Goal: Task Accomplishment & Management: Manage account settings

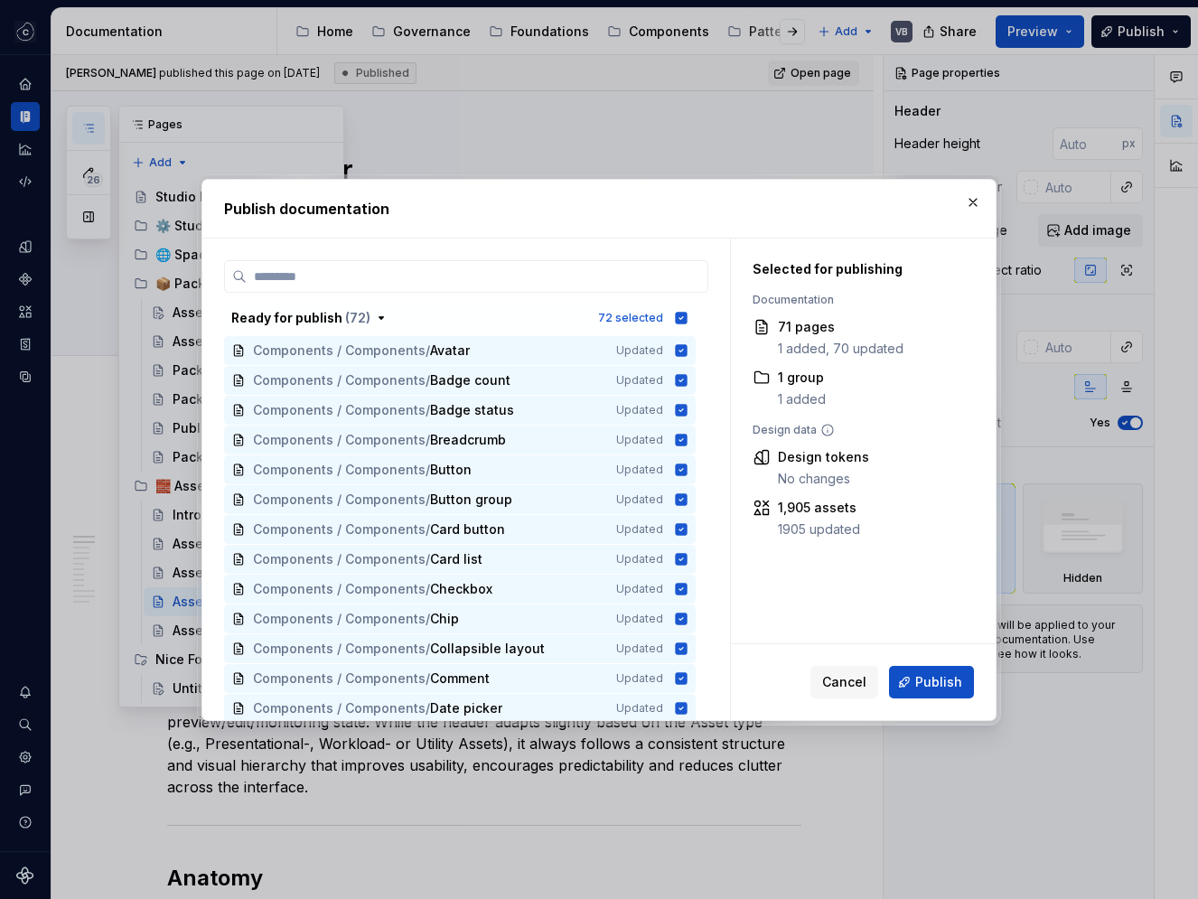
scroll to position [1898, 0]
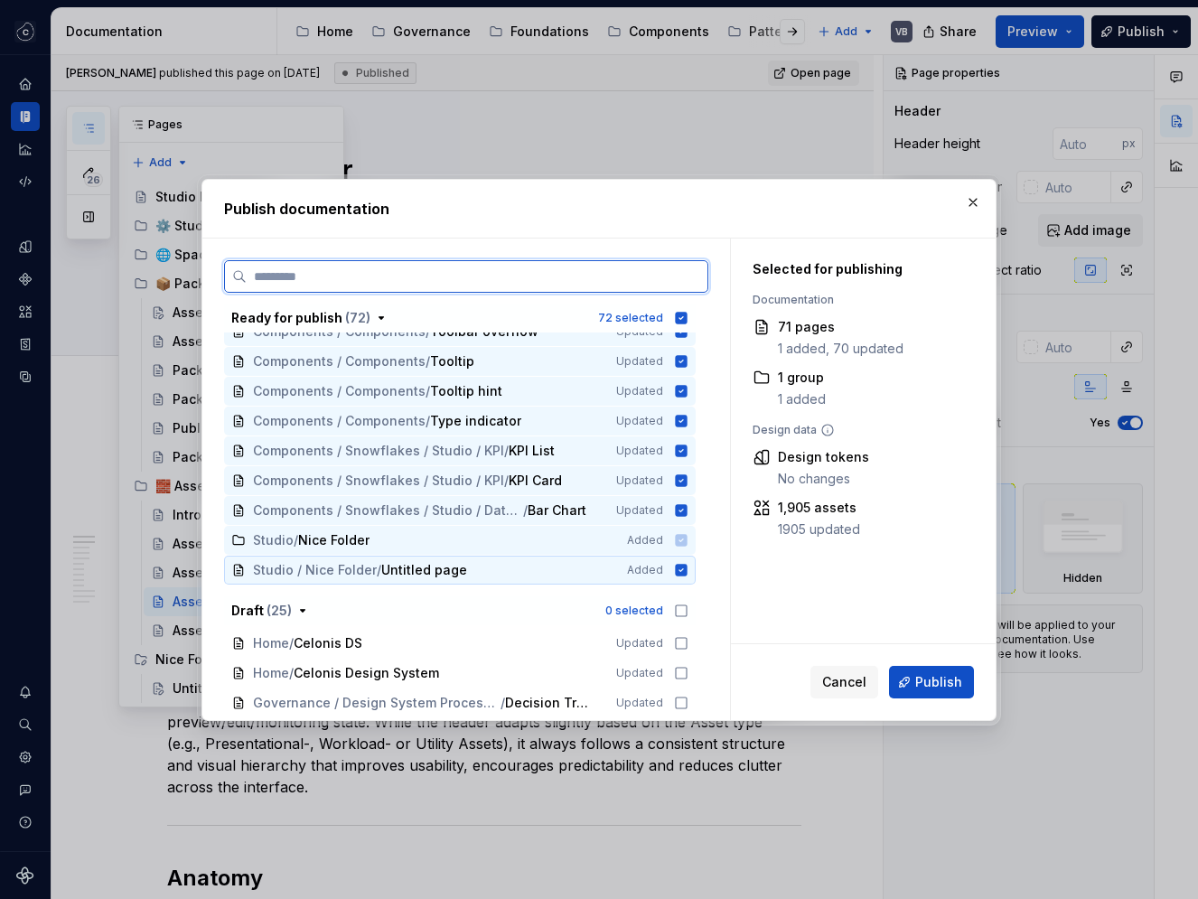
click at [688, 574] on icon at bounding box center [682, 570] width 12 height 12
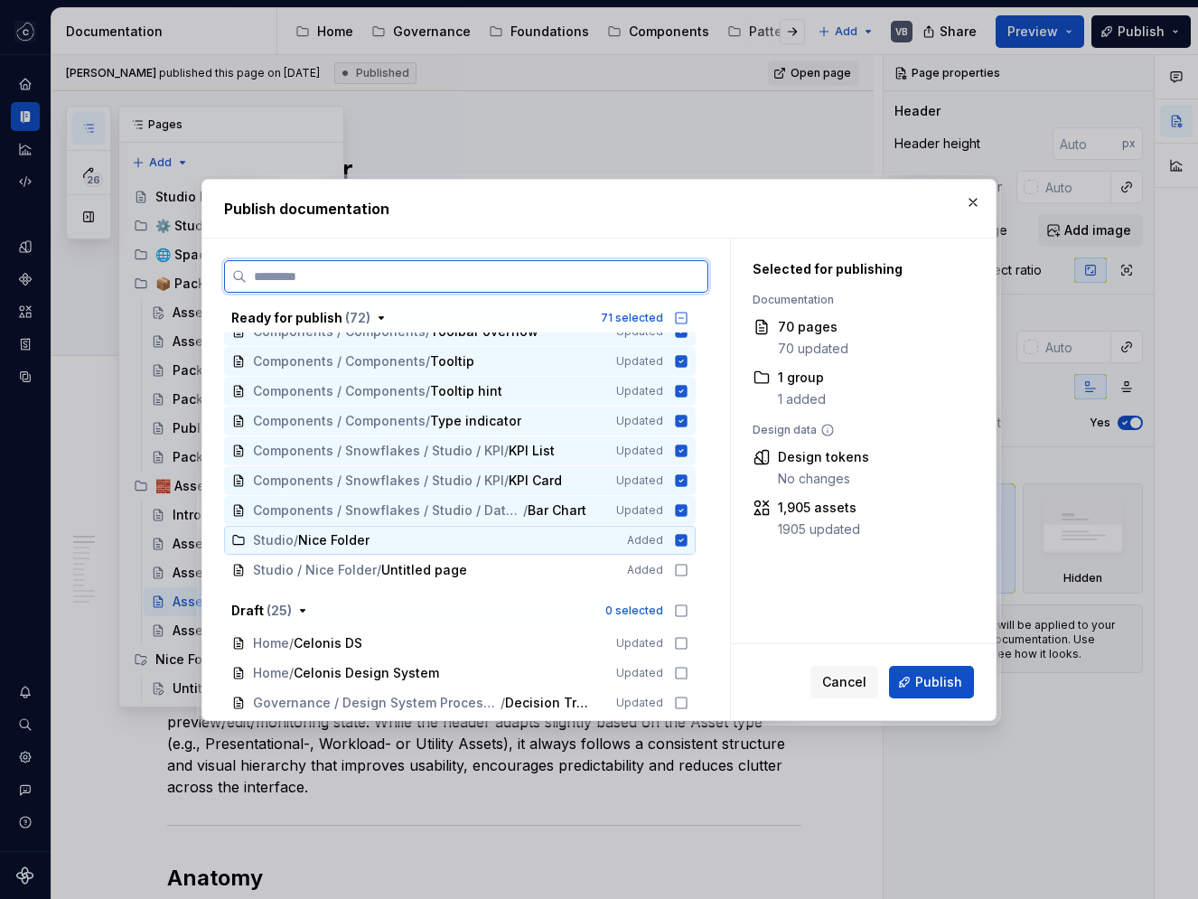
click at [688, 536] on icon at bounding box center [682, 540] width 12 height 12
click at [689, 570] on icon at bounding box center [681, 570] width 14 height 14
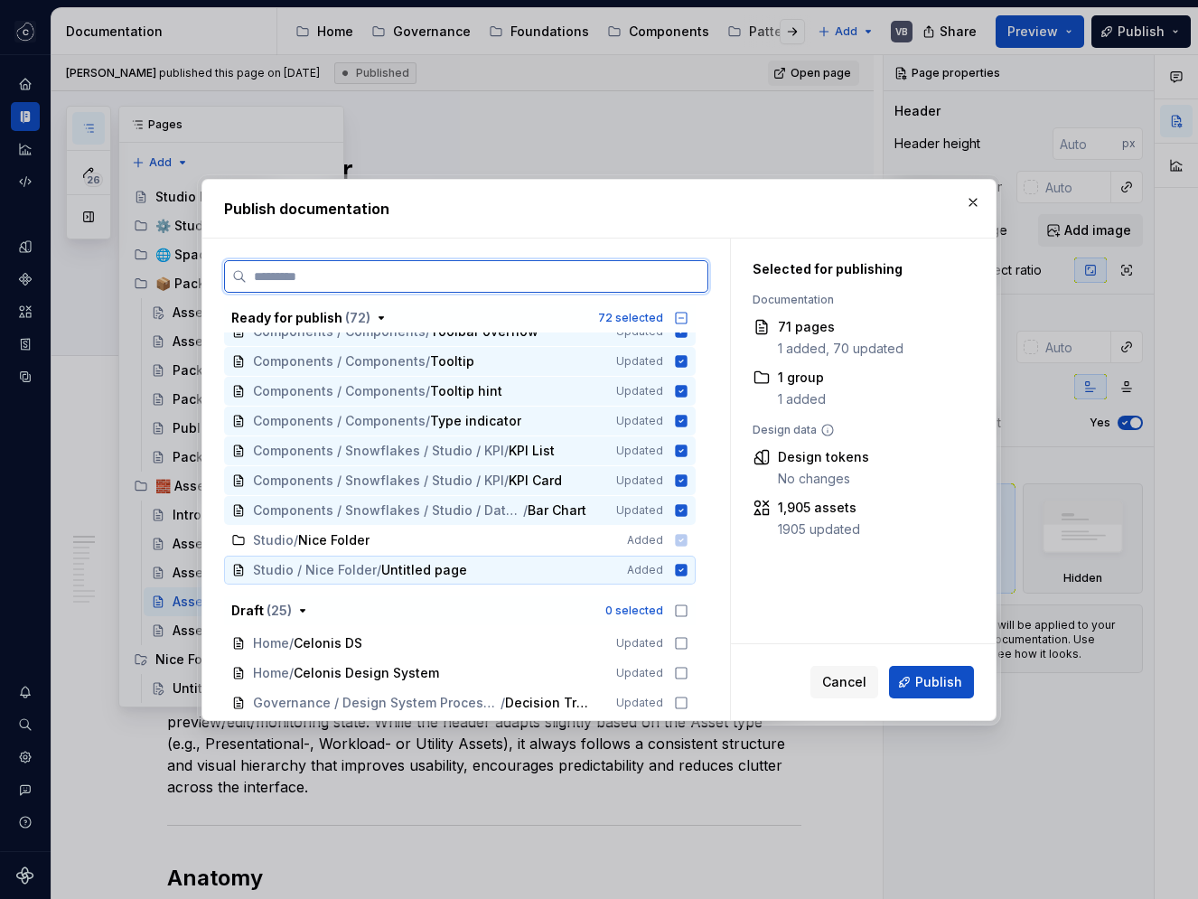
click at [688, 568] on icon at bounding box center [682, 570] width 12 height 12
click at [689, 568] on icon at bounding box center [681, 570] width 14 height 14
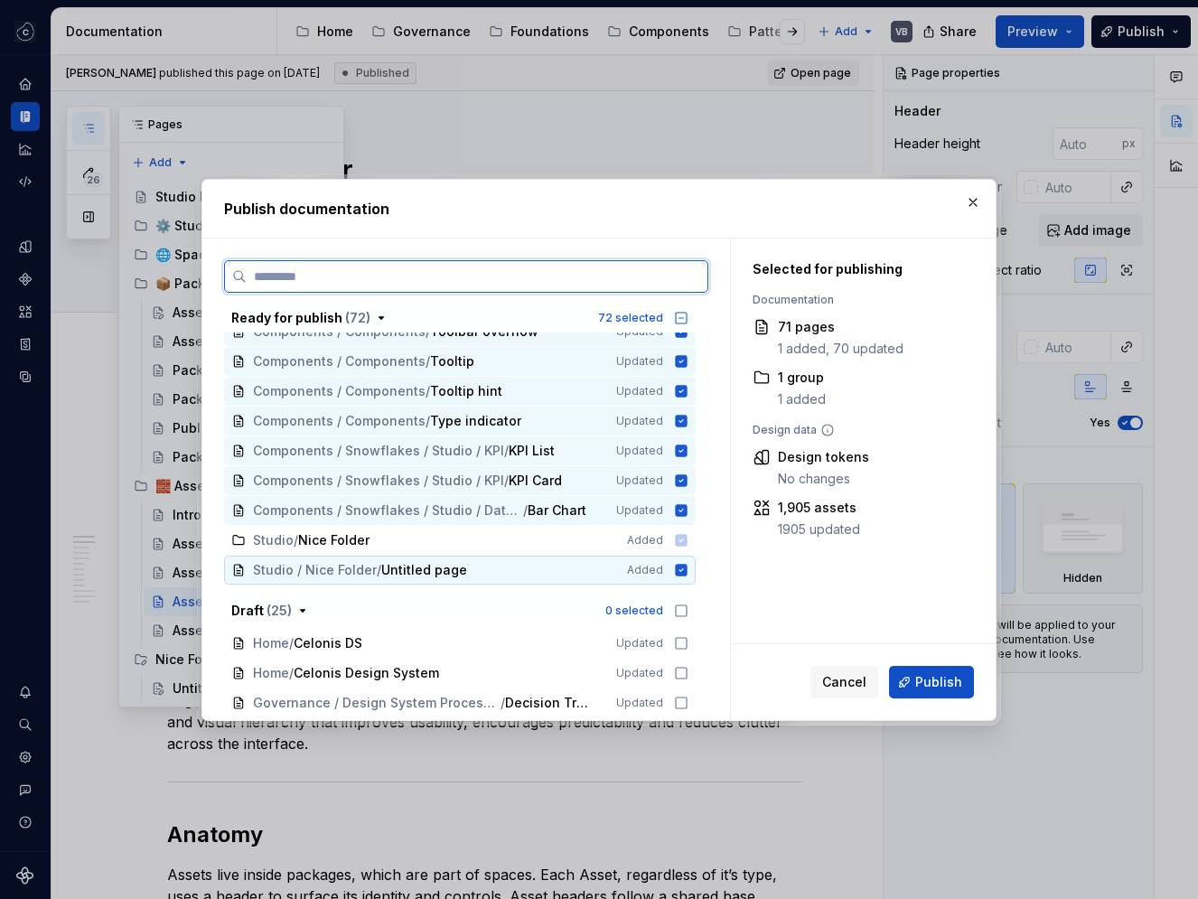
click at [688, 570] on icon at bounding box center [682, 570] width 12 height 12
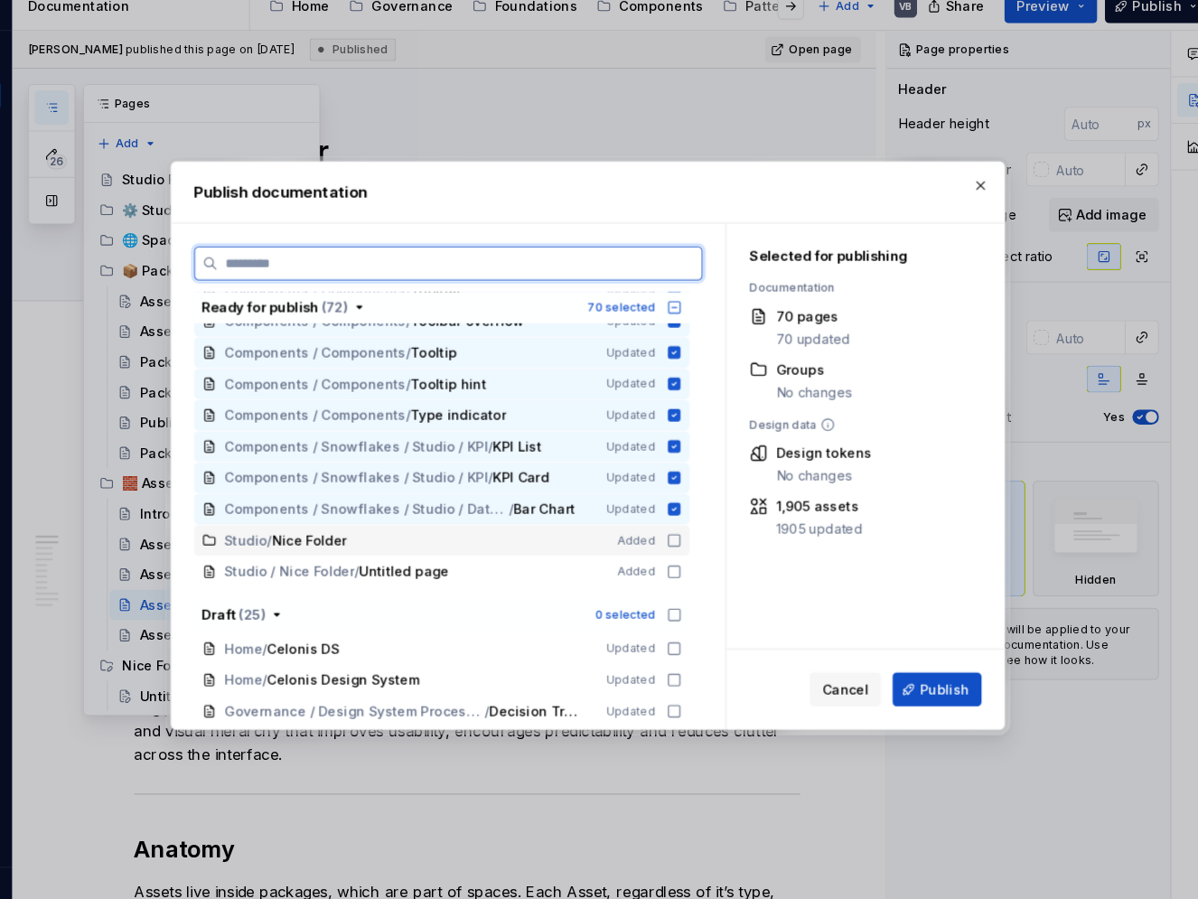
click at [689, 541] on icon at bounding box center [681, 540] width 14 height 14
click at [688, 541] on icon at bounding box center [682, 540] width 12 height 12
click at [689, 570] on icon at bounding box center [681, 570] width 14 height 14
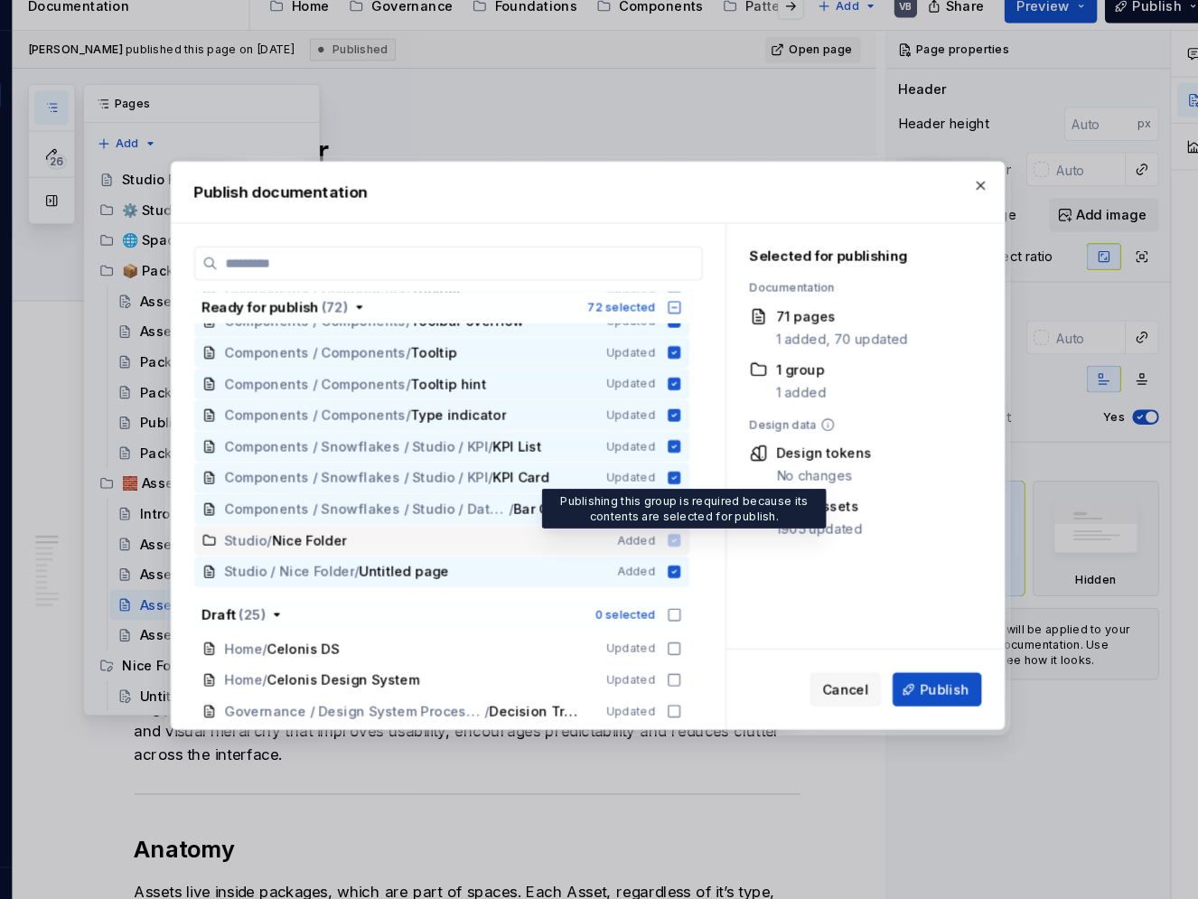
click at [688, 542] on icon at bounding box center [682, 540] width 12 height 12
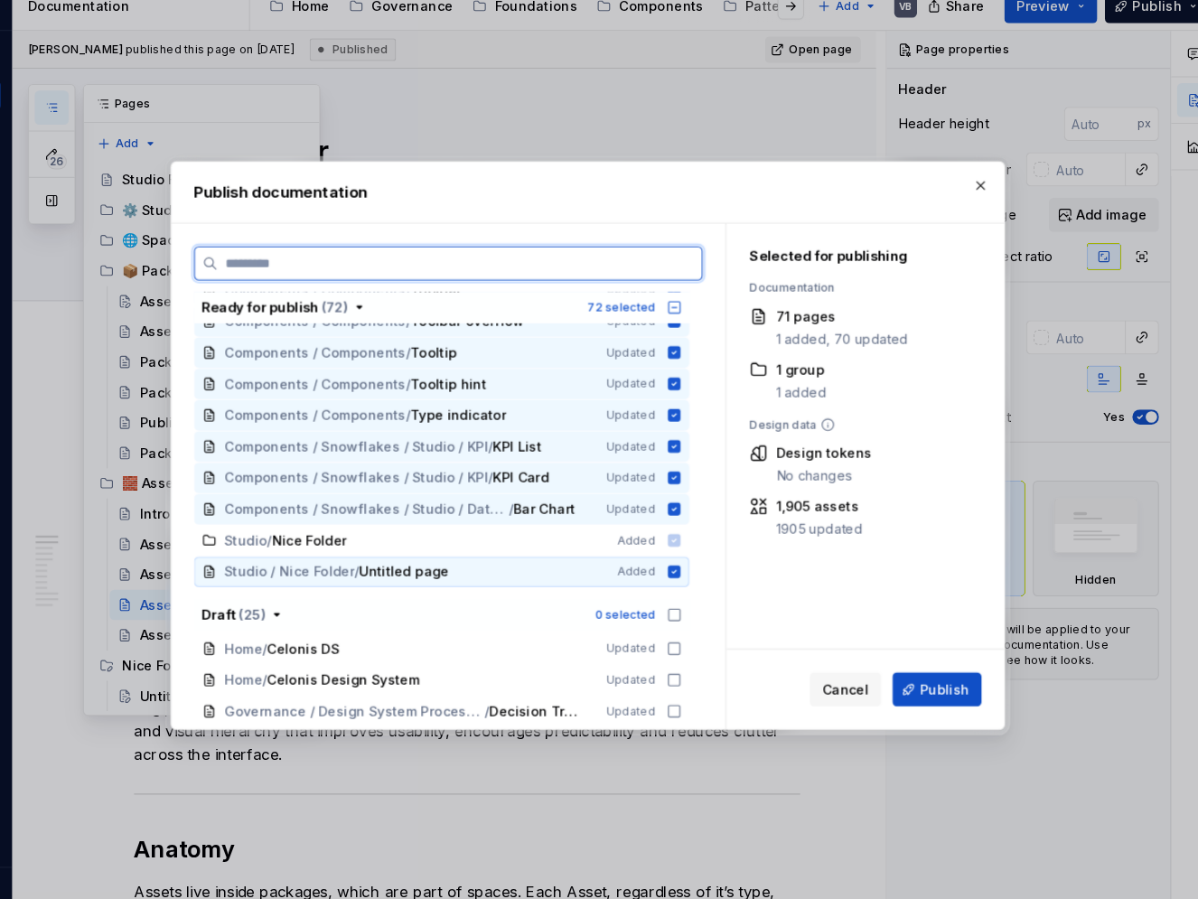
click at [688, 573] on icon at bounding box center [682, 570] width 12 height 12
click at [689, 566] on icon at bounding box center [681, 570] width 14 height 14
click at [965, 201] on button "button" at bounding box center [973, 202] width 25 height 25
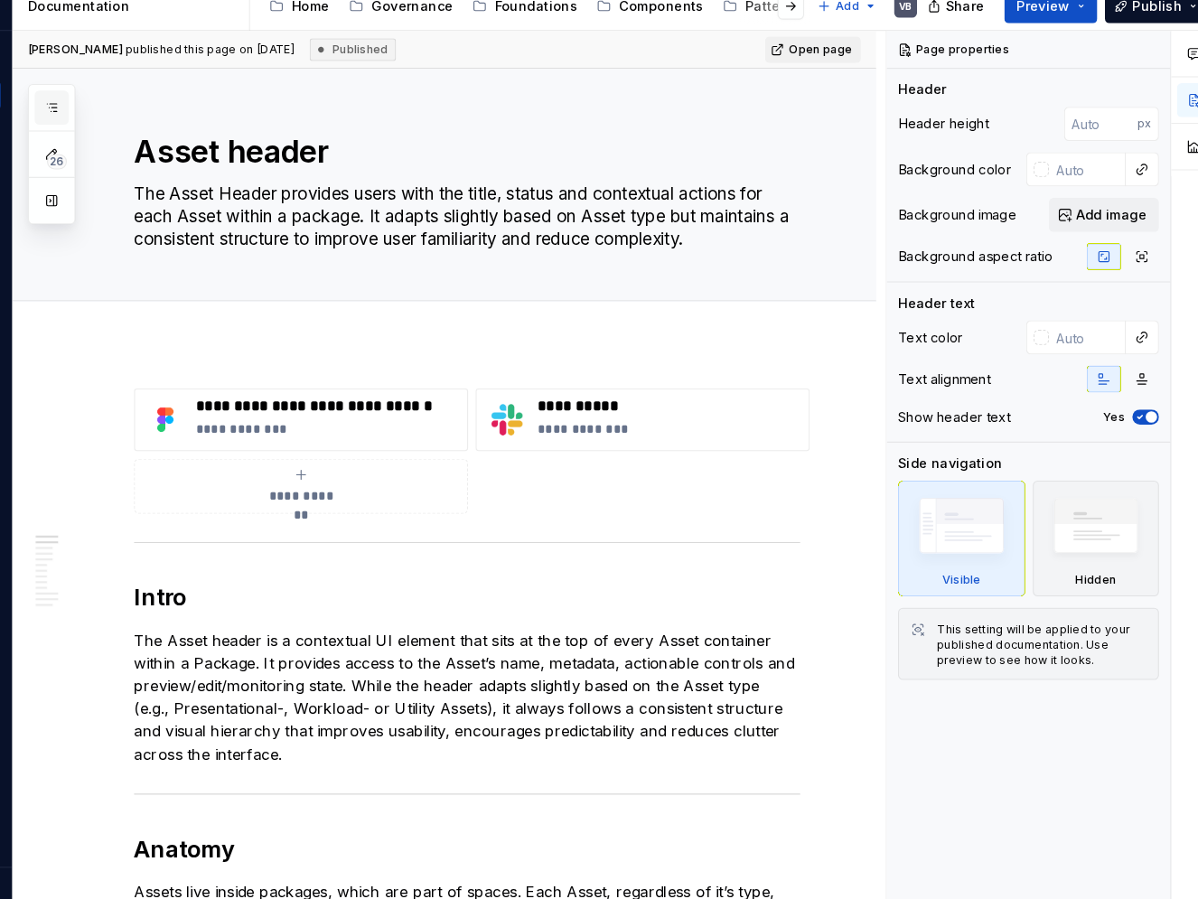
click at [89, 124] on icon "button" at bounding box center [88, 128] width 14 height 14
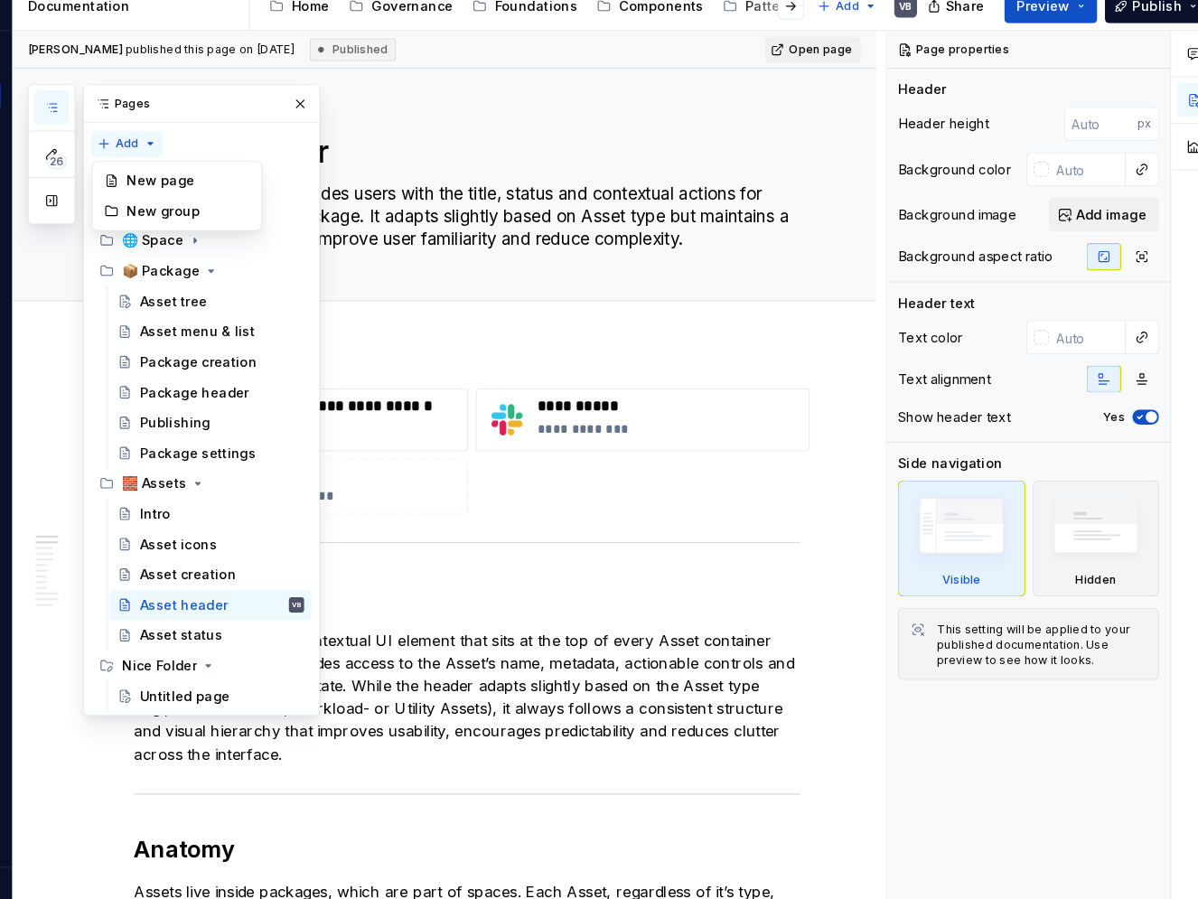
click at [171, 164] on div "26 Pages Add Accessibility guide for tree Page tree. Navigate the tree with the…" at bounding box center [205, 407] width 278 height 602
click at [231, 222] on div "New group" at bounding box center [218, 227] width 117 height 18
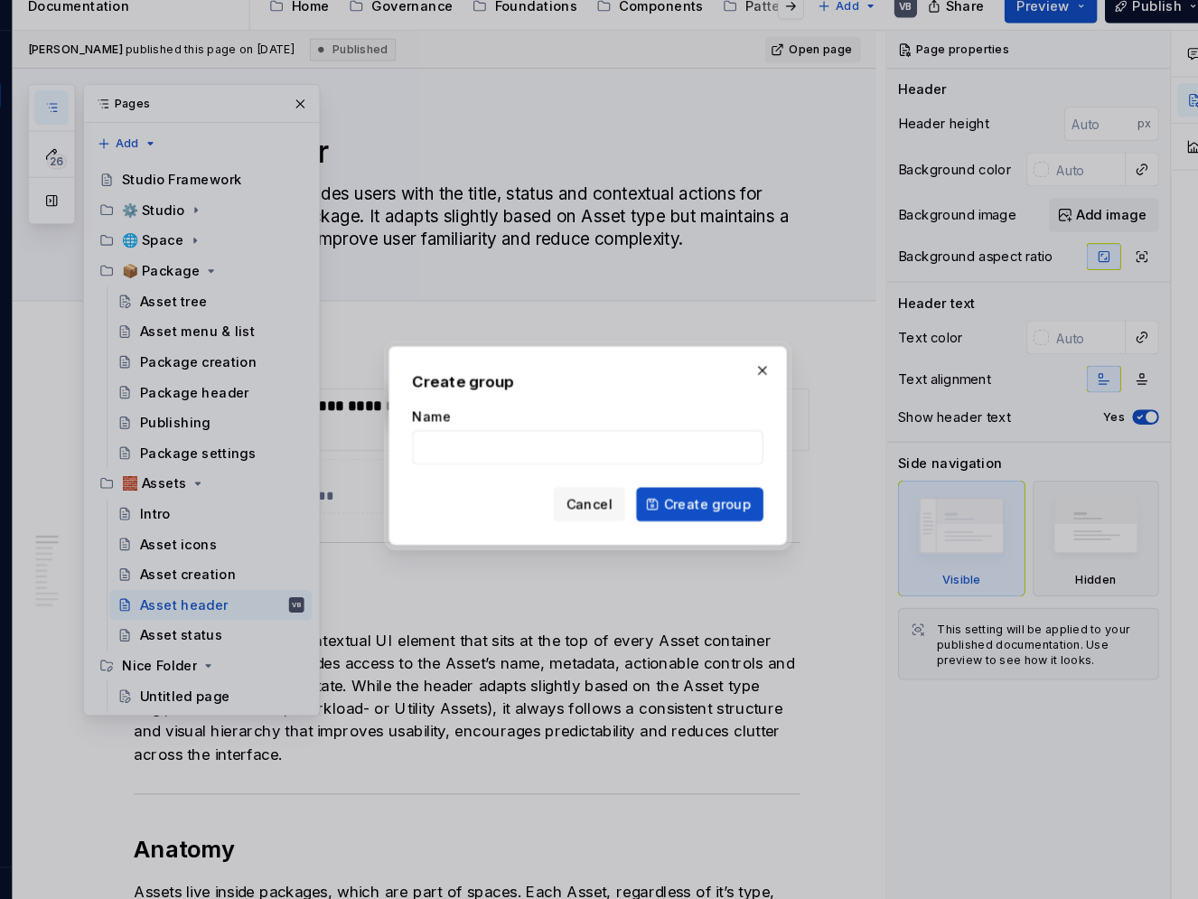
type textarea "*"
type input "Handsome Folder"
click at [745, 505] on span "Create group" at bounding box center [712, 506] width 83 height 18
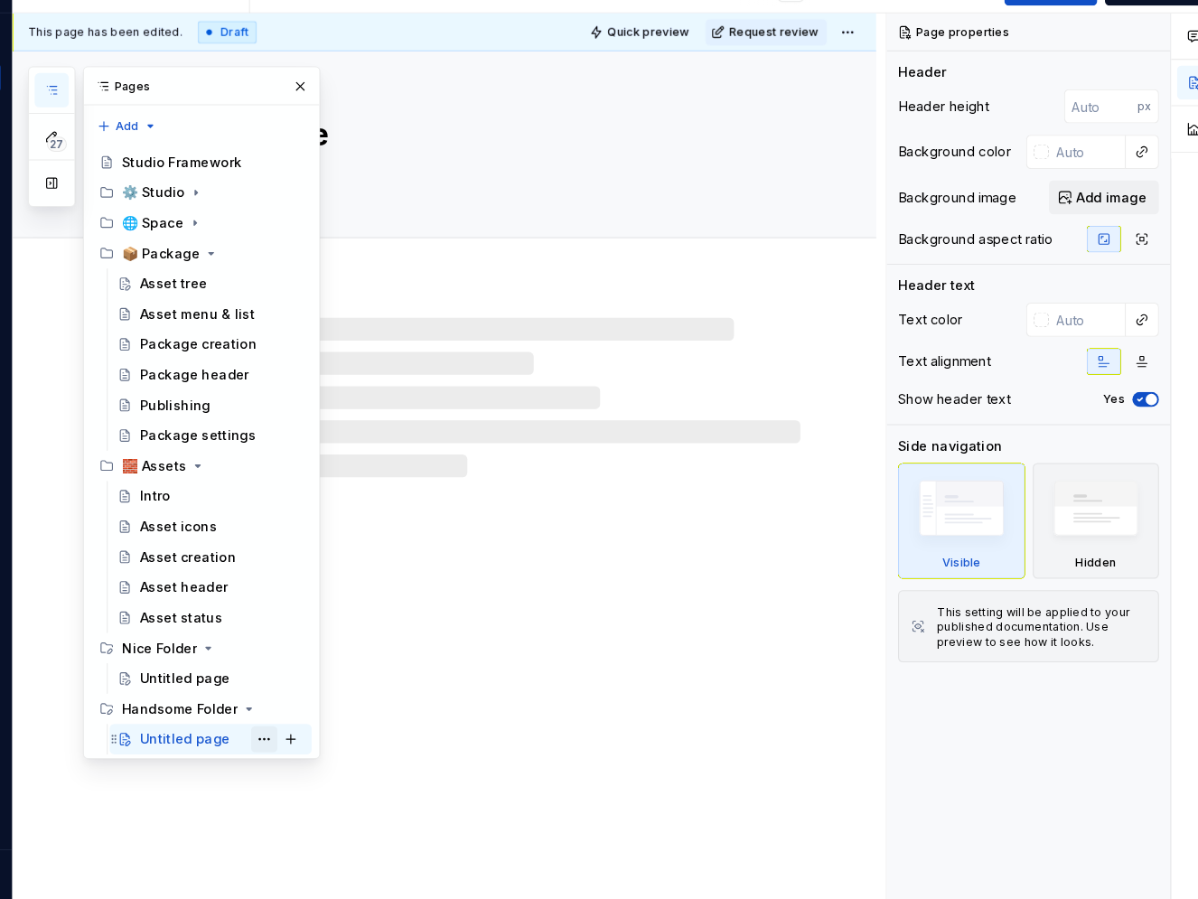
click at [286, 749] on button "Page tree" at bounding box center [290, 746] width 25 height 25
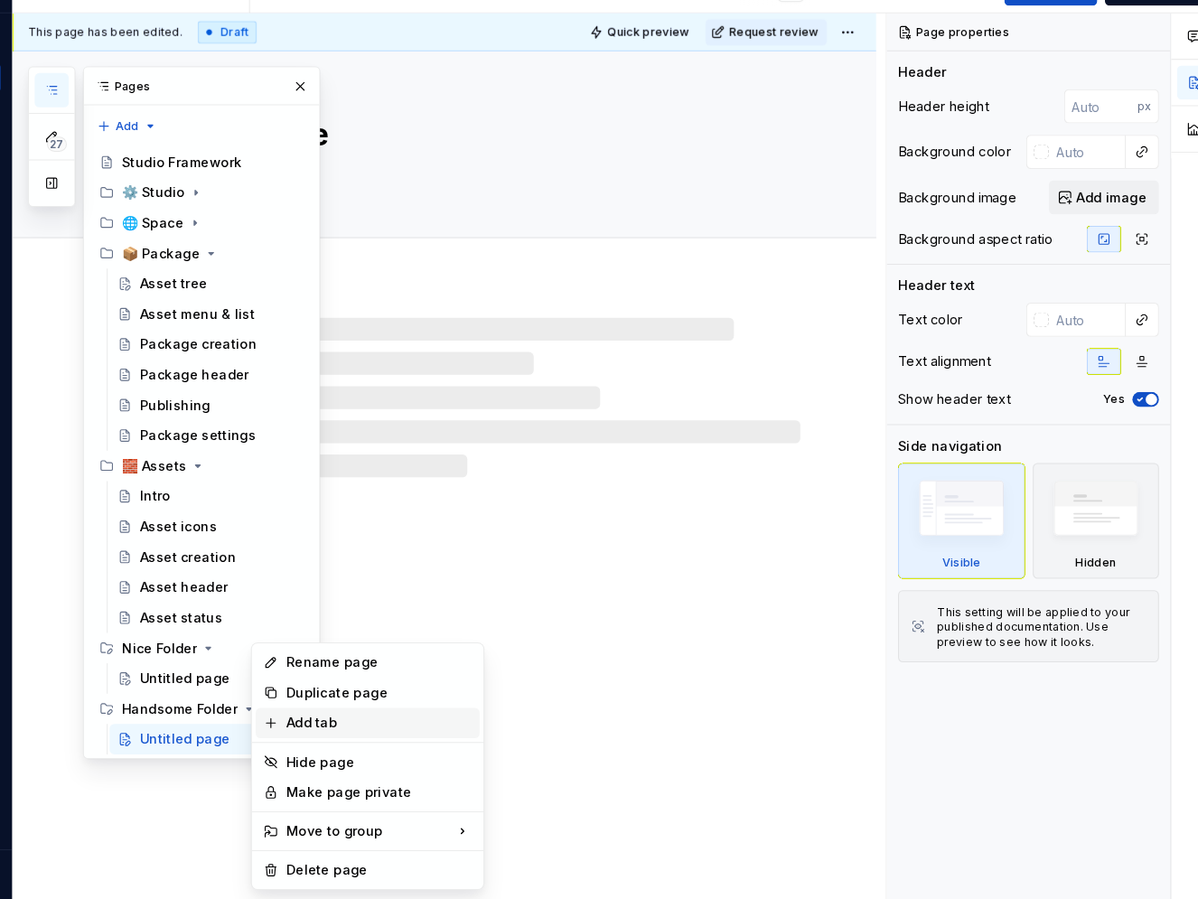
type textarea "*"
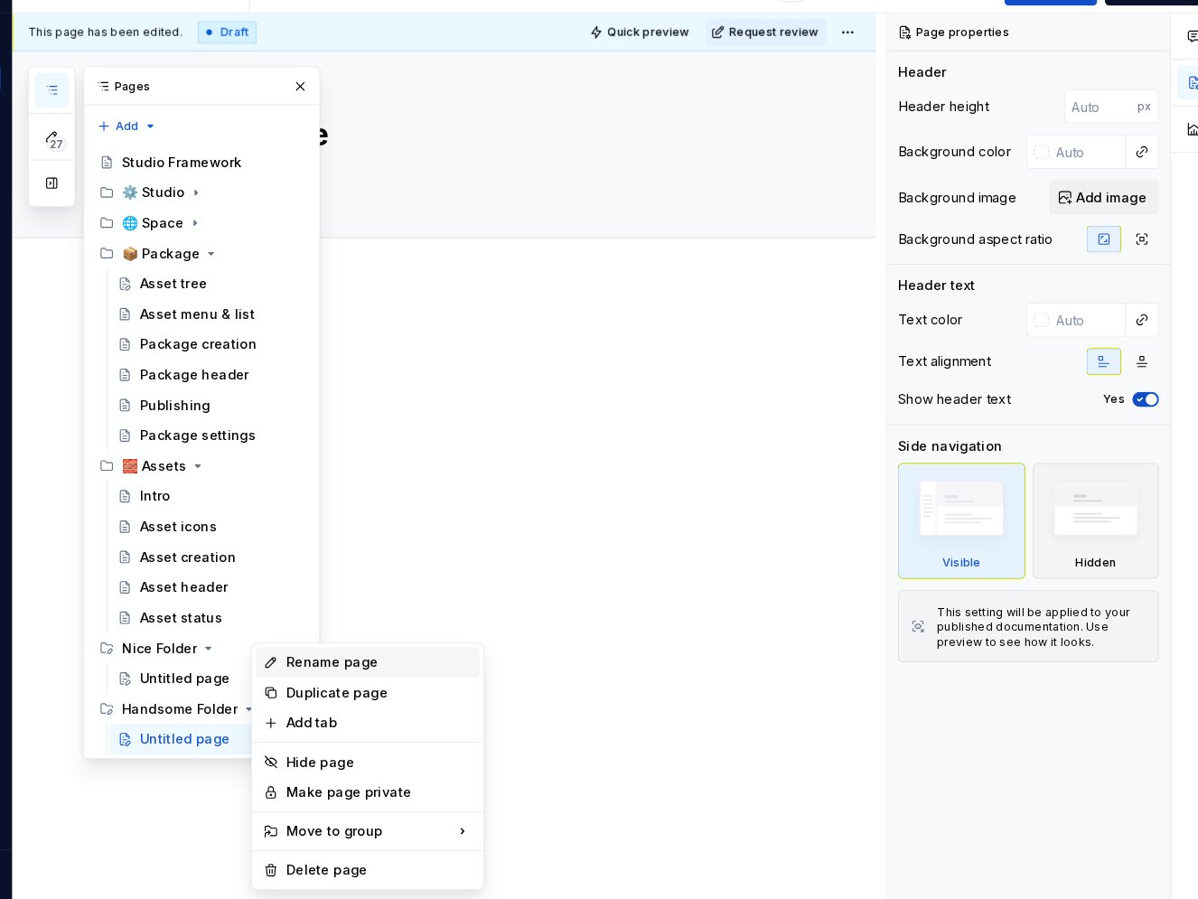
click at [356, 676] on div "Rename page" at bounding box center [400, 673] width 177 height 18
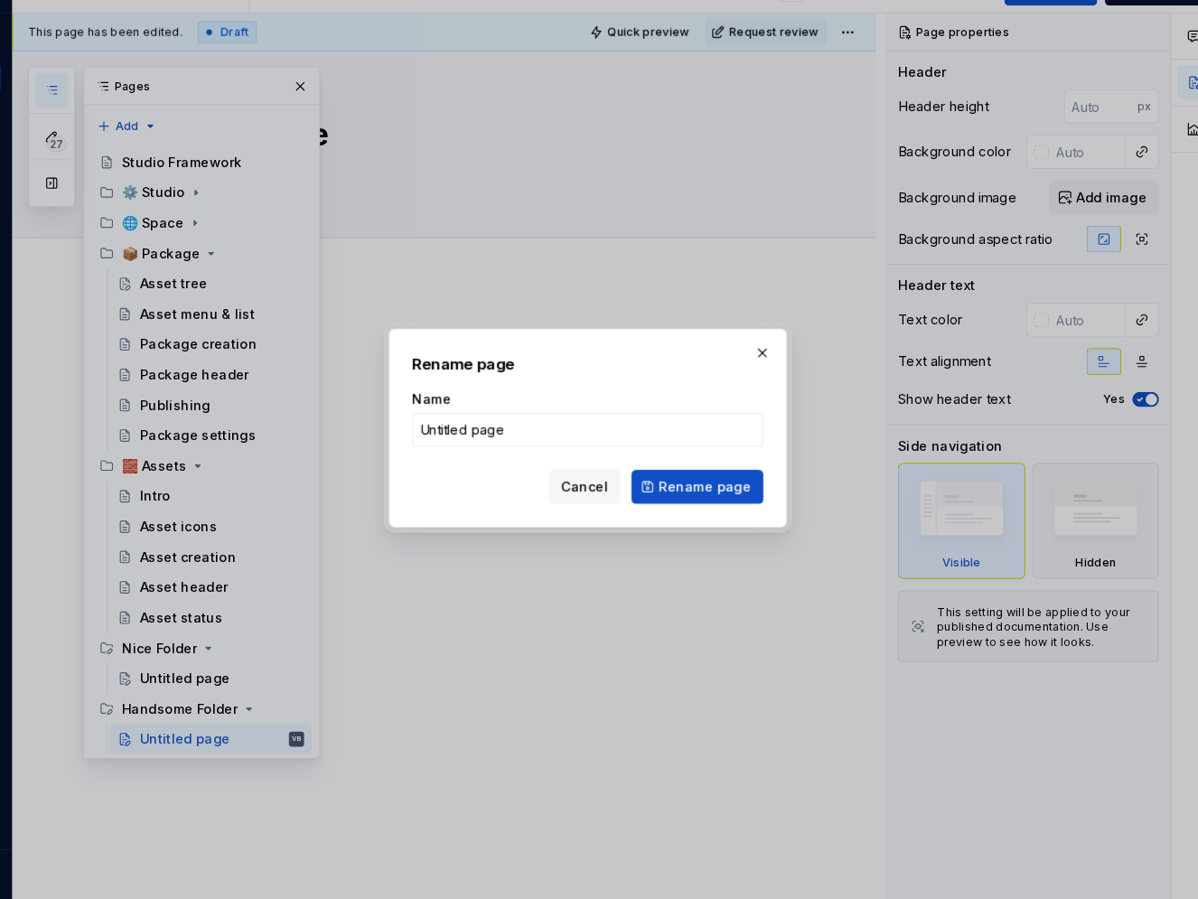
type input "P"
type textarea "*"
type input "Pag"
type textarea "*"
type input "Page 1"
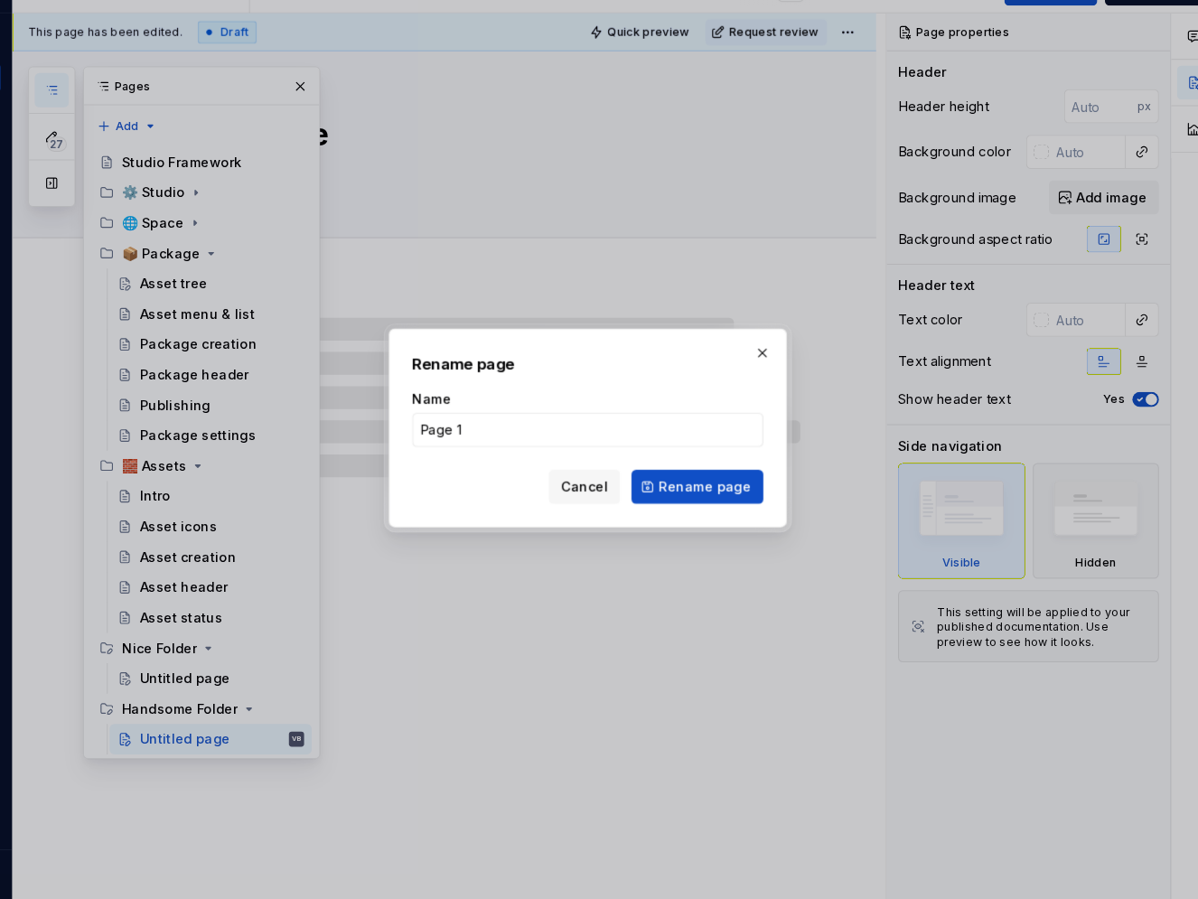
type textarea "*"
type input "Page 1"
click at [678, 506] on span "Rename page" at bounding box center [711, 506] width 88 height 18
type textarea "*"
type textarea "Page 1"
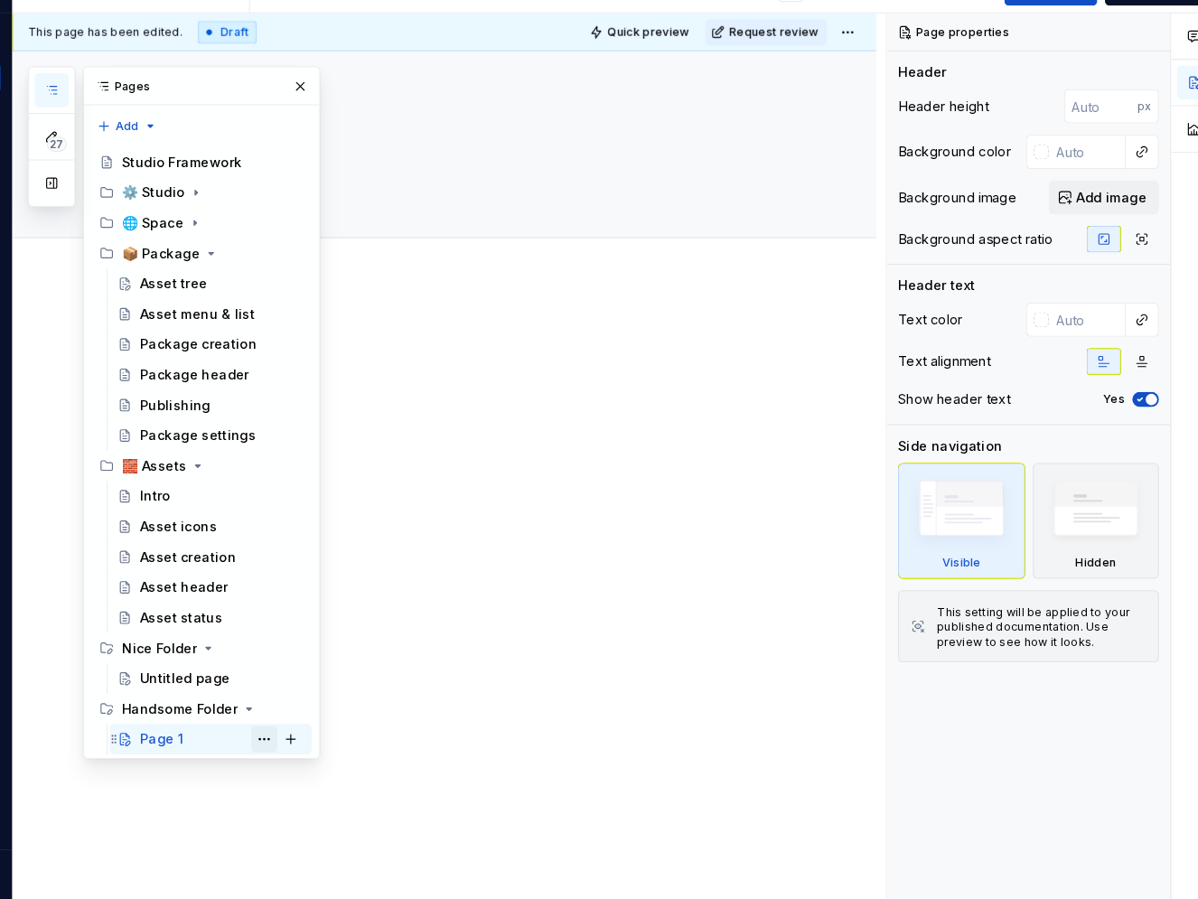
click at [297, 750] on button "Page tree" at bounding box center [290, 746] width 25 height 25
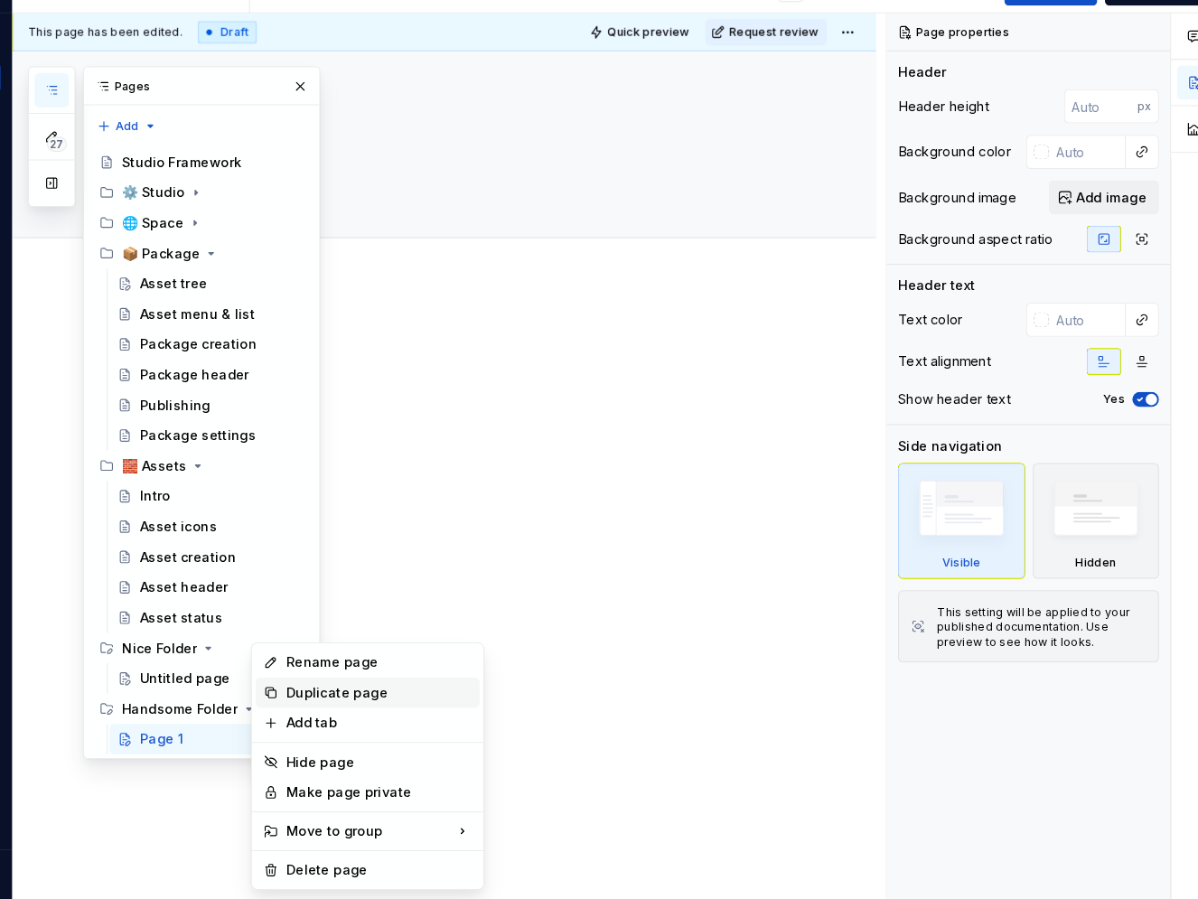
click at [356, 703] on div "Duplicate page" at bounding box center [400, 702] width 177 height 18
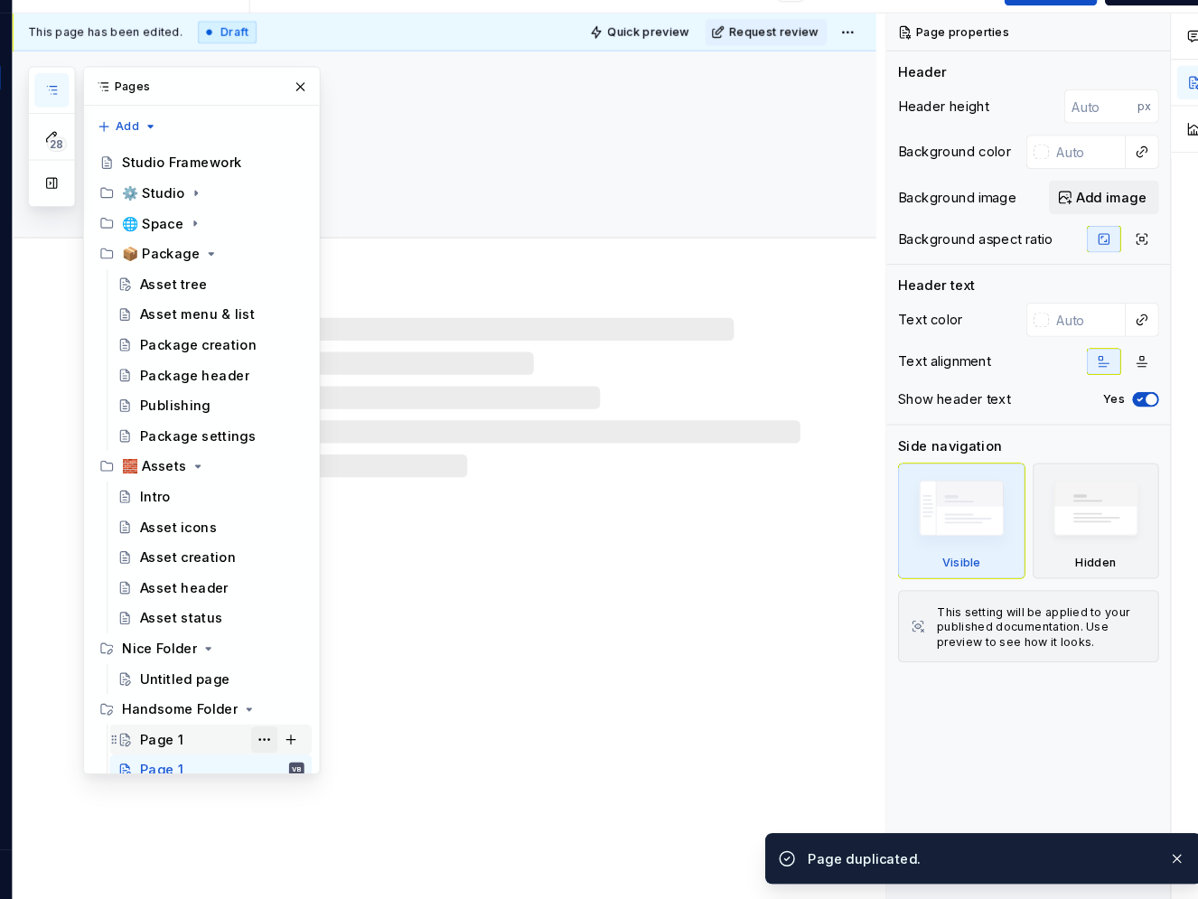
scroll to position [14, 0]
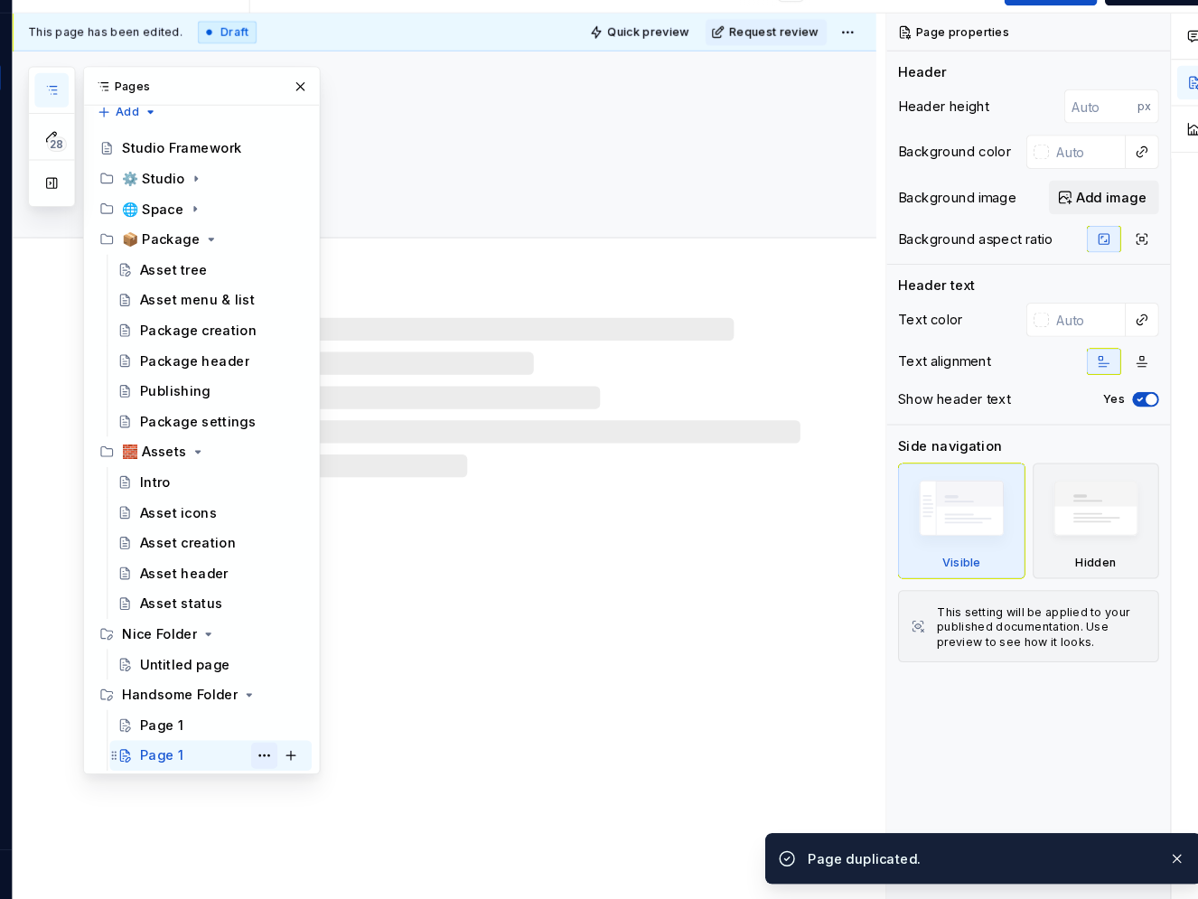
click at [293, 760] on button "Page tree" at bounding box center [290, 761] width 25 height 25
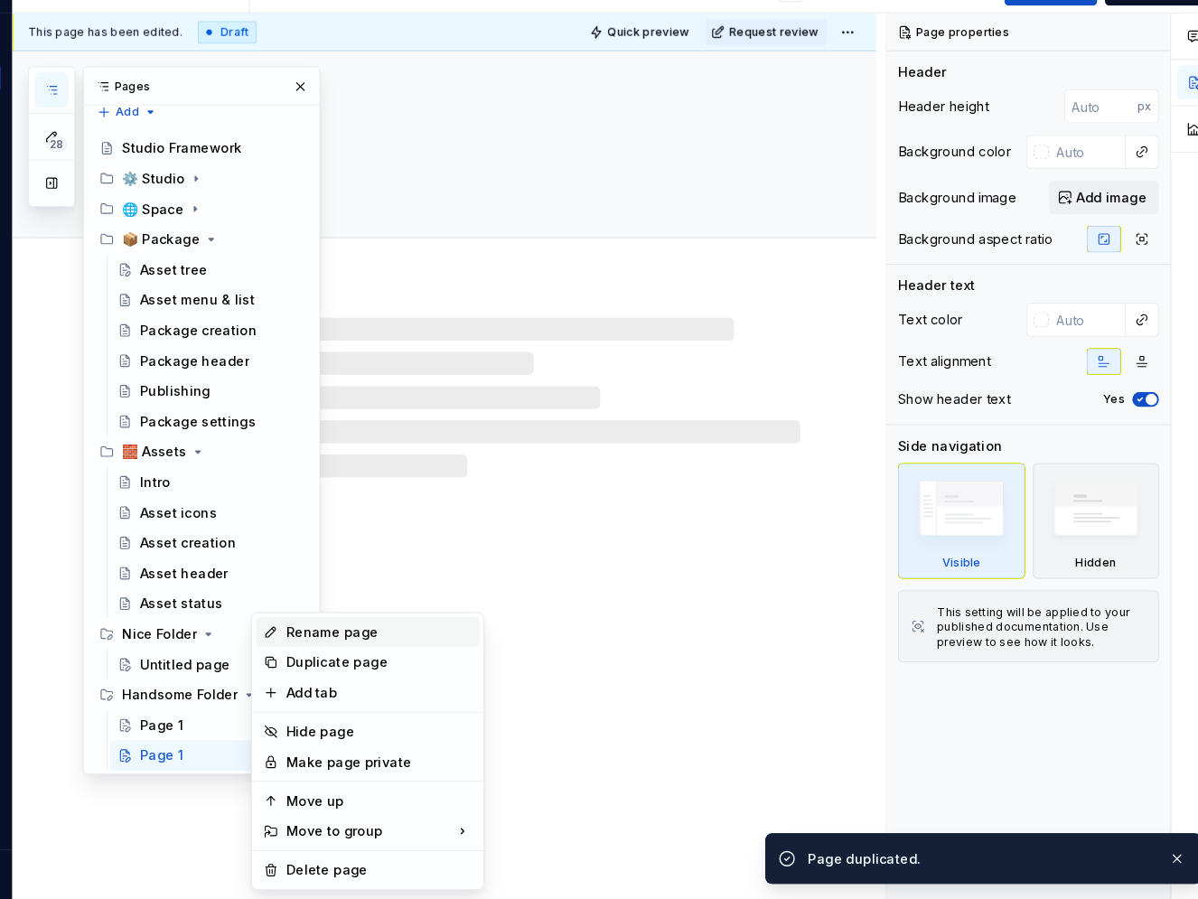
click at [359, 655] on div "Rename page" at bounding box center [389, 644] width 213 height 29
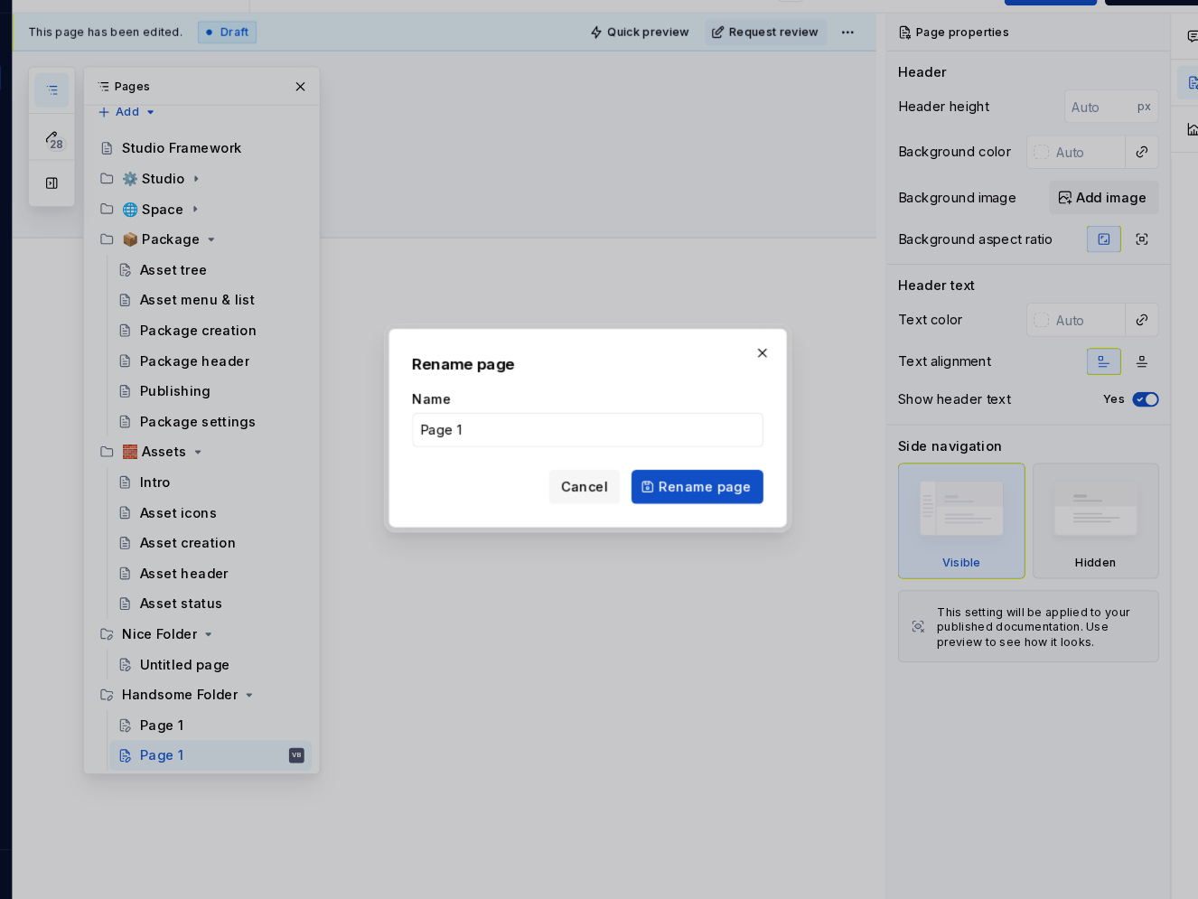
type textarea "*"
type input "Page 2"
click at [687, 507] on span "Rename page" at bounding box center [711, 506] width 88 height 18
type textarea "*"
type textarea "Page 2"
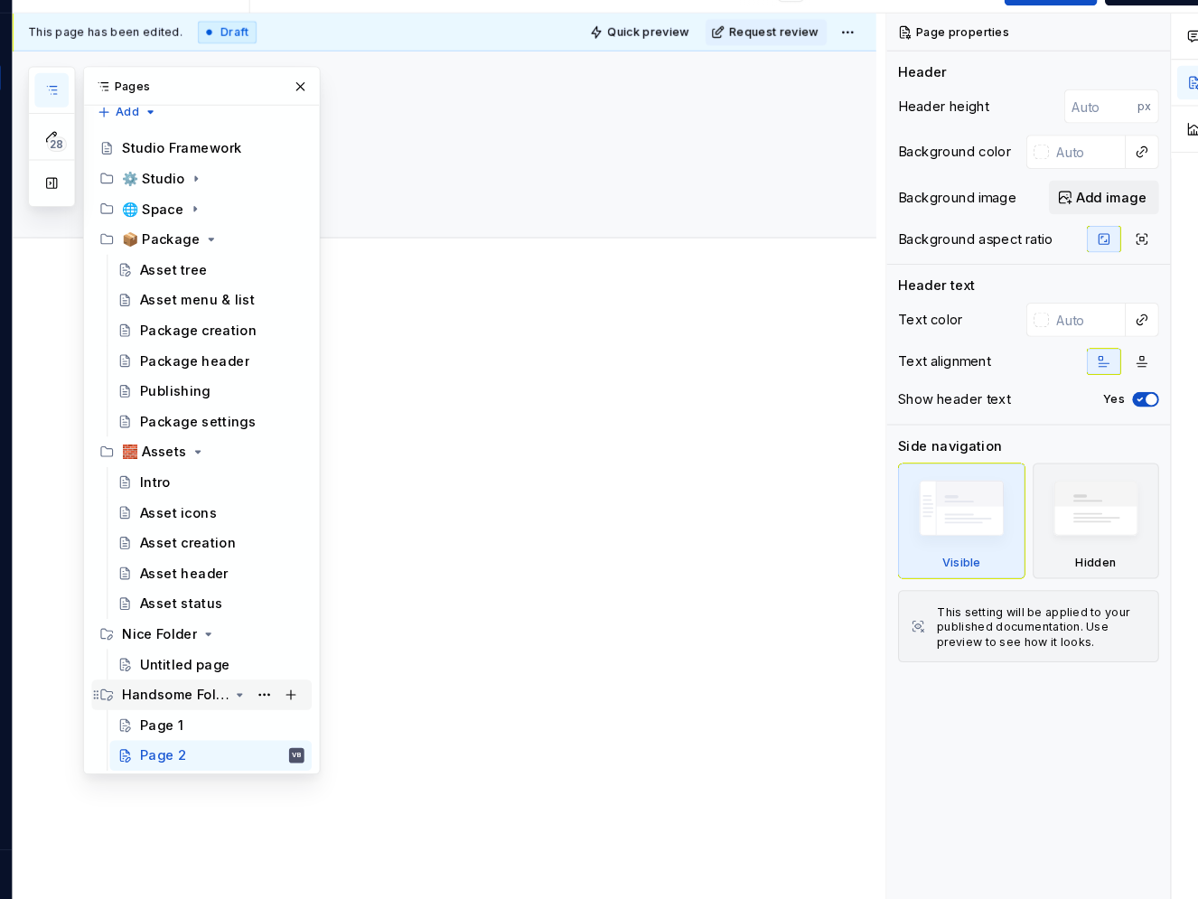
click at [206, 699] on div "Handsome Folder" at bounding box center [205, 704] width 101 height 18
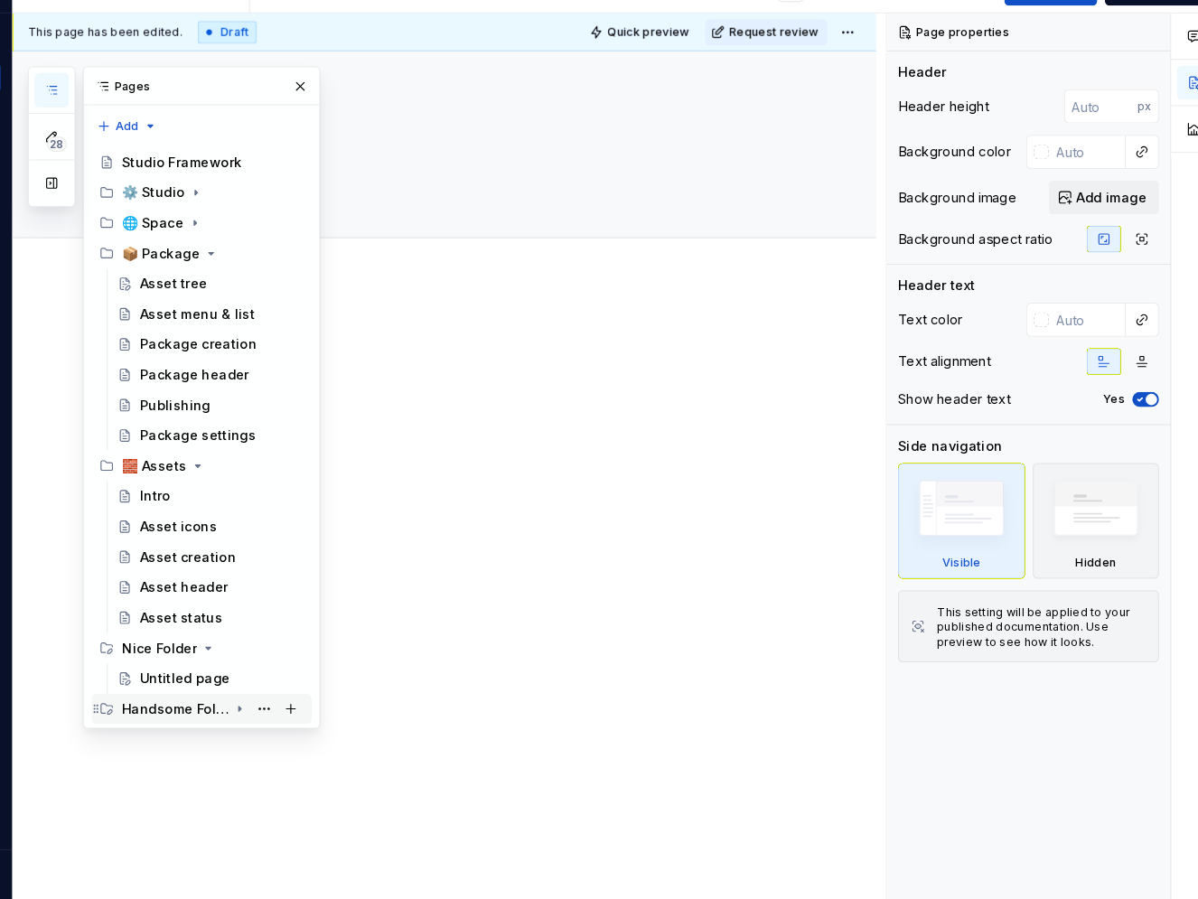
scroll to position [0, 0]
click at [204, 715] on div "Handsome Folder" at bounding box center [205, 718] width 101 height 18
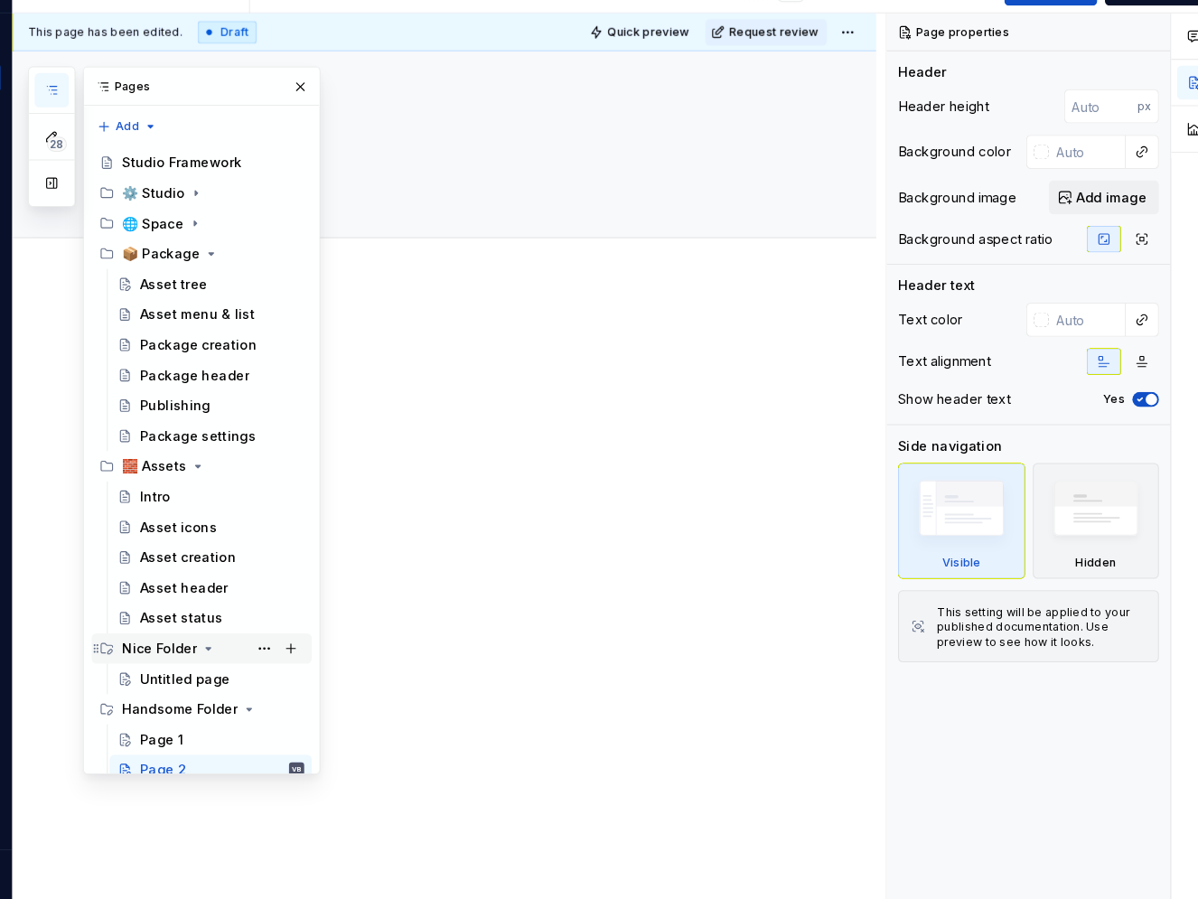
click at [184, 657] on div "Nice Folder" at bounding box center [190, 660] width 71 height 18
click at [288, 664] on button "Page tree" at bounding box center [290, 659] width 25 height 25
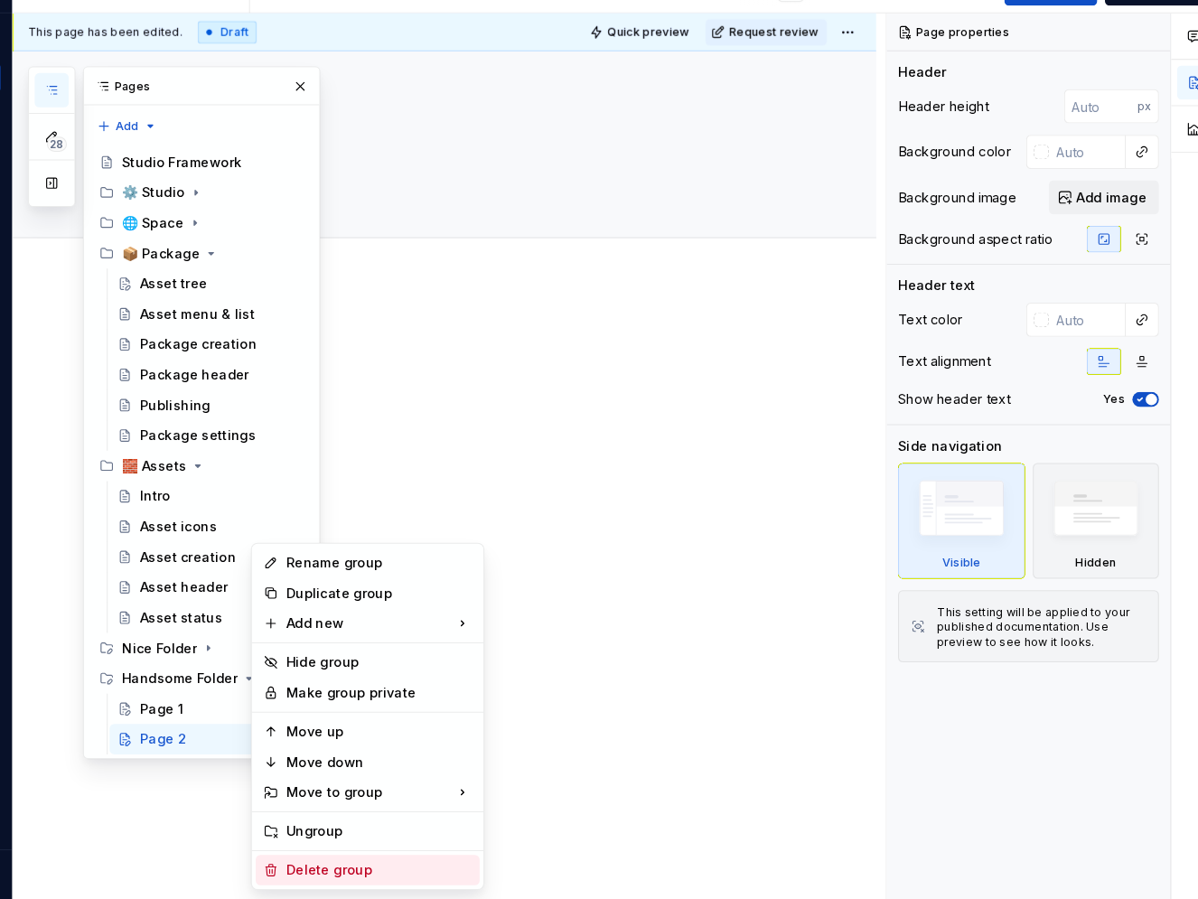
click at [336, 870] on div "Delete group" at bounding box center [400, 871] width 177 height 18
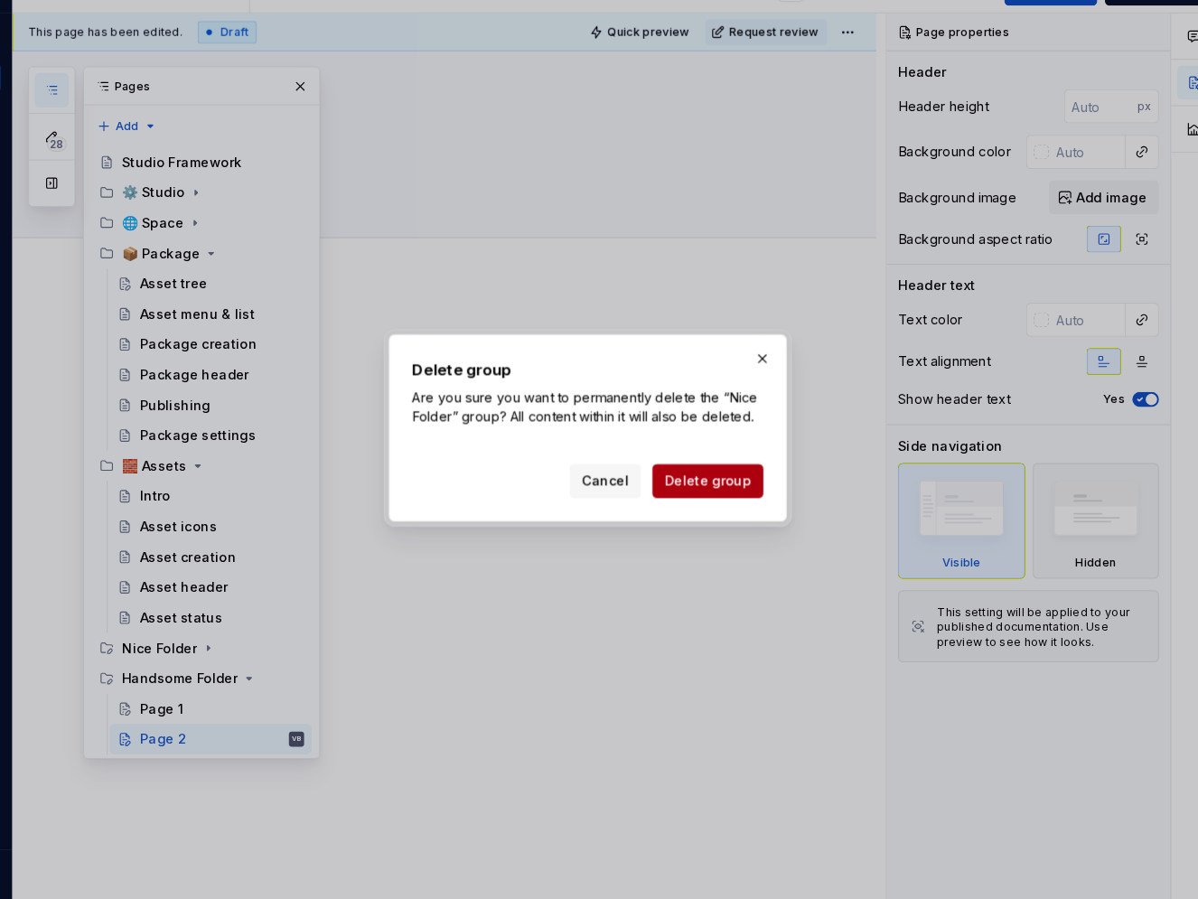
click at [709, 502] on span "Delete group" at bounding box center [713, 501] width 82 height 18
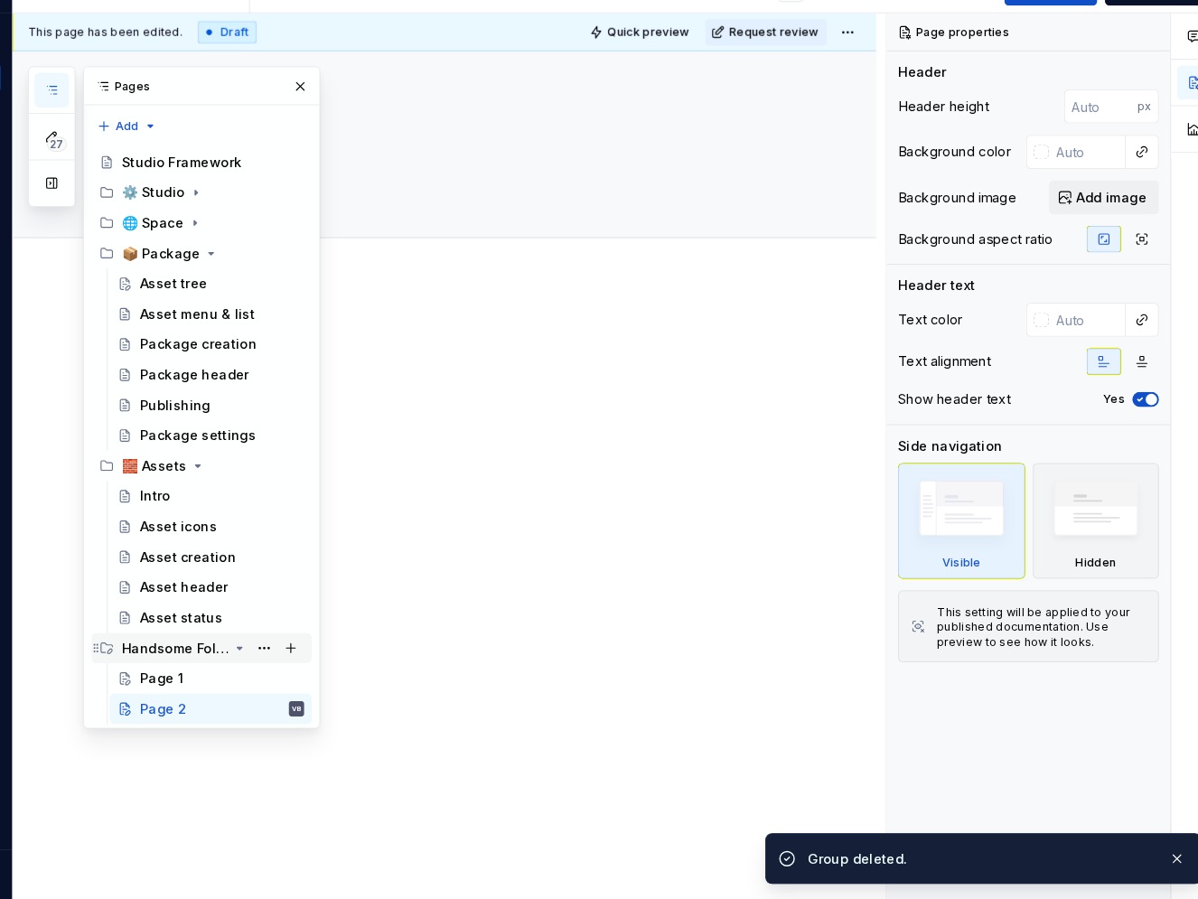
click at [234, 660] on div "Handsome Folder" at bounding box center [205, 660] width 101 height 18
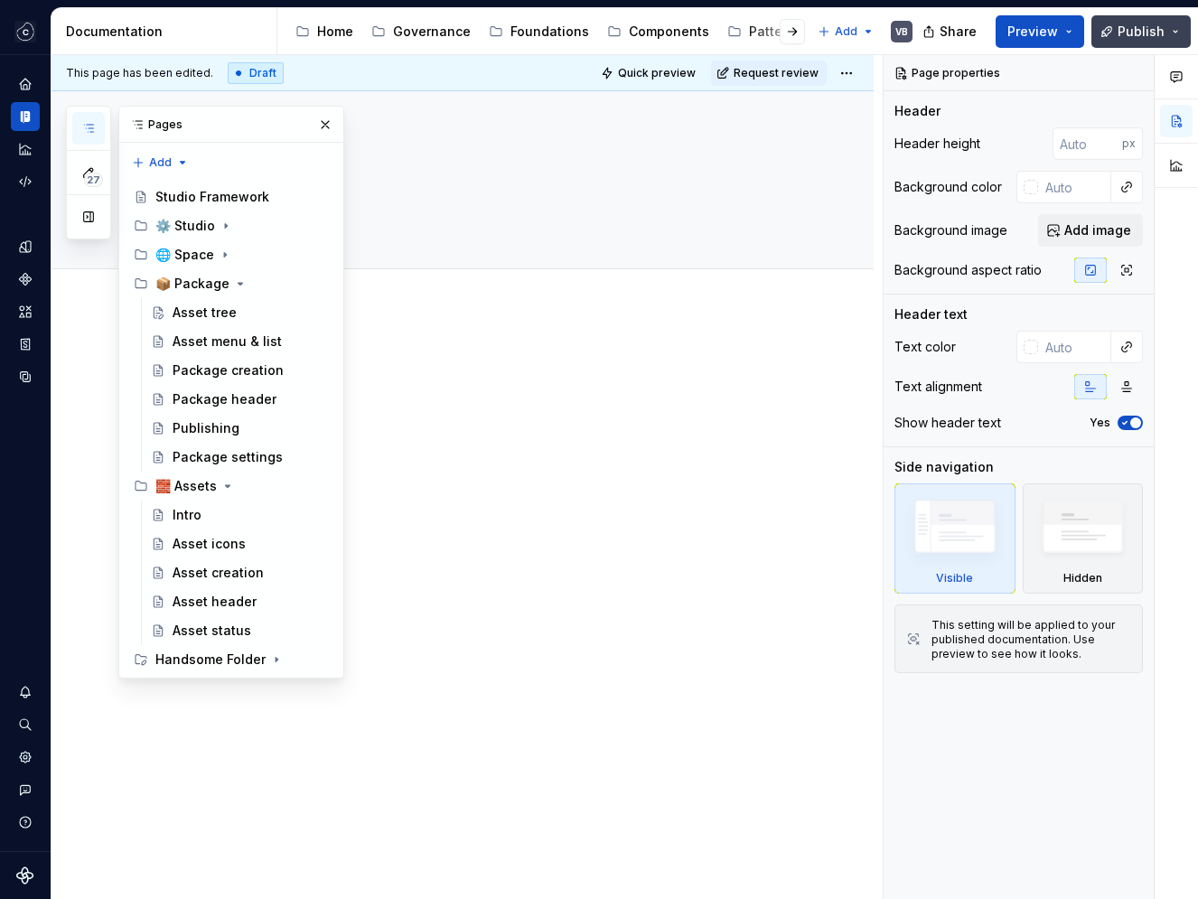
click at [1168, 23] on button "Publish" at bounding box center [1141, 31] width 99 height 33
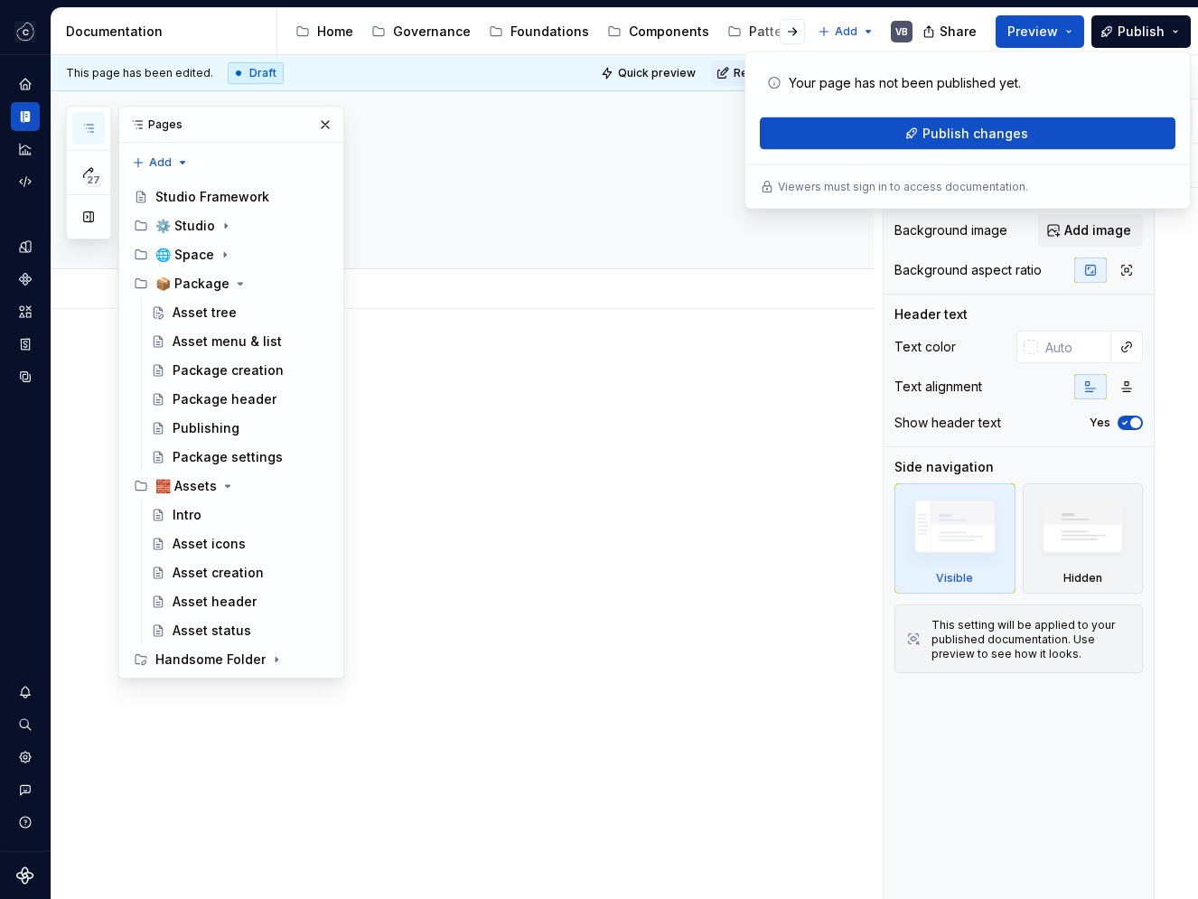
type textarea "*"
click at [906, 139] on button "Publish changes" at bounding box center [968, 133] width 416 height 33
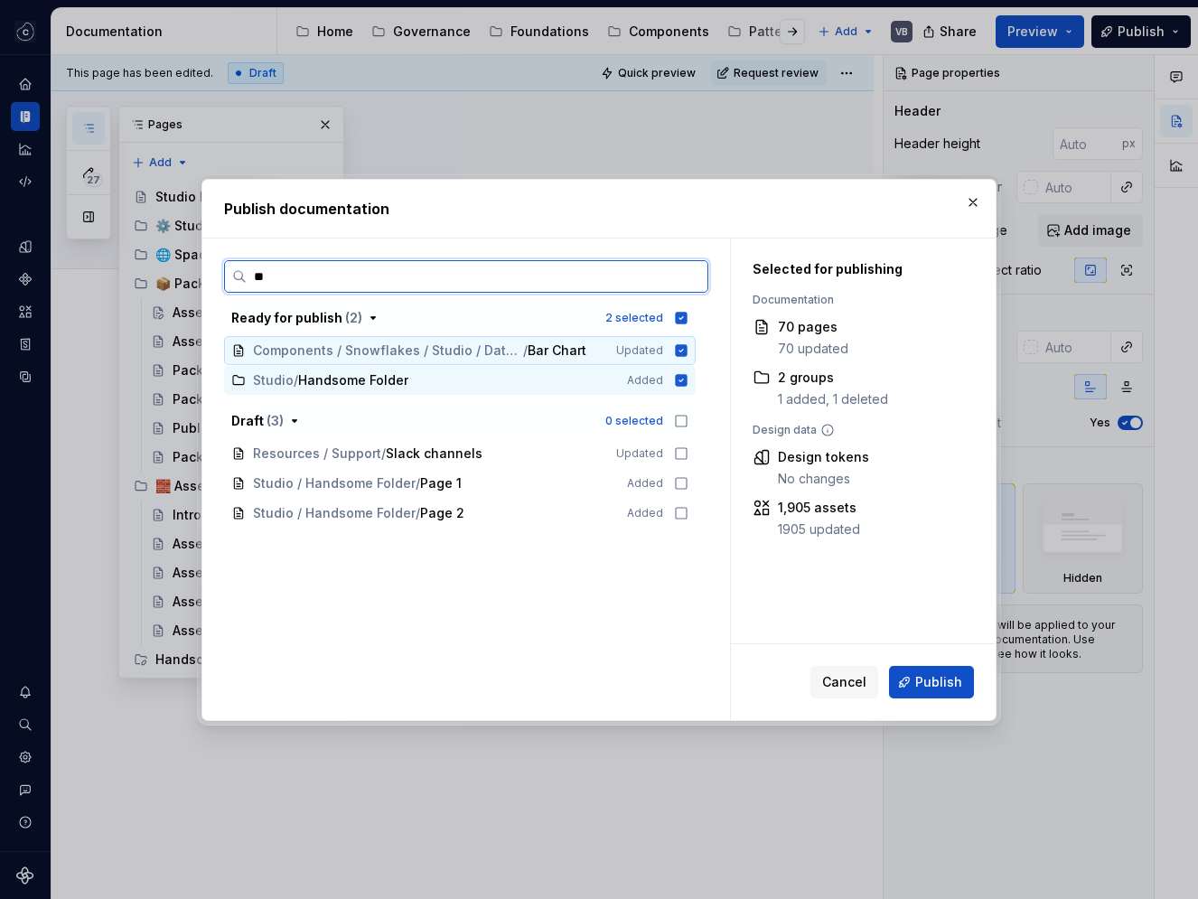
type input "*"
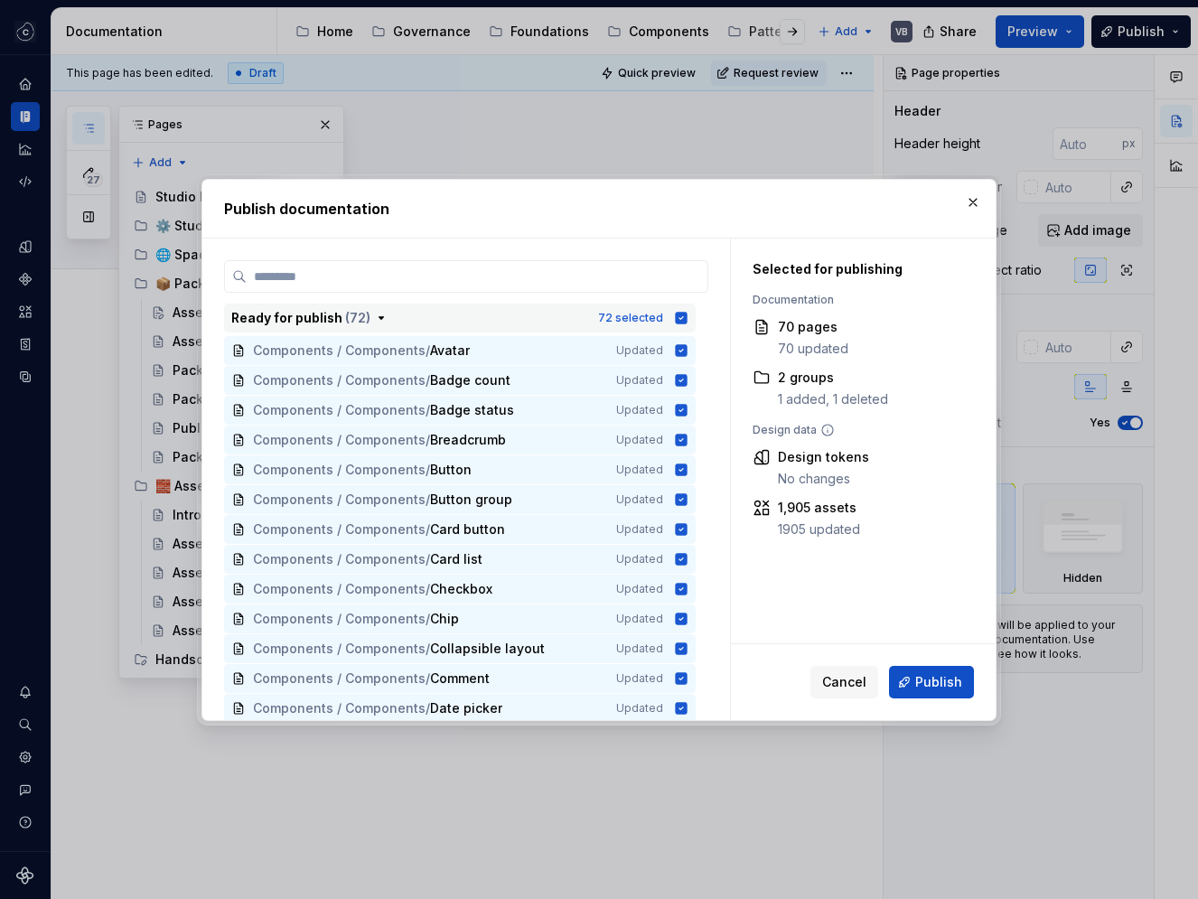
click at [688, 314] on icon "button" at bounding box center [682, 318] width 12 height 12
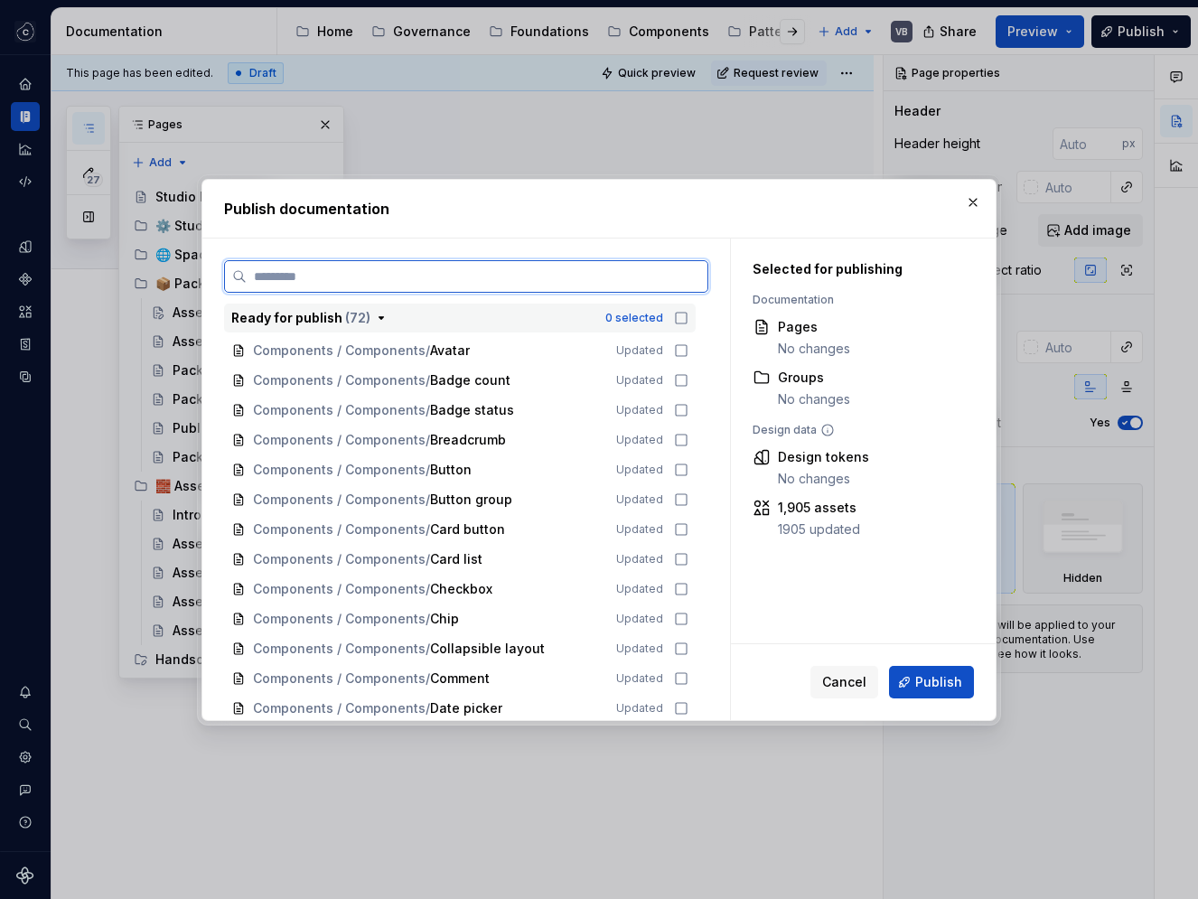
click at [648, 277] on input "search" at bounding box center [477, 277] width 461 height 18
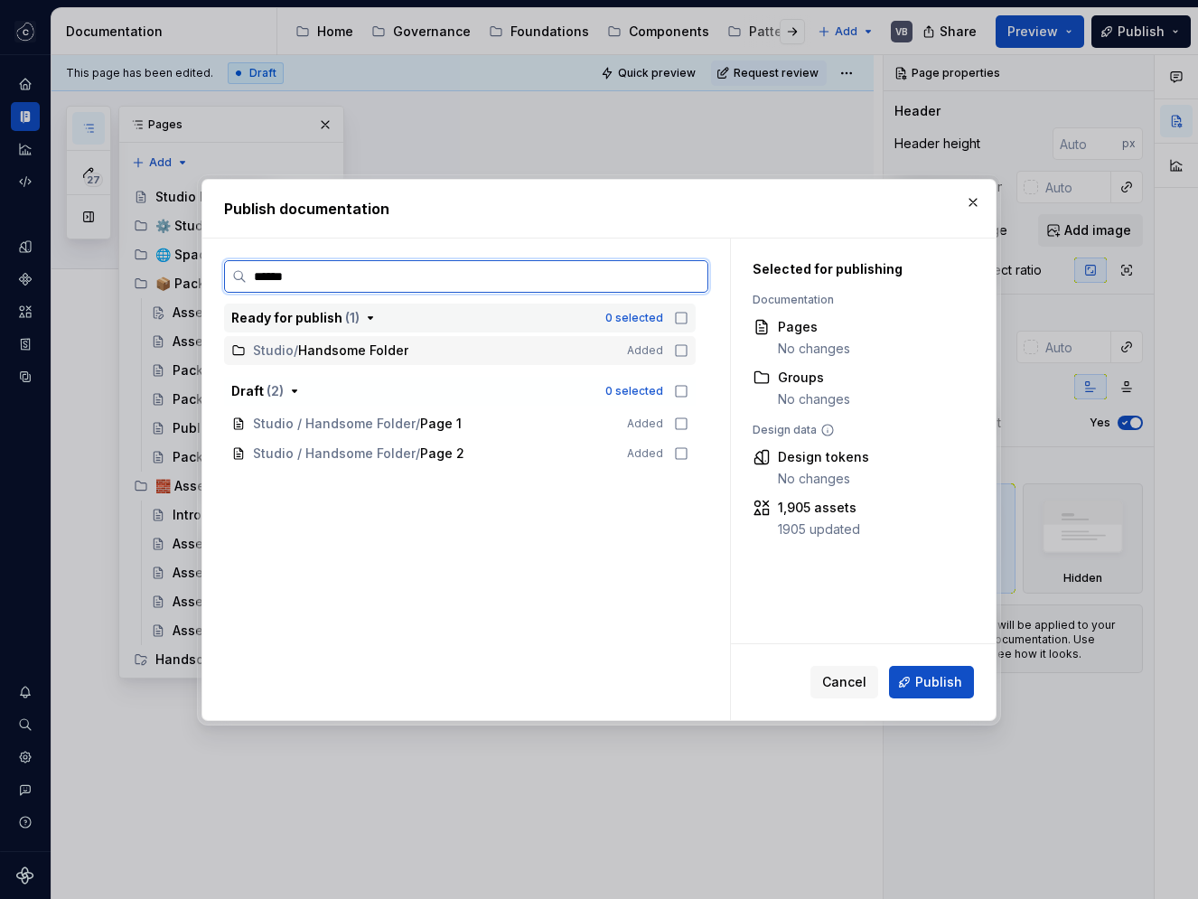
click at [689, 350] on icon at bounding box center [681, 350] width 14 height 14
click at [687, 418] on icon at bounding box center [681, 423] width 11 height 11
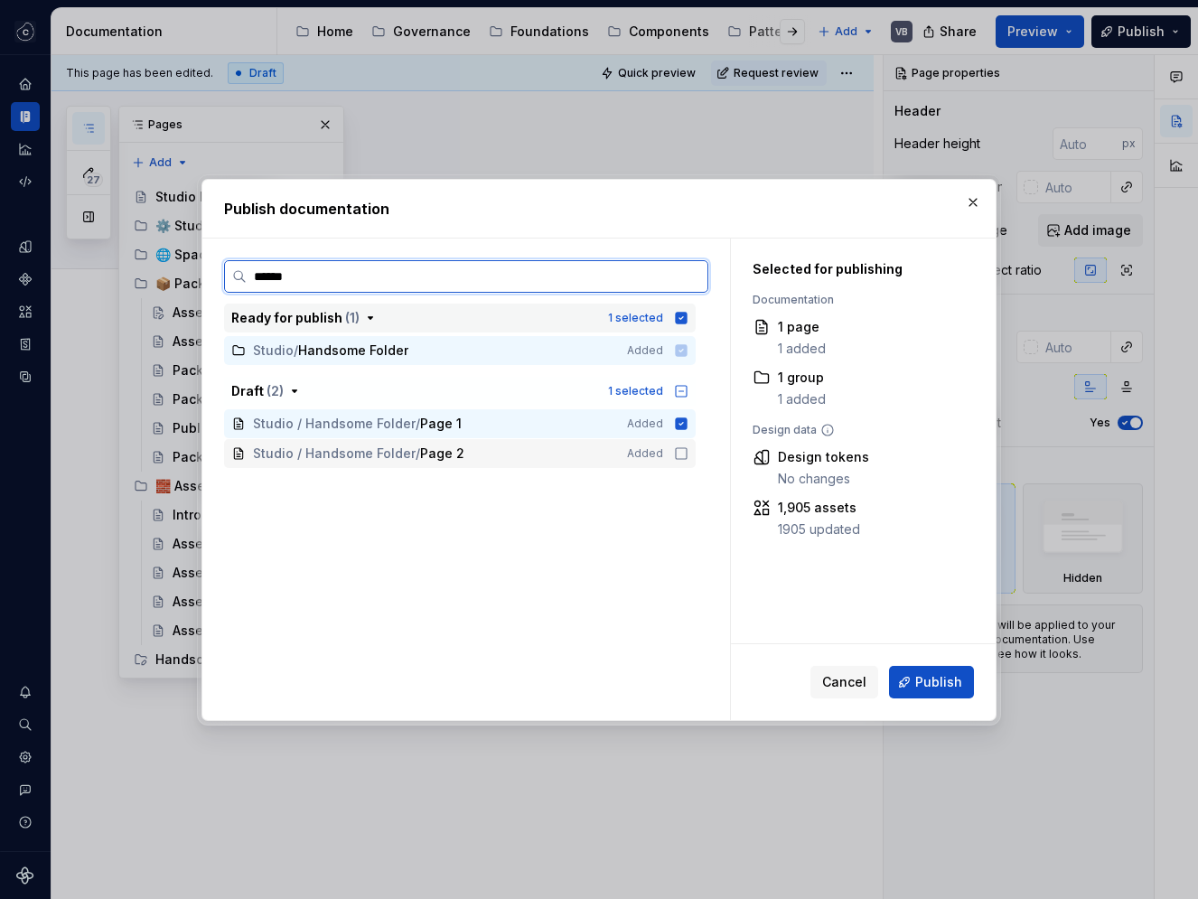
click at [689, 449] on icon at bounding box center [681, 453] width 14 height 14
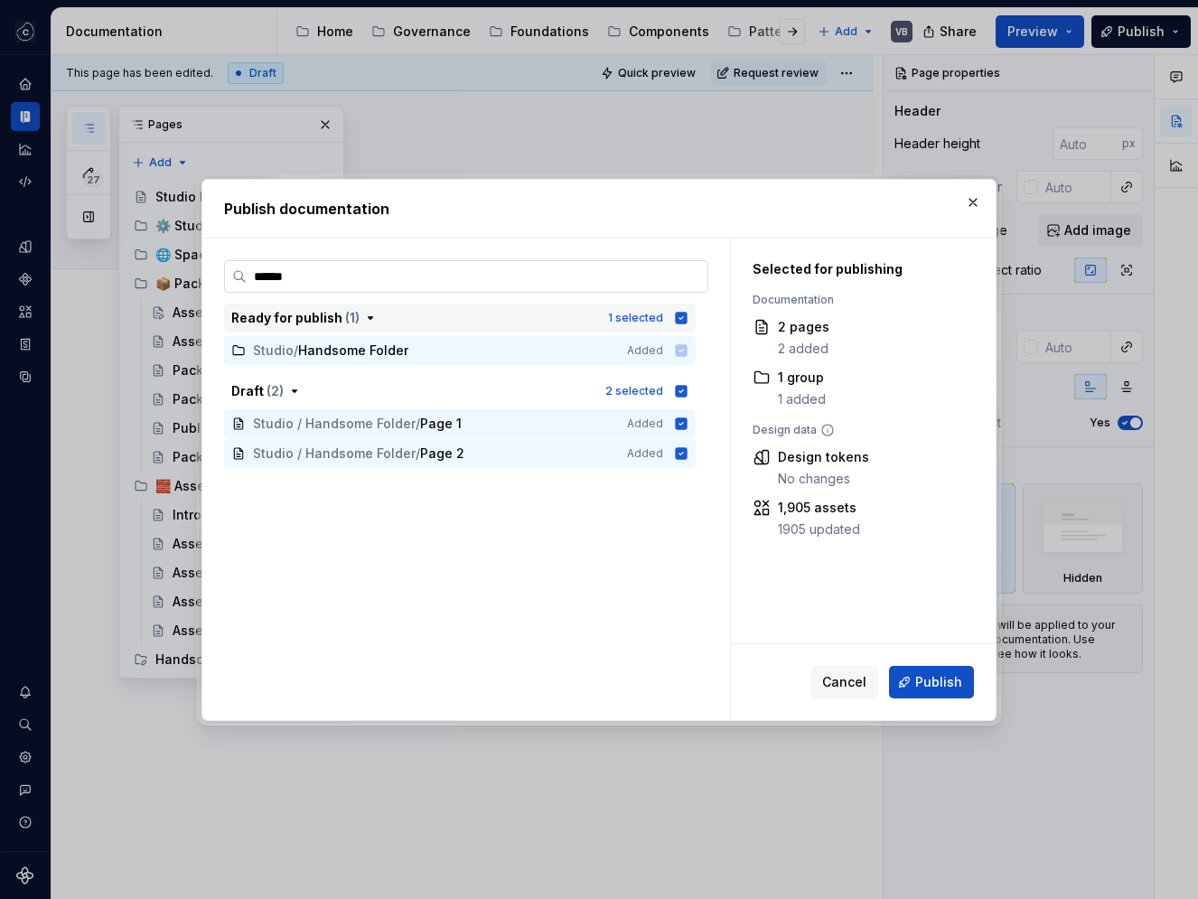
click at [602, 283] on input "******" at bounding box center [477, 277] width 461 height 18
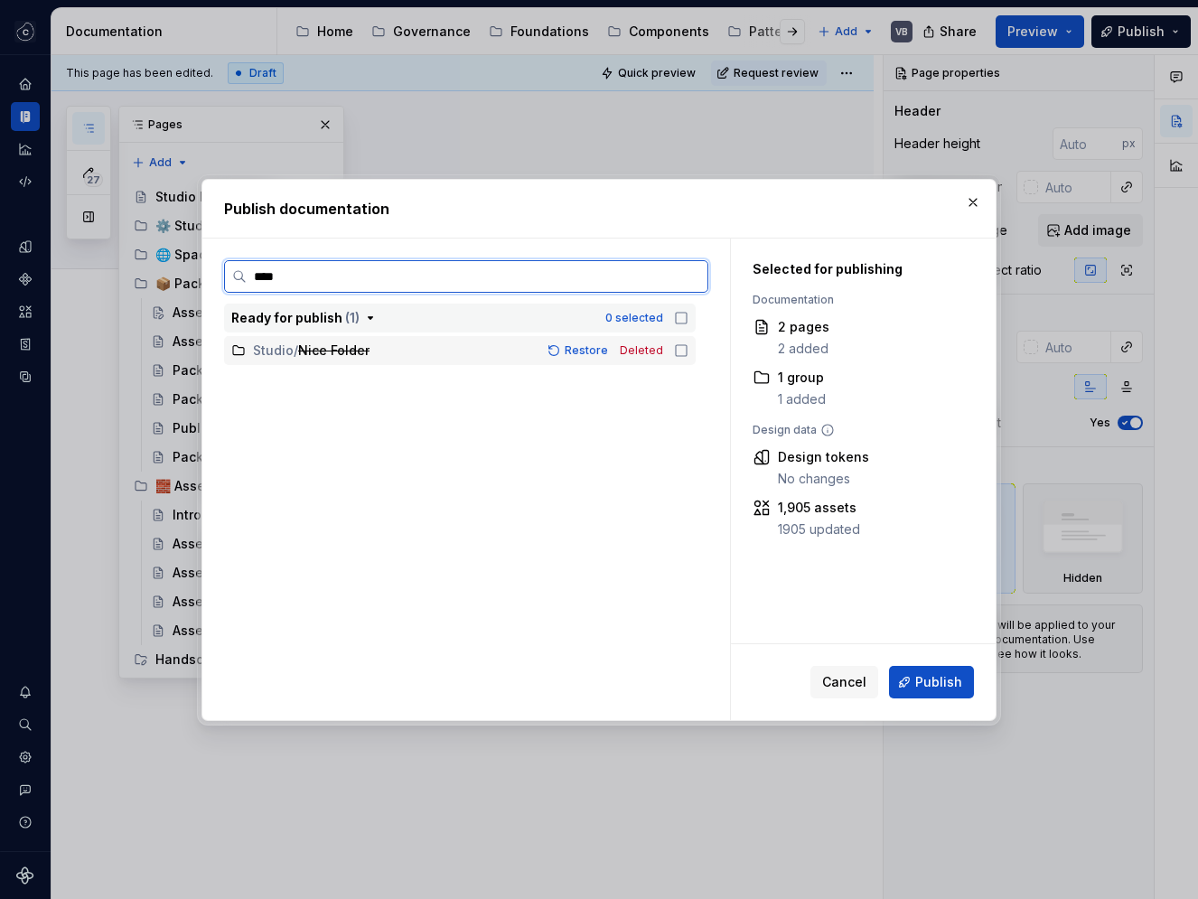
type input "****"
click at [689, 345] on icon at bounding box center [681, 350] width 14 height 14
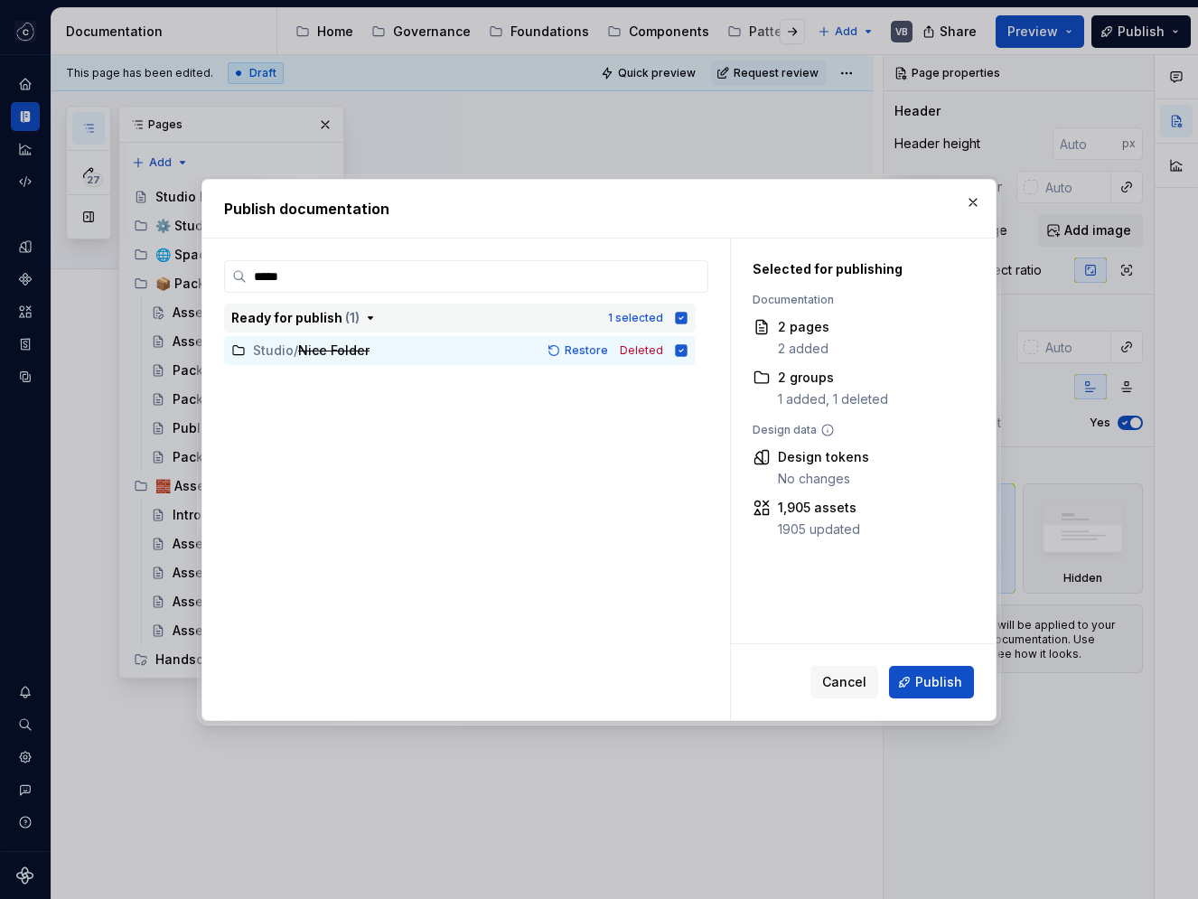
click at [688, 321] on icon "button" at bounding box center [682, 318] width 12 height 12
click at [689, 321] on icon "button" at bounding box center [681, 318] width 14 height 14
click at [621, 285] on label "****" at bounding box center [466, 276] width 484 height 33
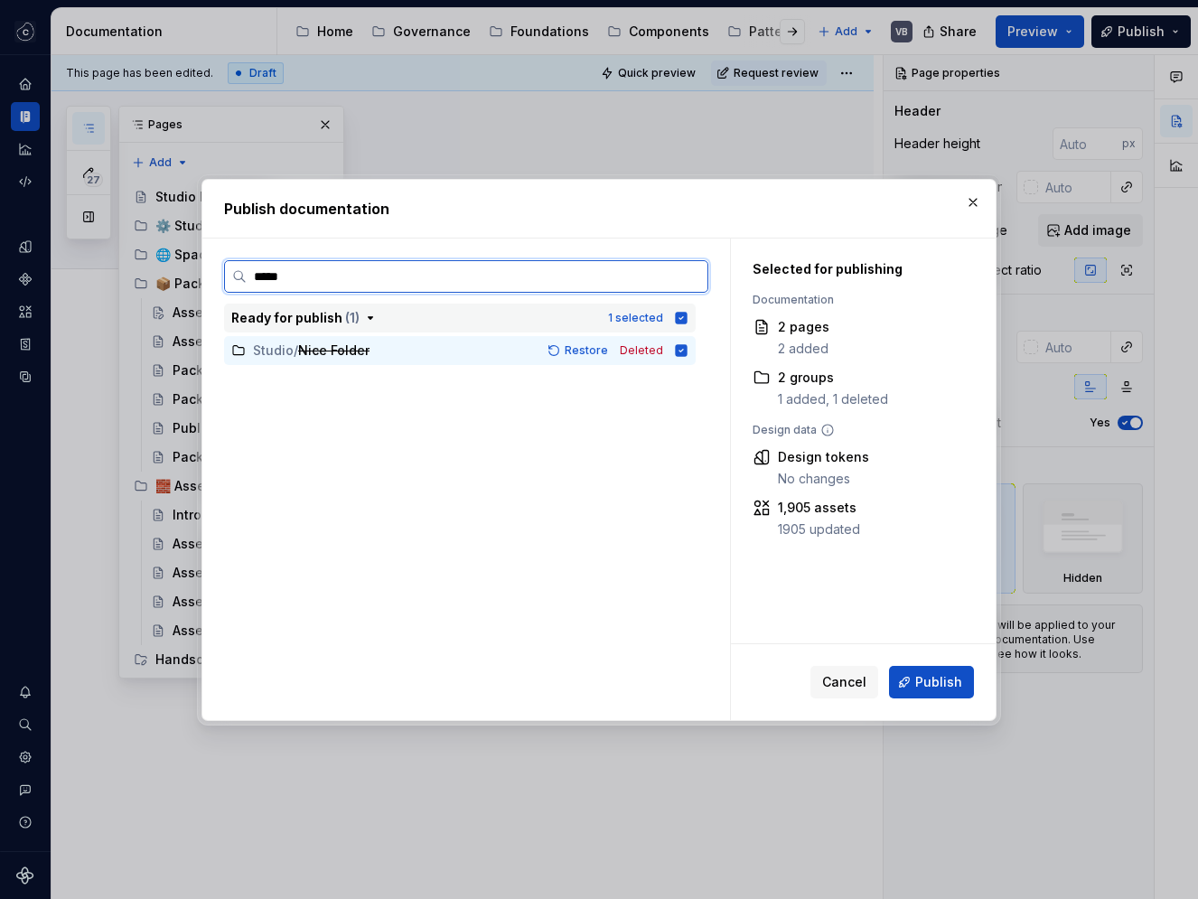
click at [621, 285] on input "****" at bounding box center [477, 277] width 461 height 18
click at [690, 280] on input "****" at bounding box center [477, 277] width 461 height 18
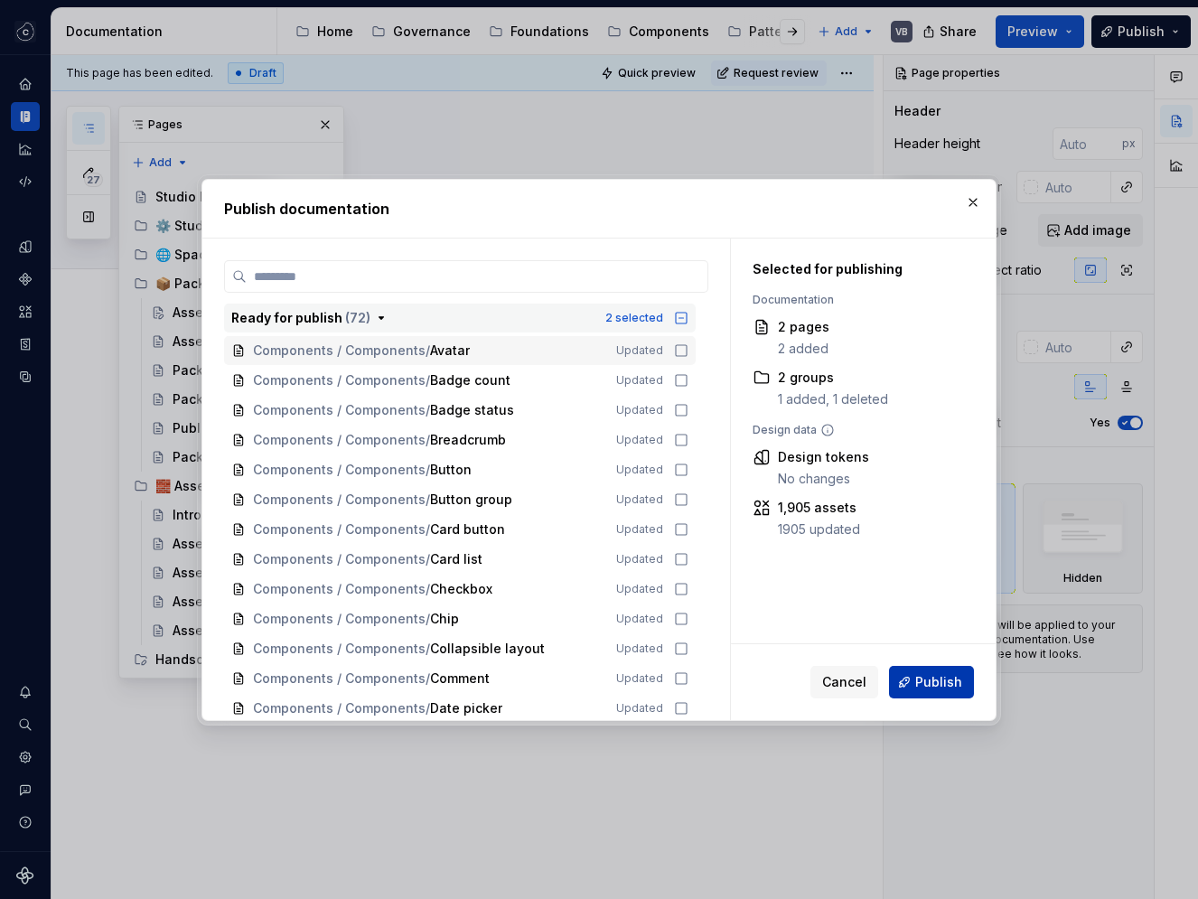
click at [925, 683] on span "Publish" at bounding box center [938, 682] width 47 height 18
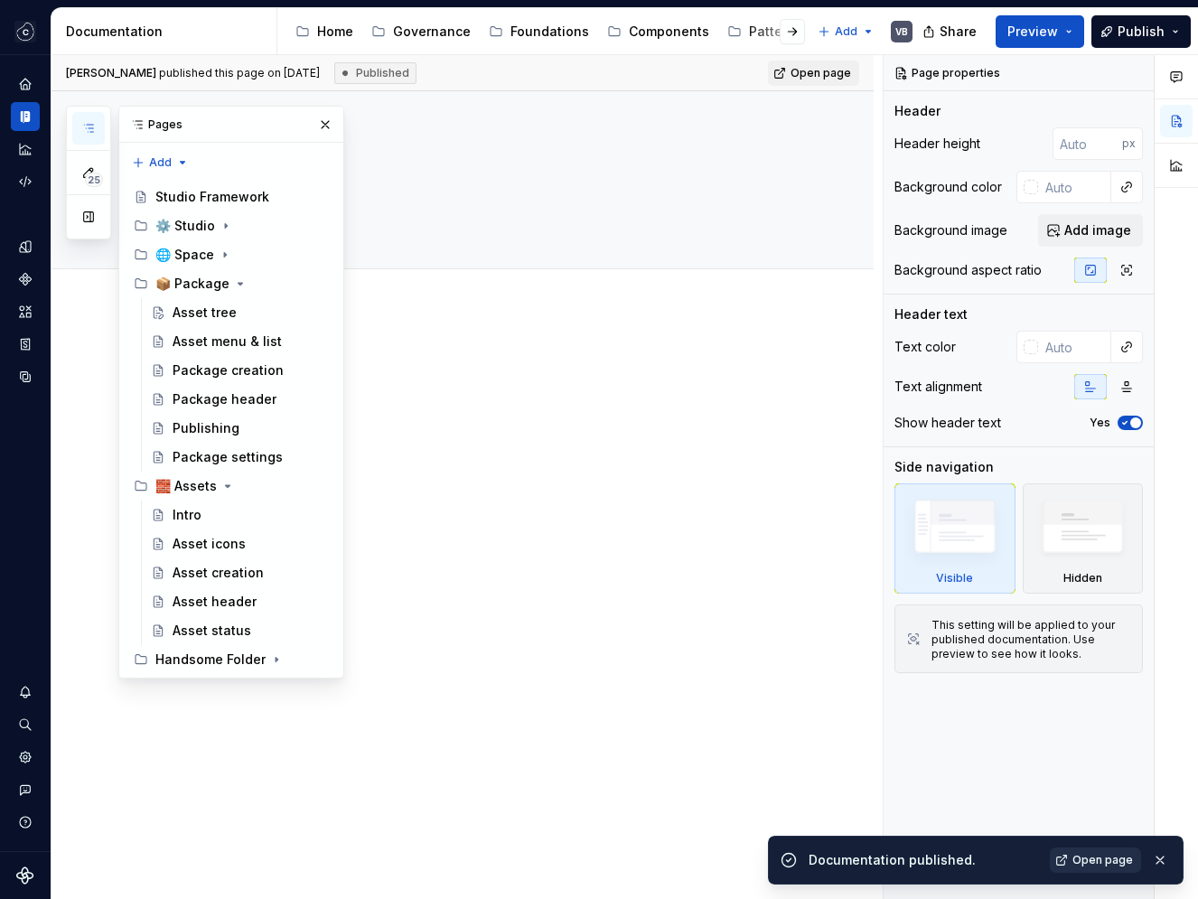
click at [1105, 857] on span "Open page" at bounding box center [1103, 860] width 61 height 14
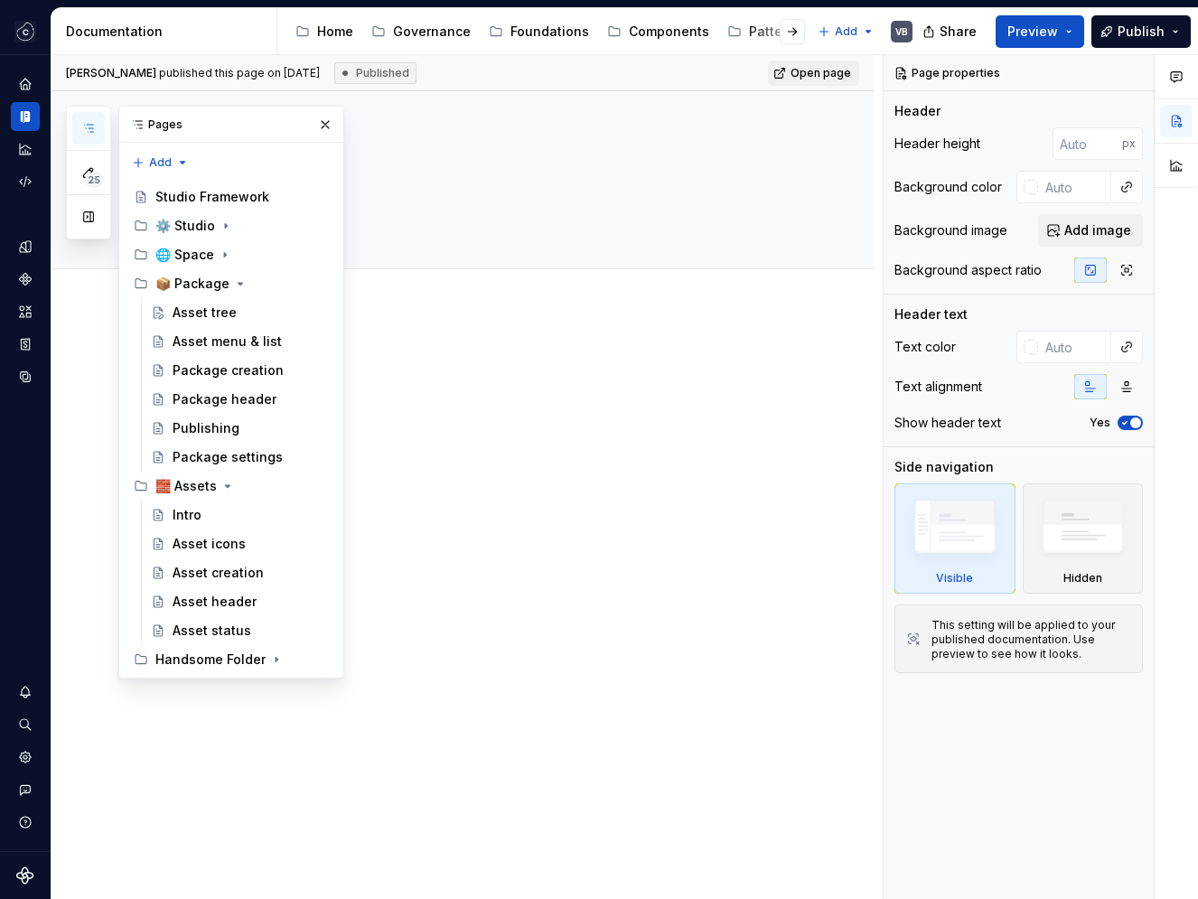
type textarea "*"
click at [538, 488] on div at bounding box center [463, 511] width 822 height 404
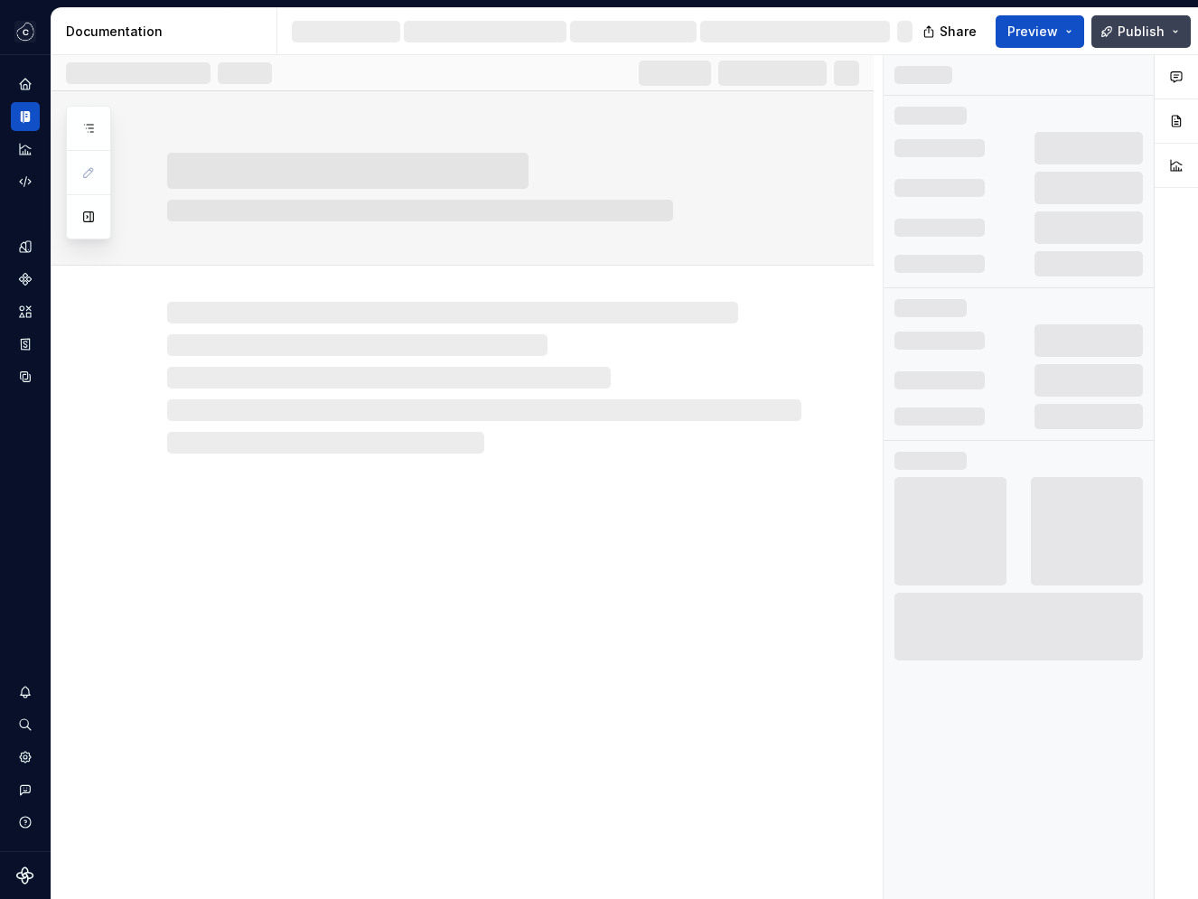
click at [1131, 29] on span "Publish" at bounding box center [1141, 32] width 47 height 18
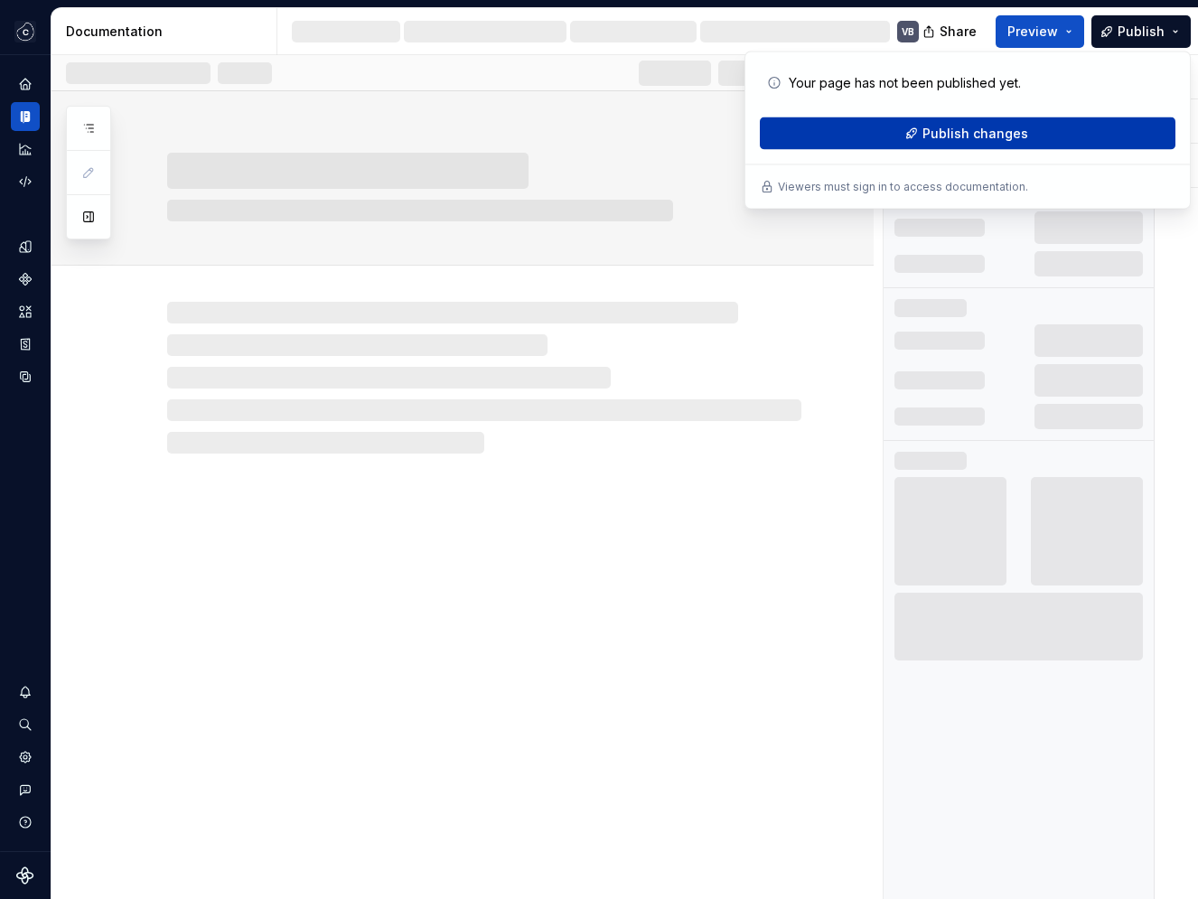
click at [888, 139] on button "Publish changes" at bounding box center [968, 133] width 416 height 33
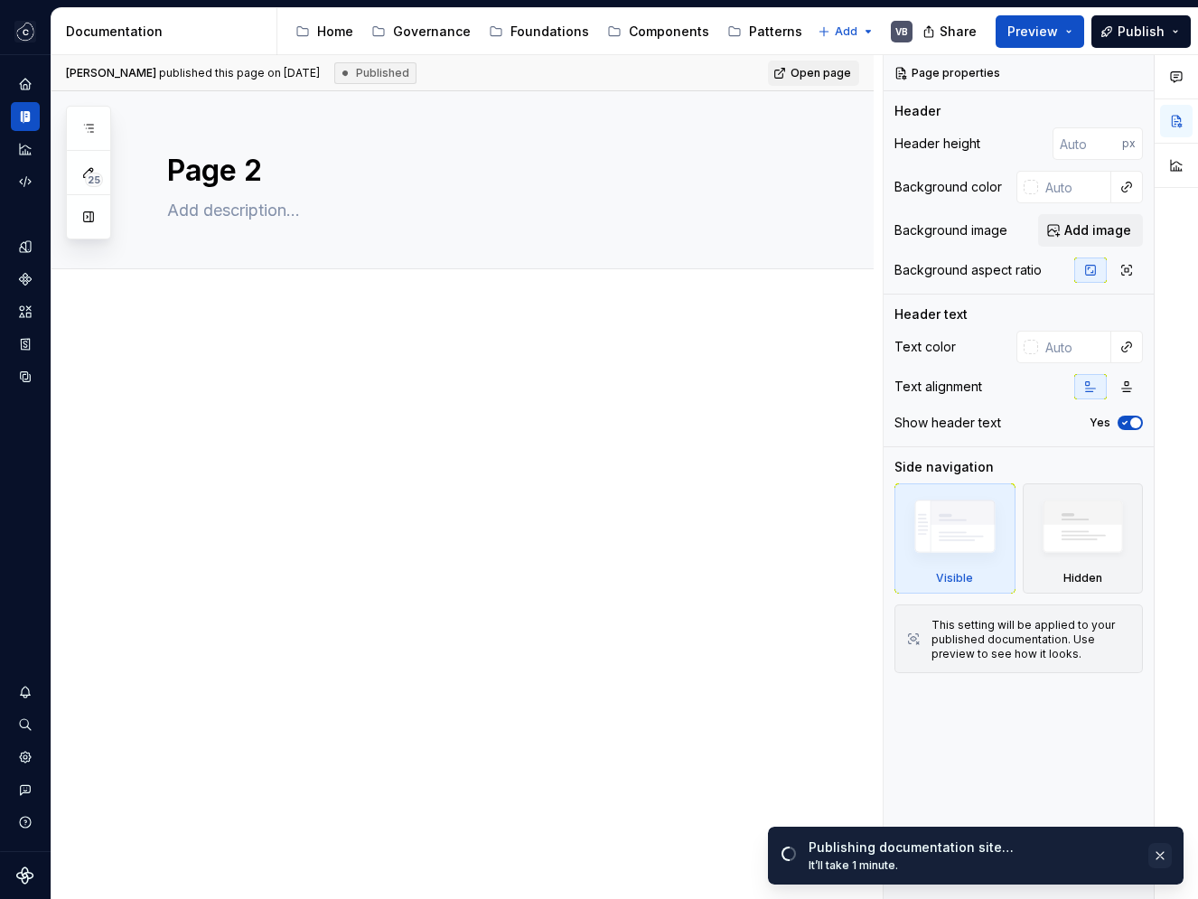
click at [1157, 856] on button "button" at bounding box center [1160, 855] width 23 height 25
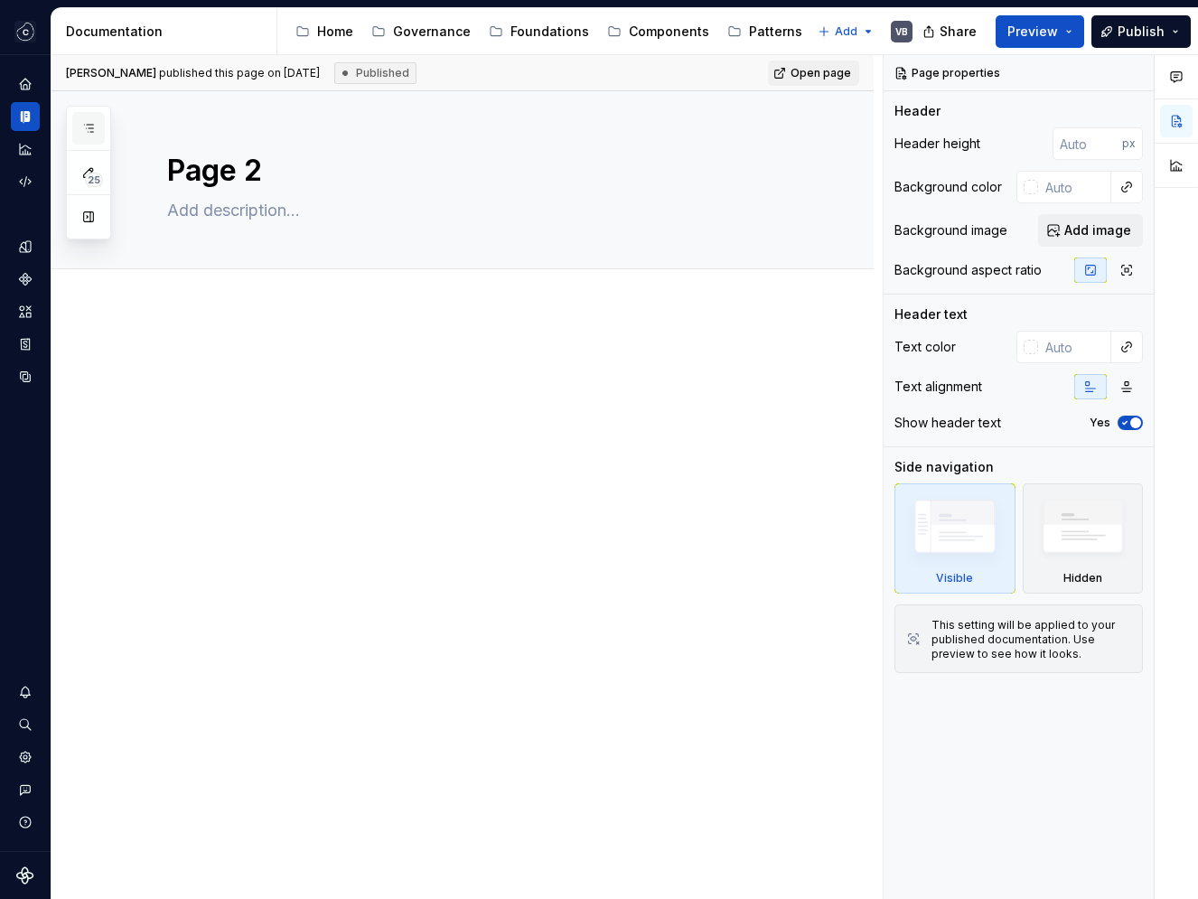
click at [80, 126] on button "button" at bounding box center [88, 128] width 33 height 33
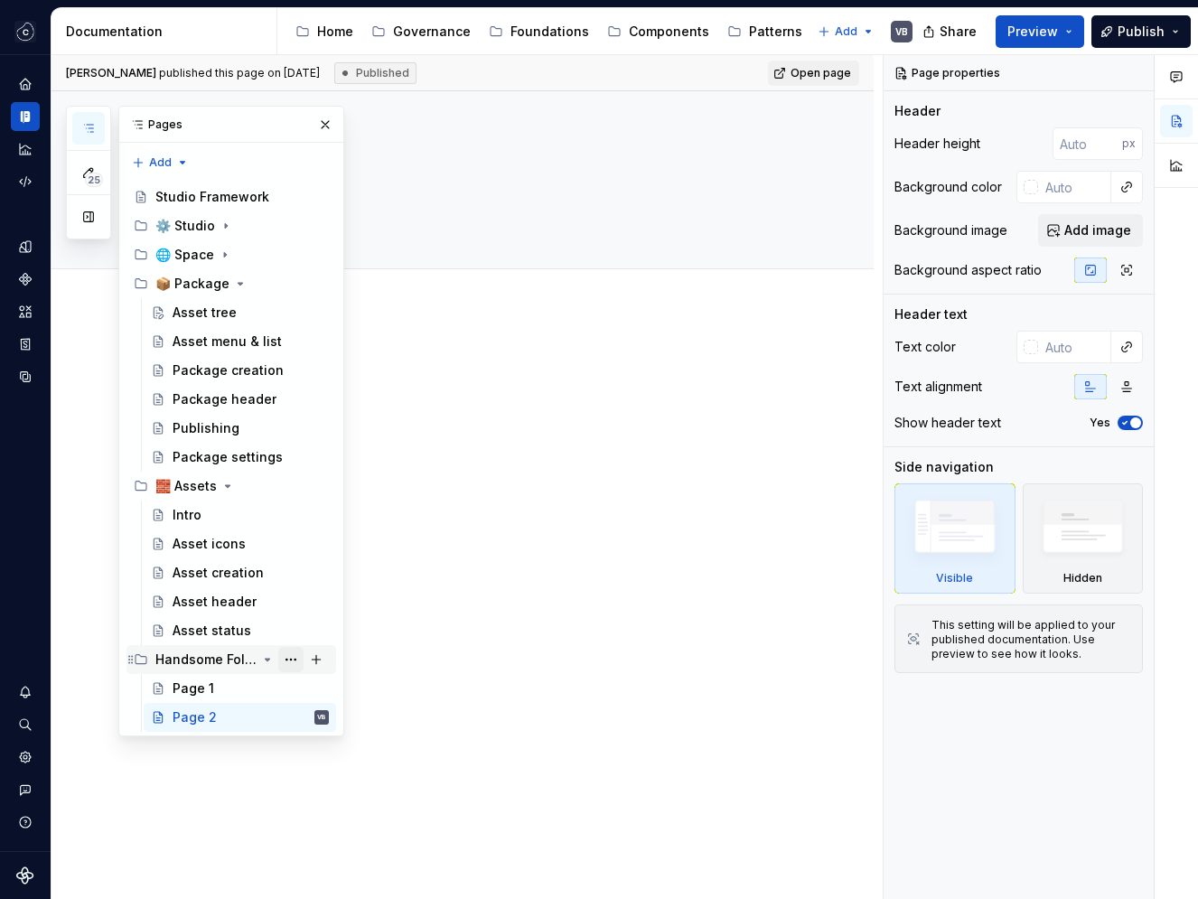
click at [293, 664] on button "Page tree" at bounding box center [290, 659] width 25 height 25
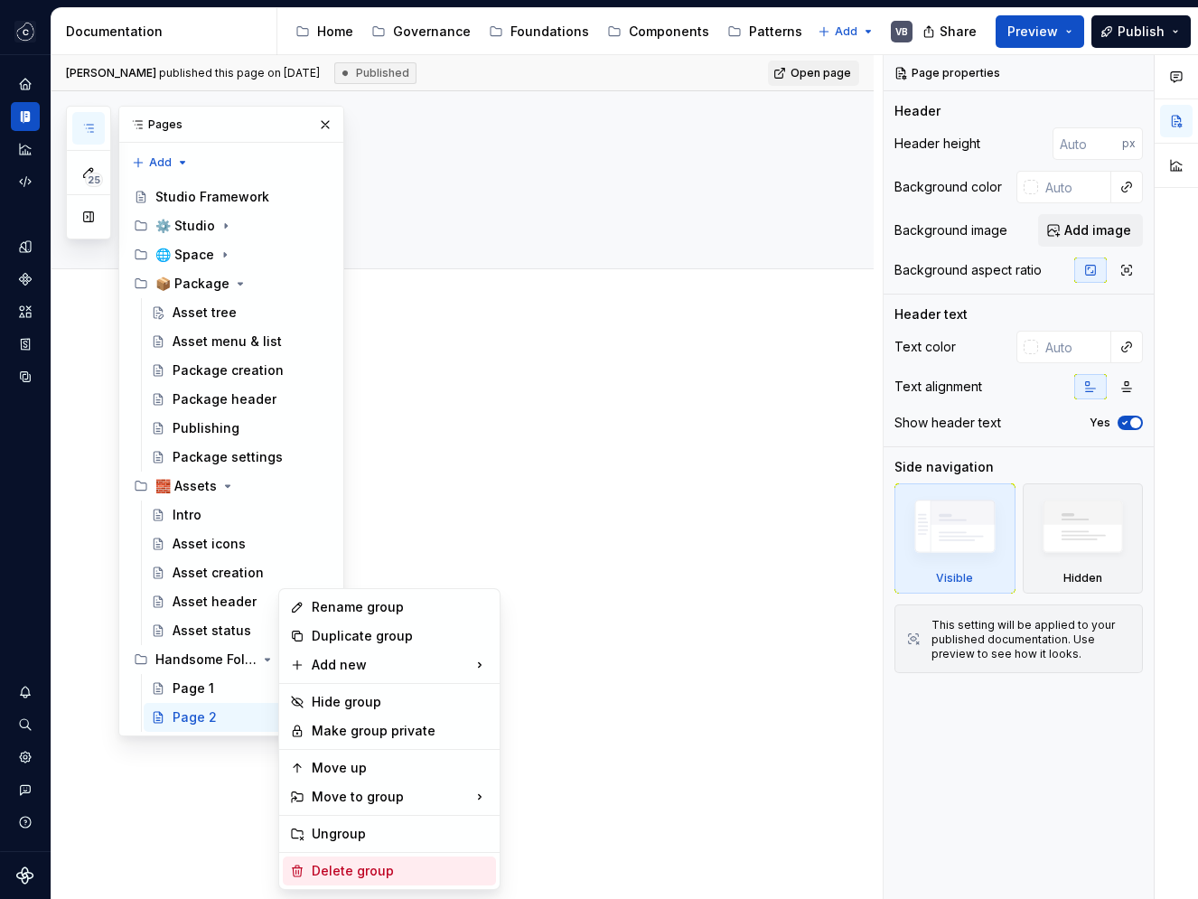
click at [371, 869] on div "Delete group" at bounding box center [400, 871] width 177 height 18
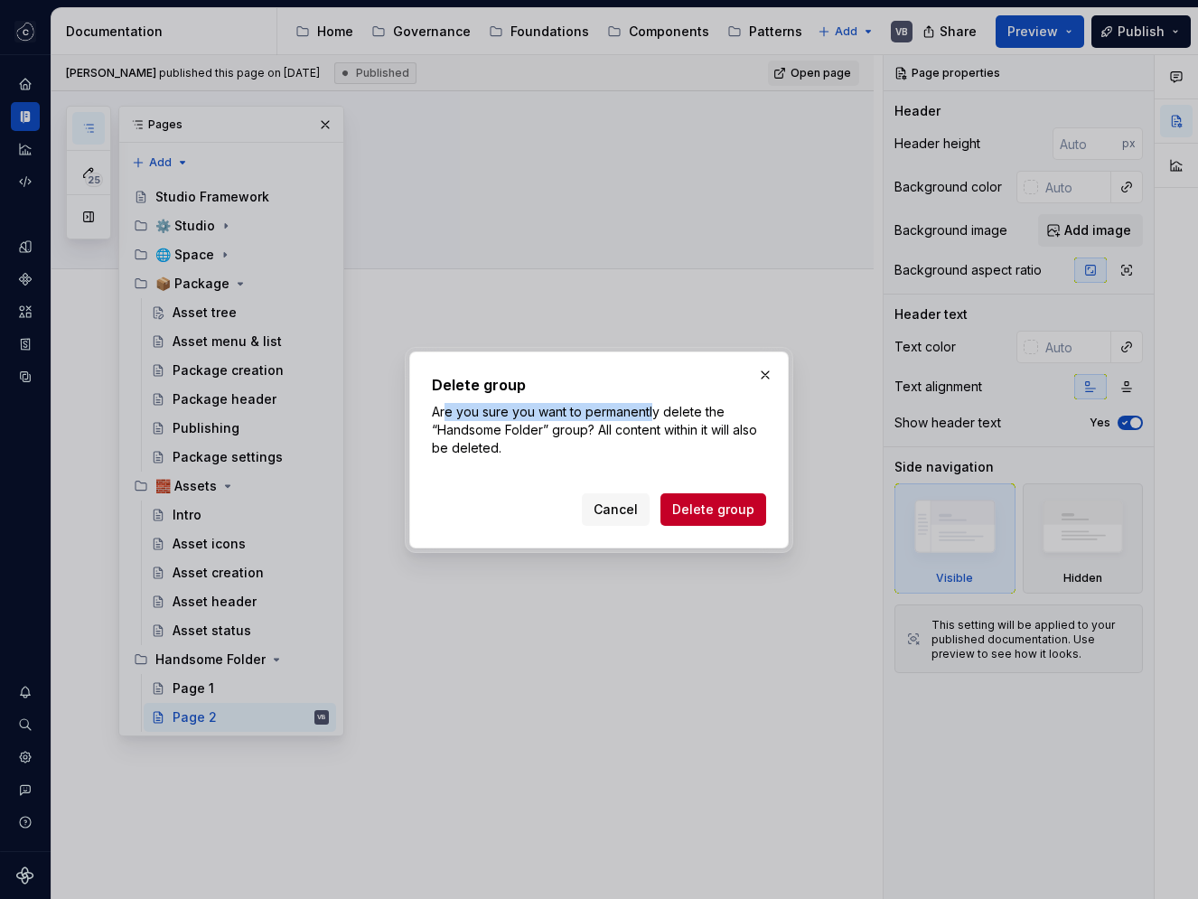
drag, startPoint x: 446, startPoint y: 415, endPoint x: 652, endPoint y: 406, distance: 206.2
click at [652, 406] on p "Are you sure you want to permanently delete the “Handsome Folder” group? All co…" at bounding box center [599, 430] width 334 height 54
drag, startPoint x: 685, startPoint y: 416, endPoint x: 619, endPoint y: 417, distance: 66.0
click at [686, 416] on p "Are you sure you want to permanently delete the “Handsome Folder” group? All co…" at bounding box center [599, 430] width 334 height 54
drag, startPoint x: 595, startPoint y: 430, endPoint x: 765, endPoint y: 450, distance: 172.0
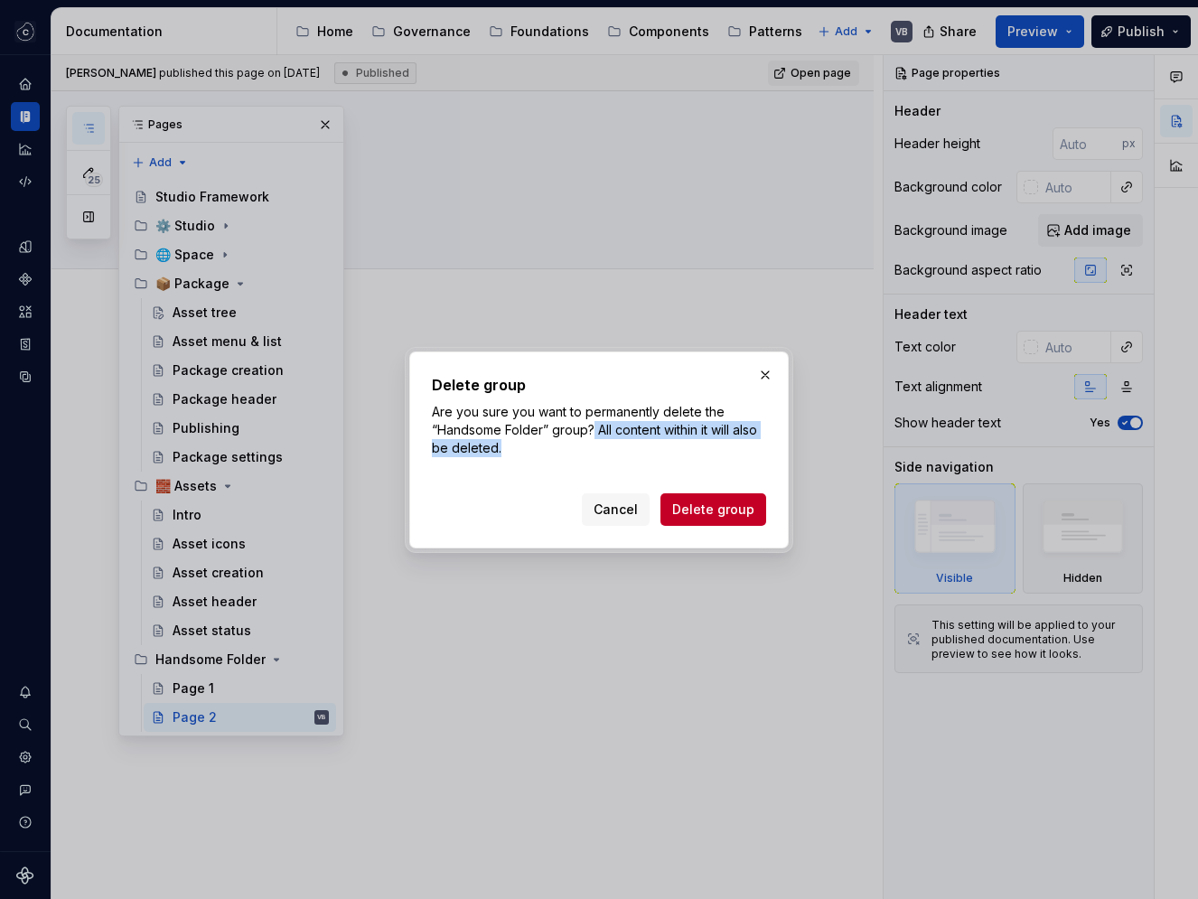
click at [765, 450] on p "Are you sure you want to permanently delete the “Handsome Folder” group? All co…" at bounding box center [599, 430] width 334 height 54
click at [497, 429] on p "Are you sure you want to permanently delete the “Handsome Folder” group? All co…" at bounding box center [599, 430] width 334 height 54
click at [717, 514] on span "Delete group" at bounding box center [713, 510] width 82 height 18
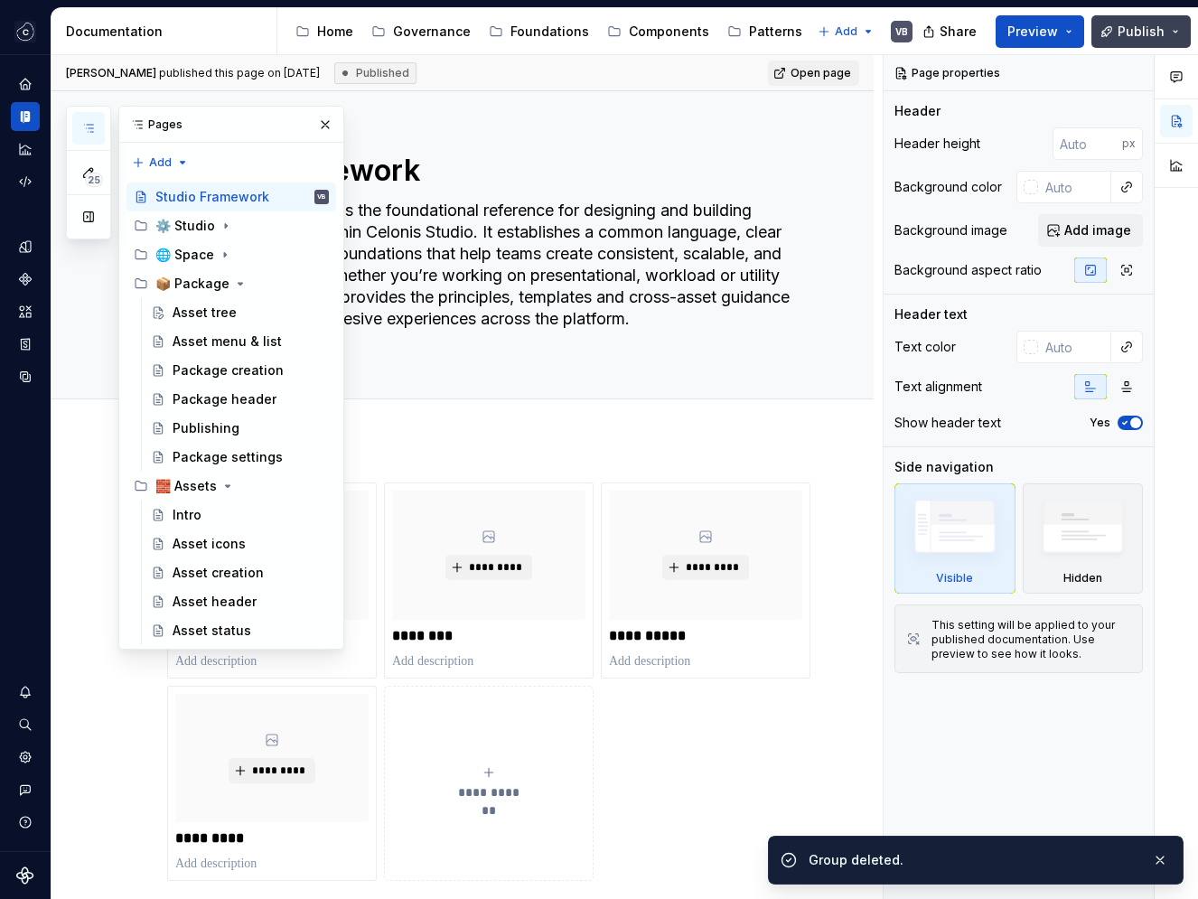
click at [1150, 33] on span "Publish" at bounding box center [1141, 32] width 47 height 18
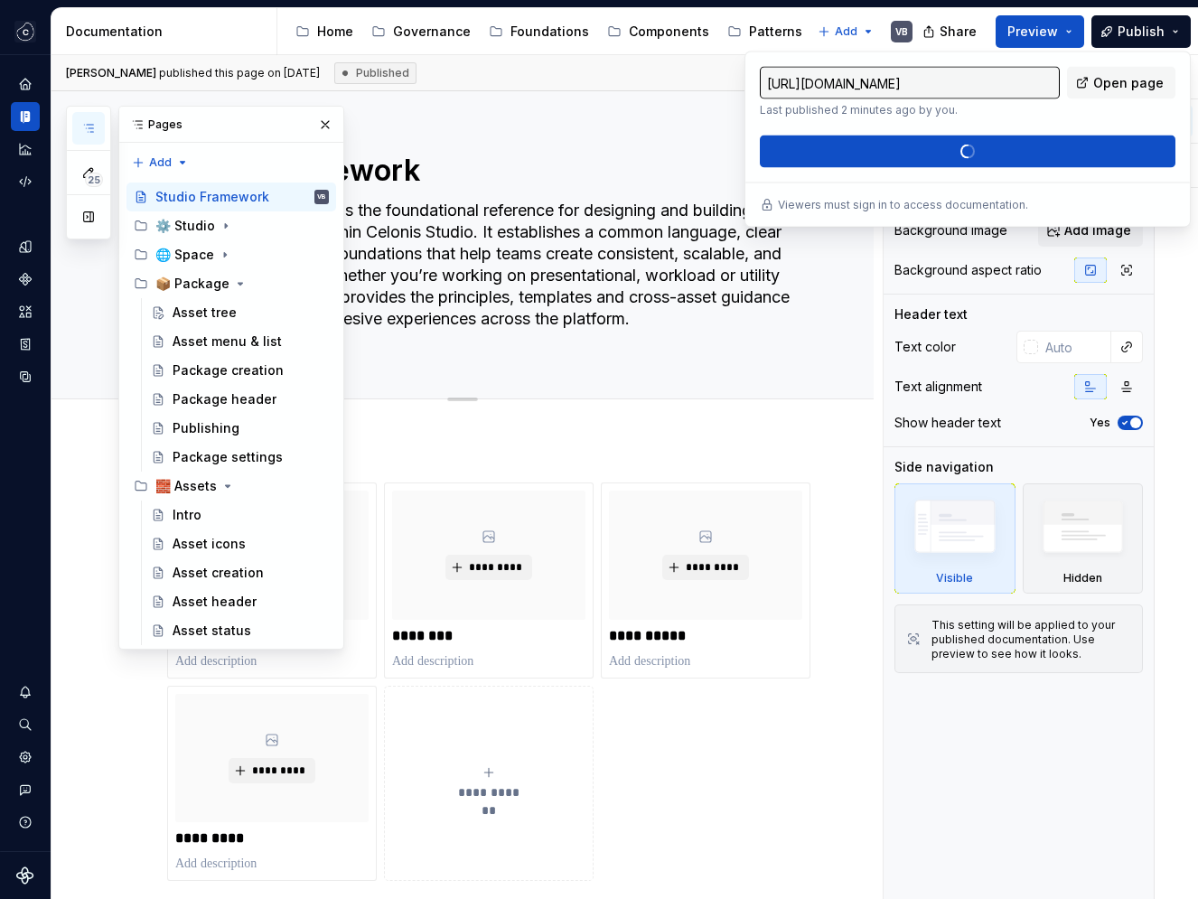
type textarea "*"
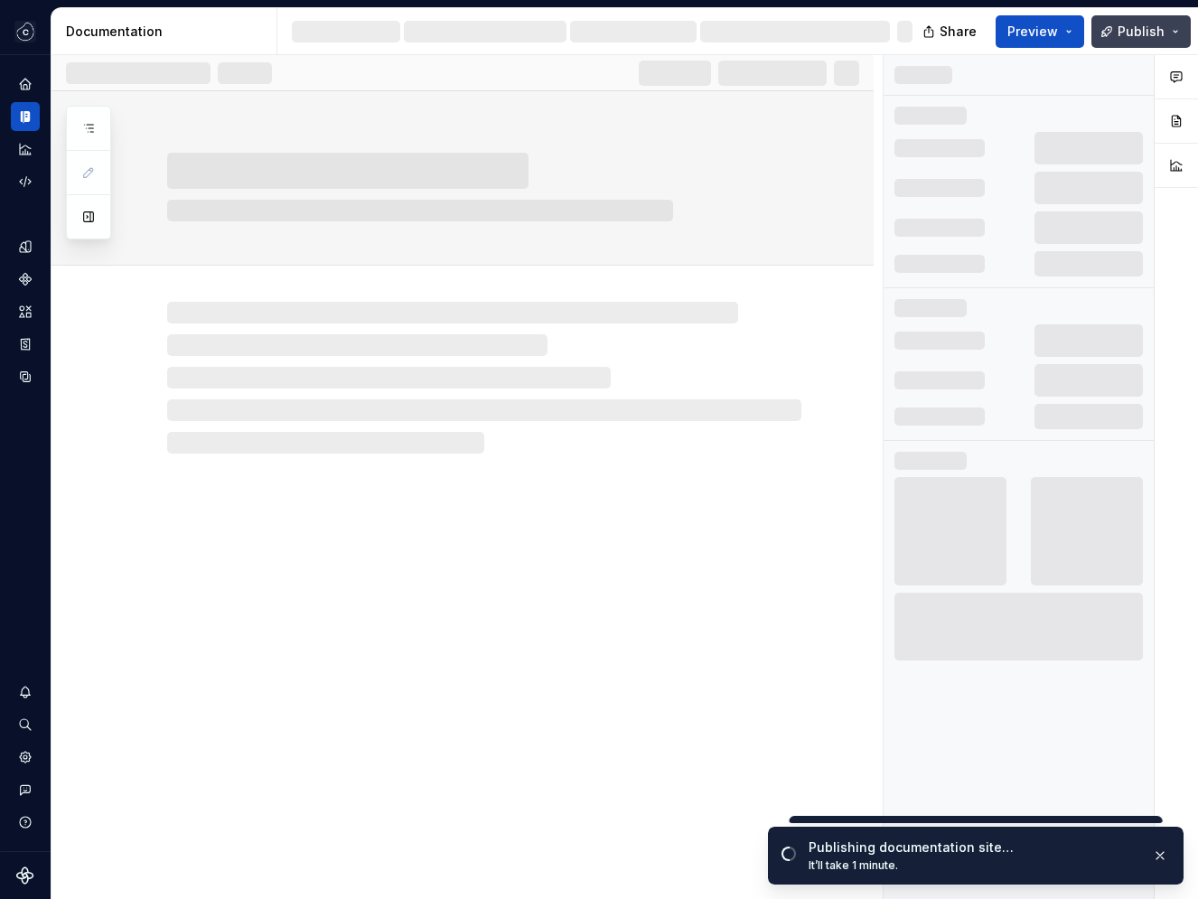
click at [1128, 26] on span "Publish" at bounding box center [1141, 32] width 47 height 18
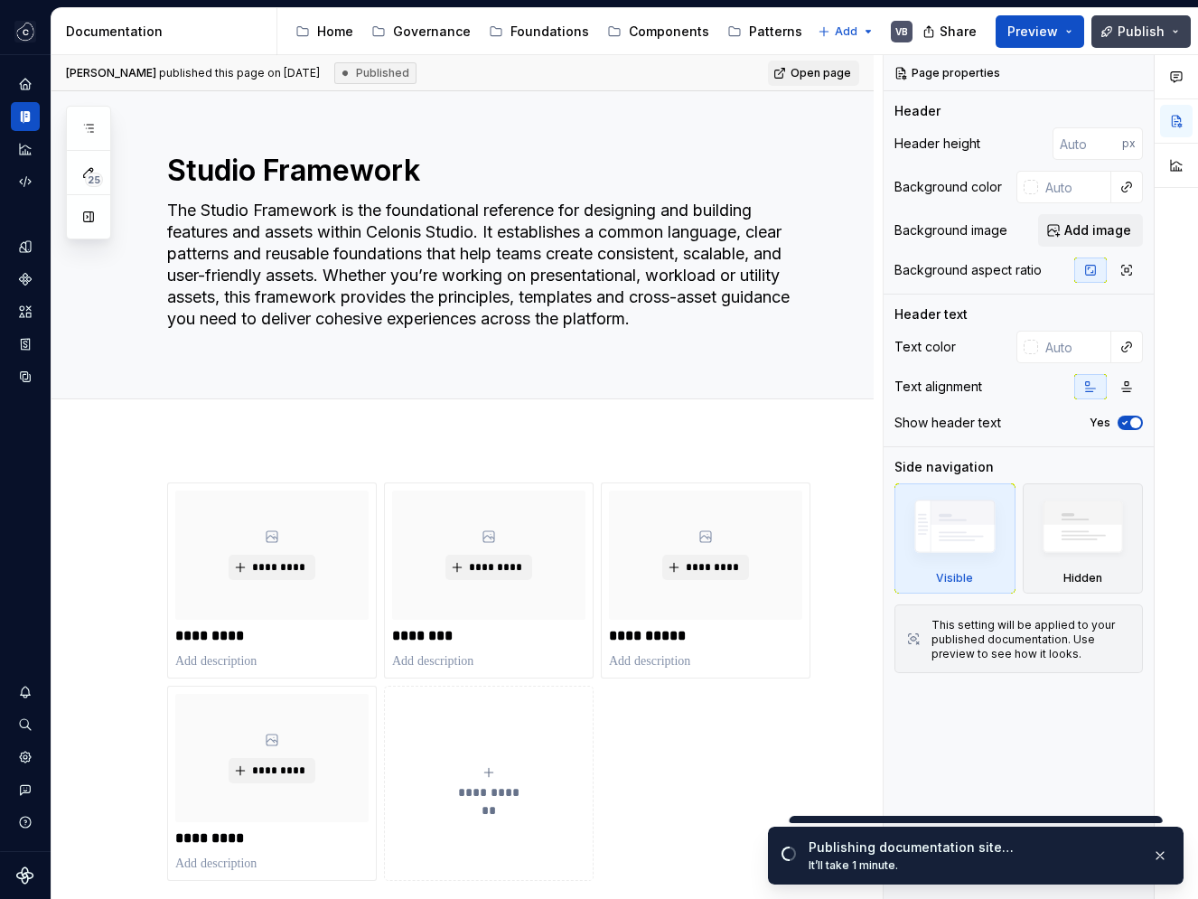
click at [1128, 35] on span "Publish" at bounding box center [1141, 32] width 47 height 18
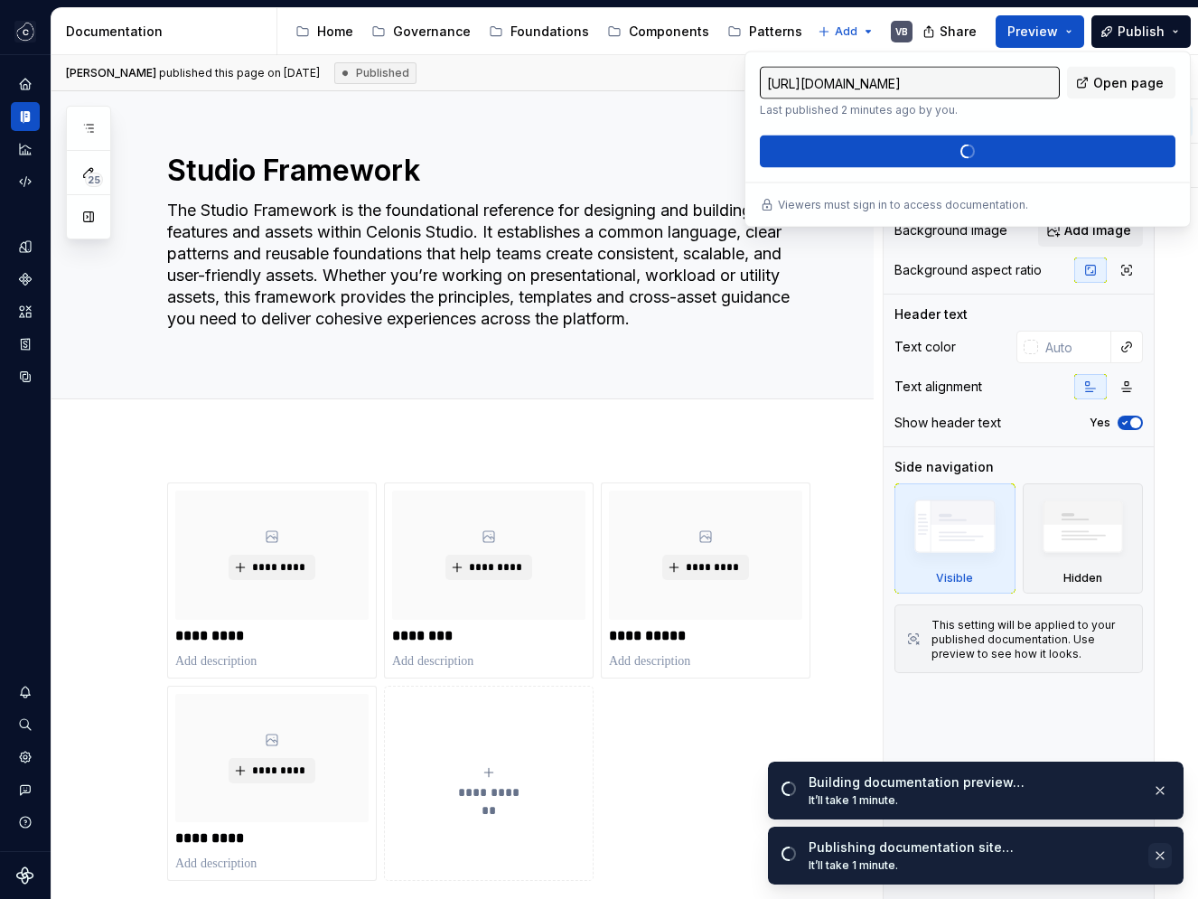
click at [1159, 855] on button "button" at bounding box center [1160, 855] width 23 height 25
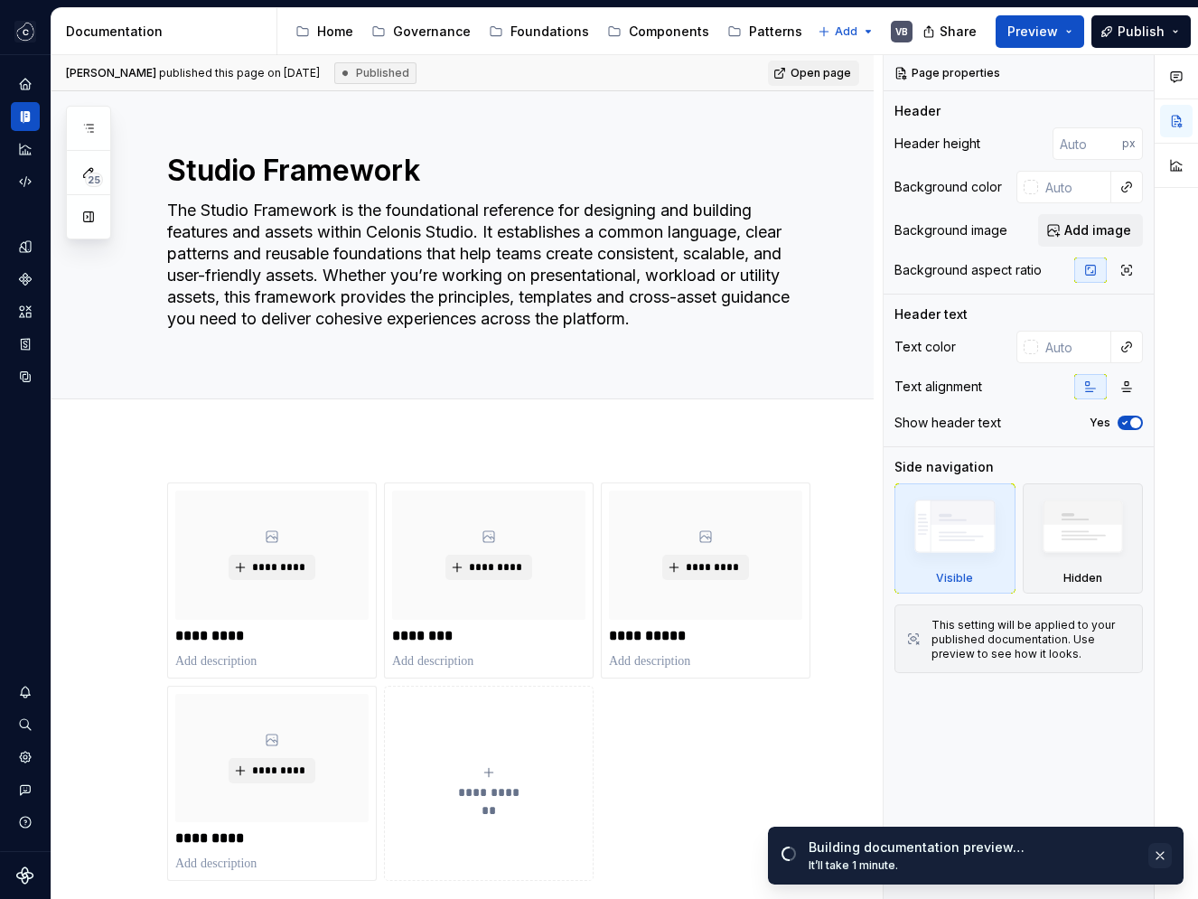
click at [1159, 857] on button "button" at bounding box center [1160, 855] width 23 height 25
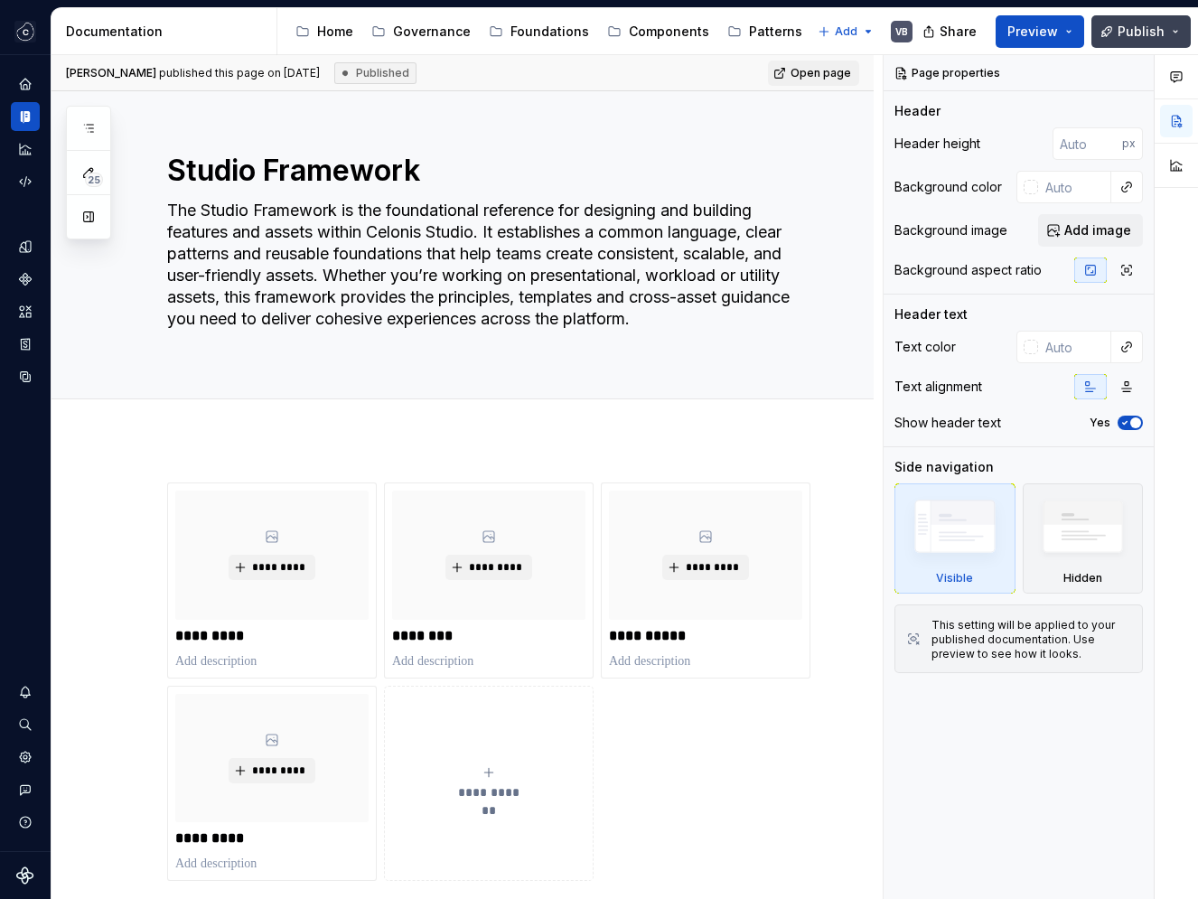
click at [1138, 23] on span "Publish" at bounding box center [1141, 32] width 47 height 18
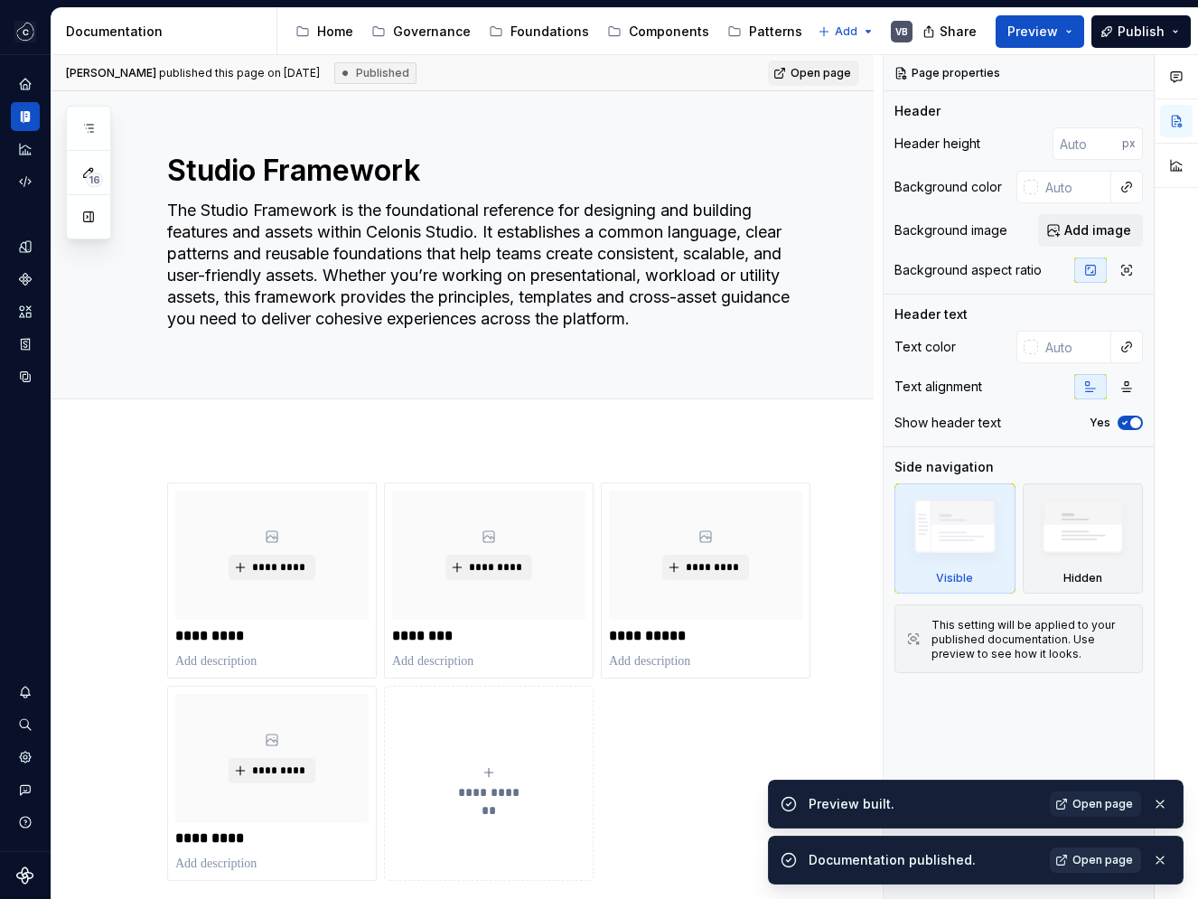
click at [1107, 861] on span "Open page" at bounding box center [1103, 860] width 61 height 14
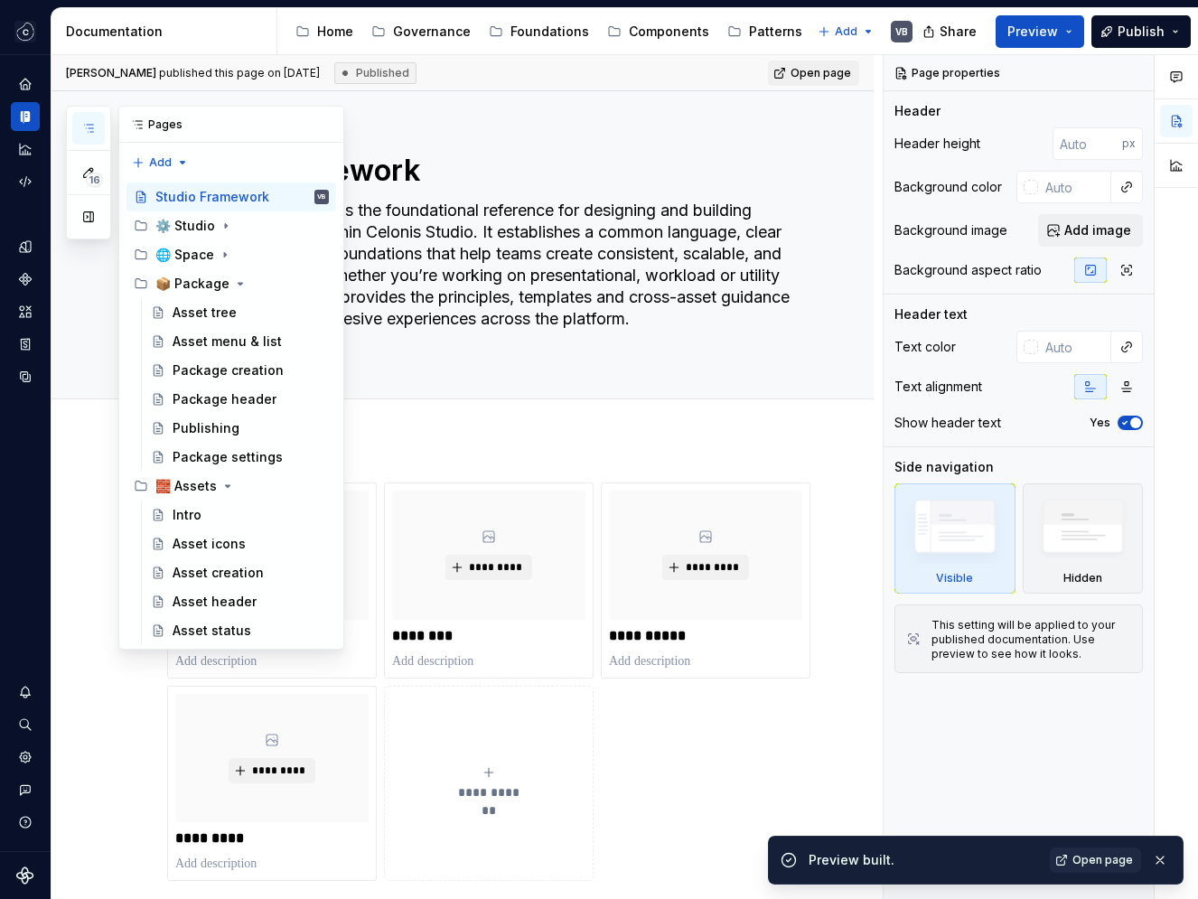
click at [86, 128] on icon "button" at bounding box center [88, 128] width 9 height 7
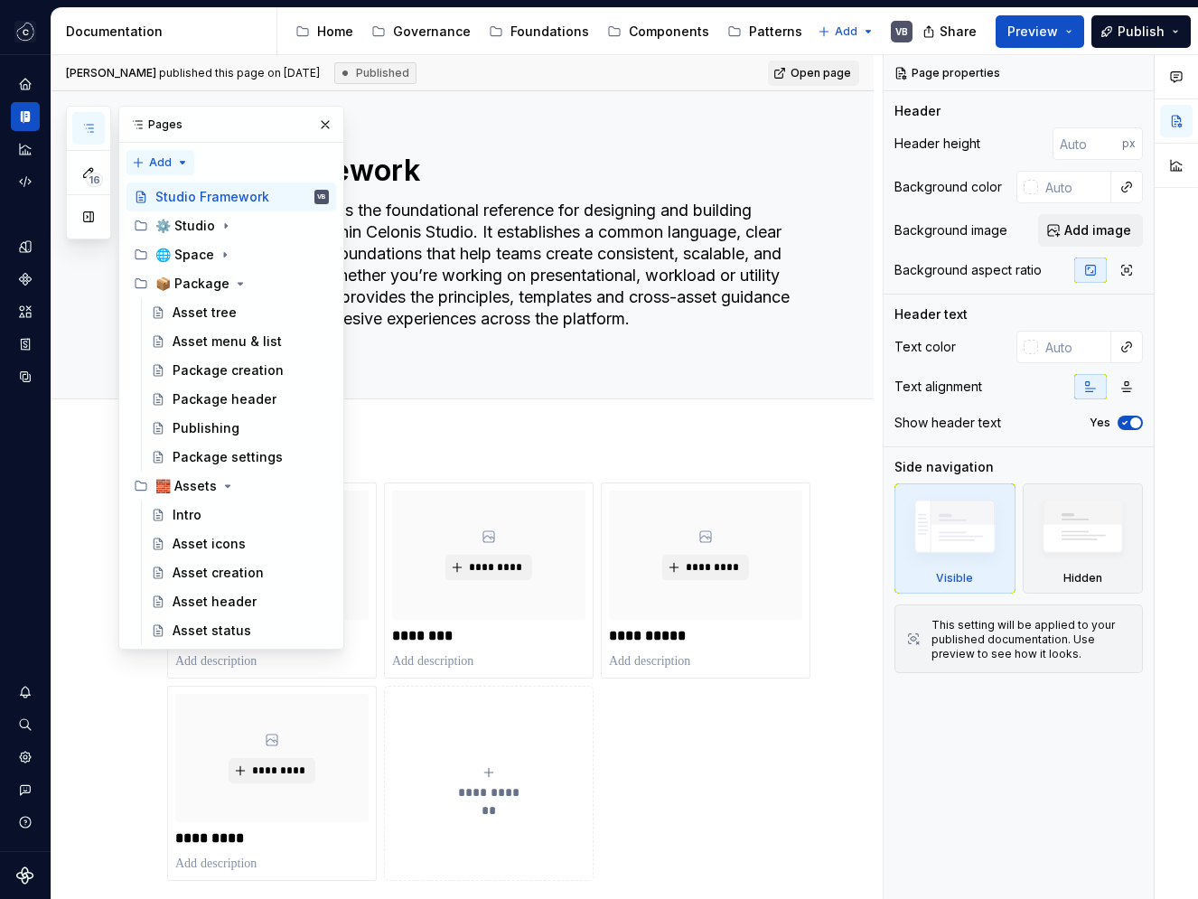
click at [183, 169] on div "16 Pages Add Accessibility guide for tree Page tree. Navigate the tree with the…" at bounding box center [205, 378] width 278 height 544
click at [210, 228] on div "New group" at bounding box center [218, 227] width 117 height 18
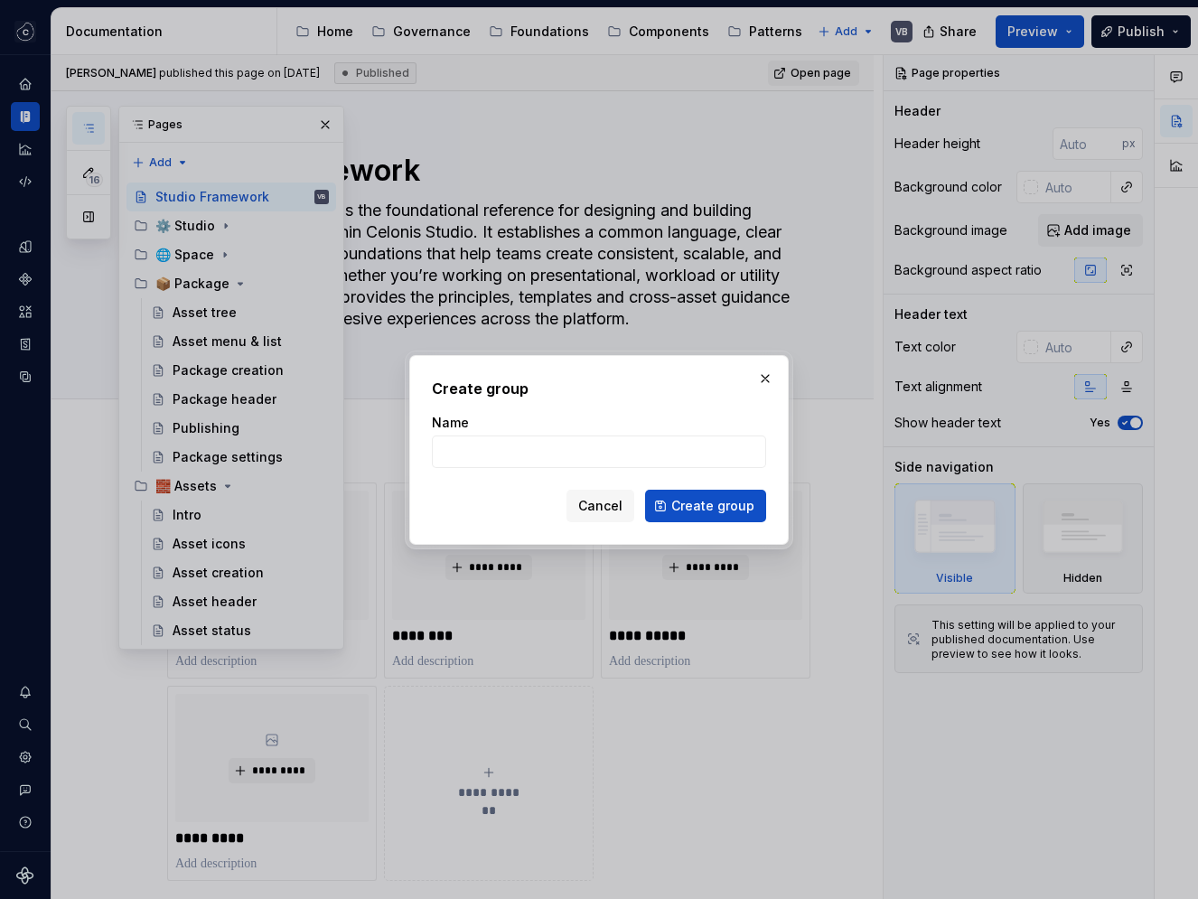
type textarea "*"
type input "Handsome Folder"
click at [703, 507] on span "Create group" at bounding box center [712, 506] width 83 height 18
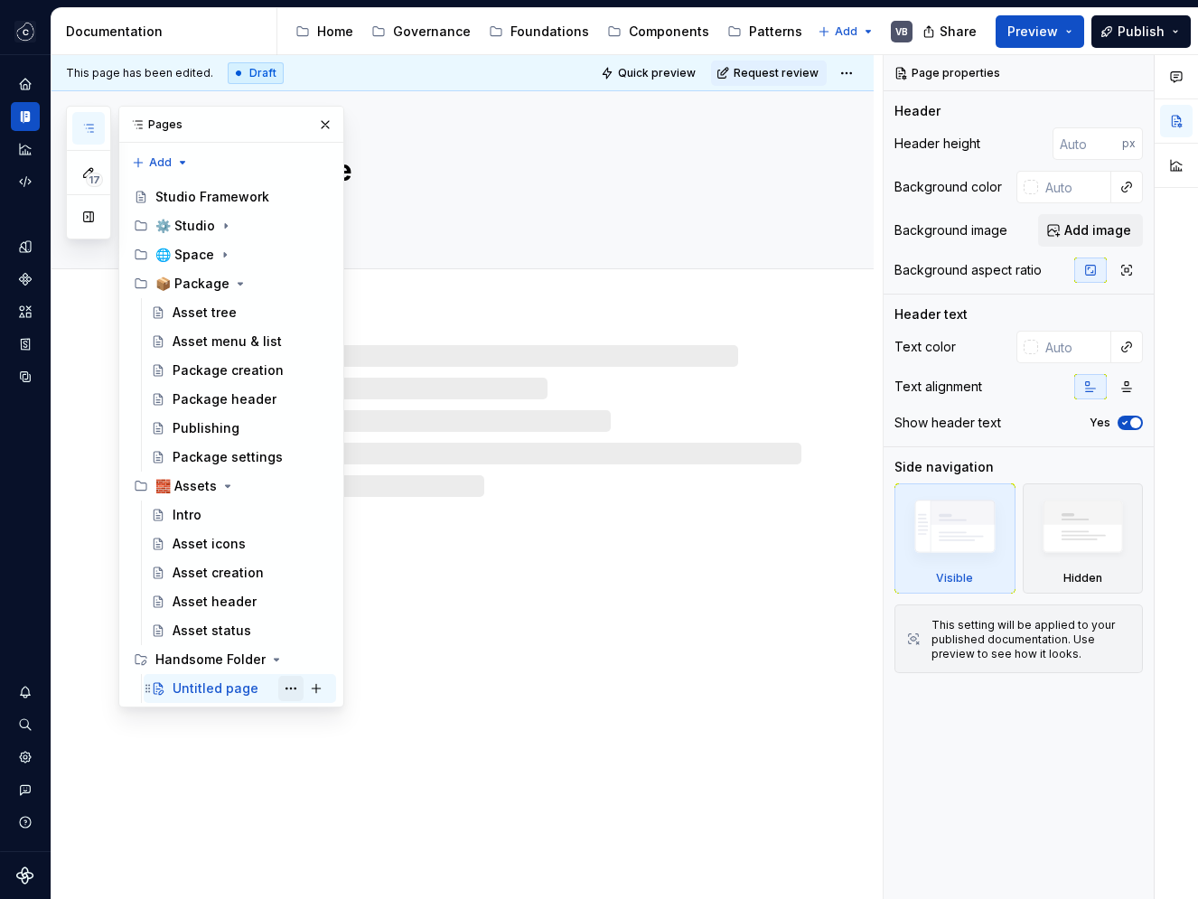
click at [290, 694] on button "Page tree" at bounding box center [290, 688] width 25 height 25
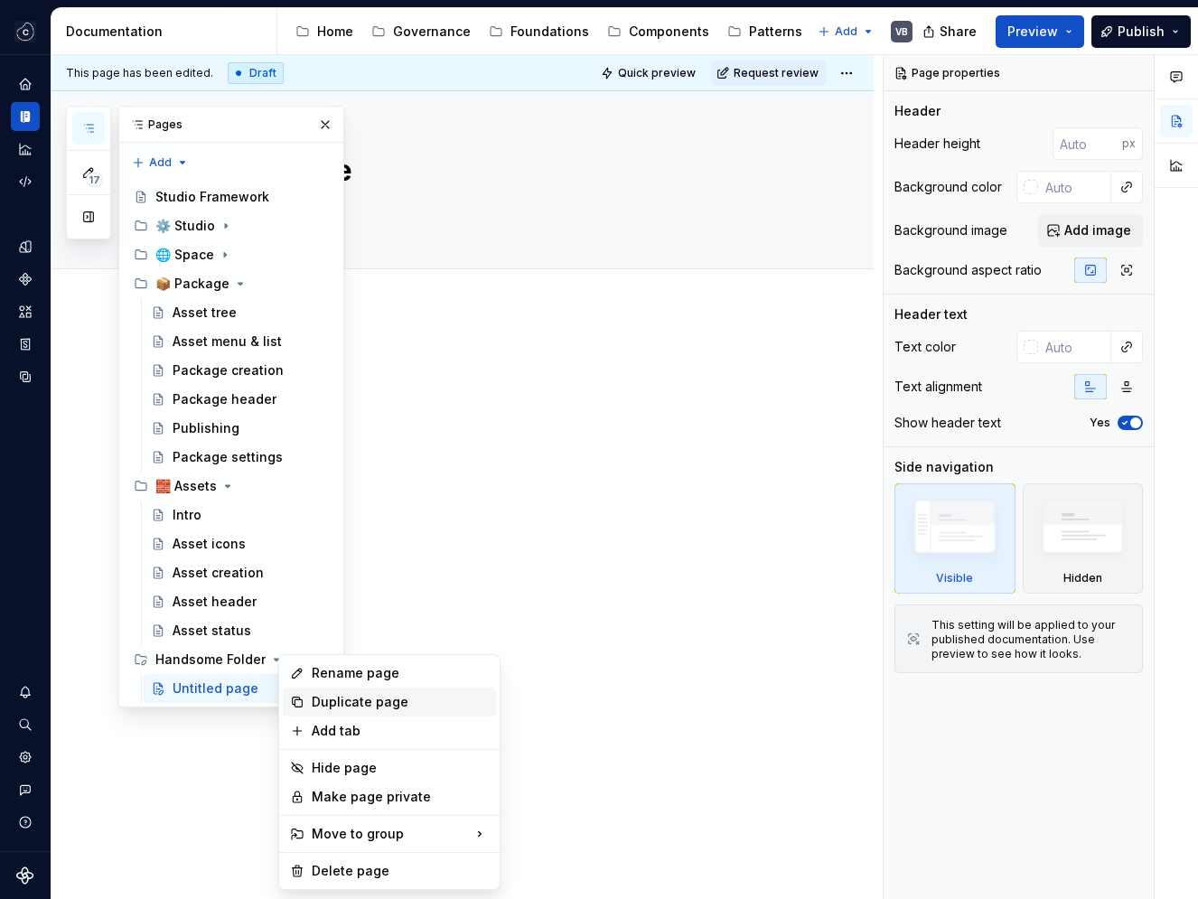
click at [393, 708] on div "Duplicate page" at bounding box center [400, 702] width 177 height 18
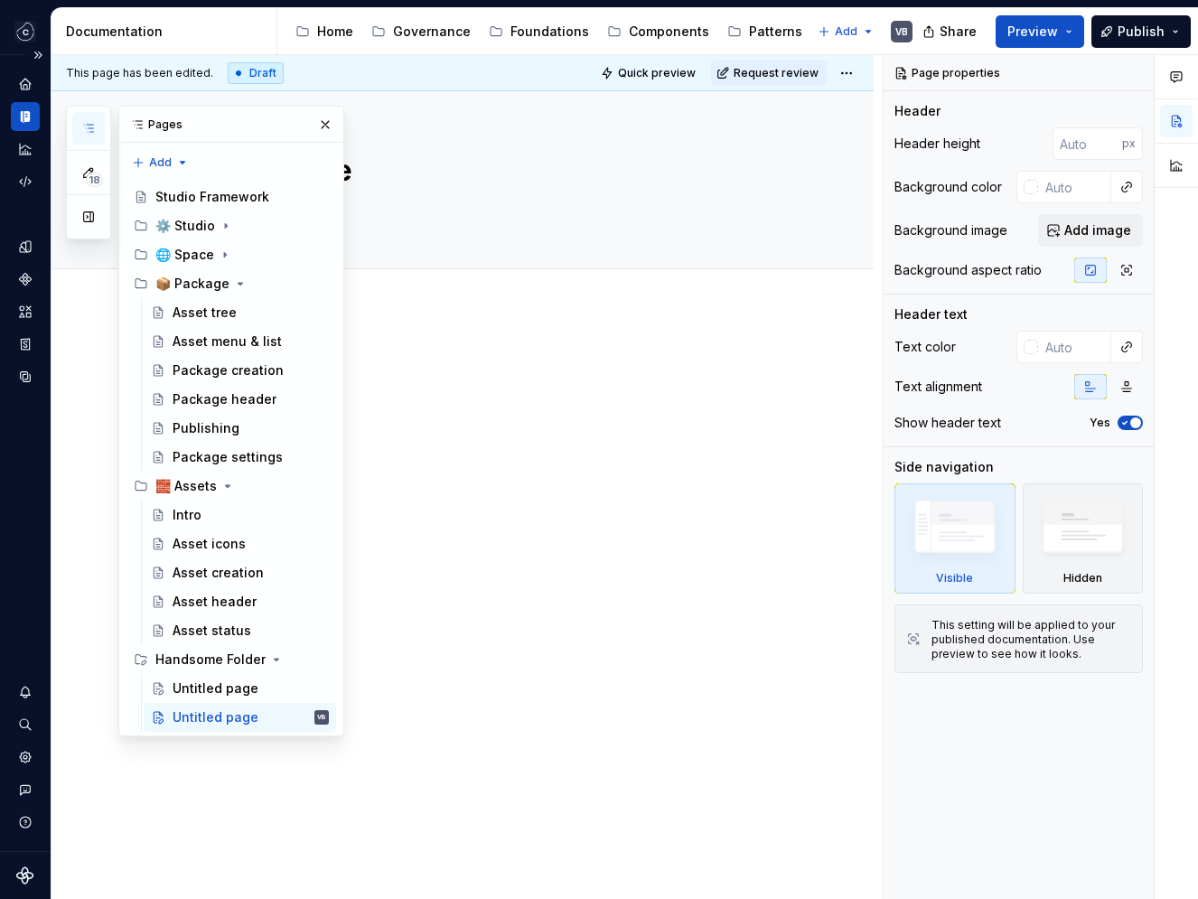
type textarea "*"
click at [597, 593] on div at bounding box center [463, 511] width 822 height 404
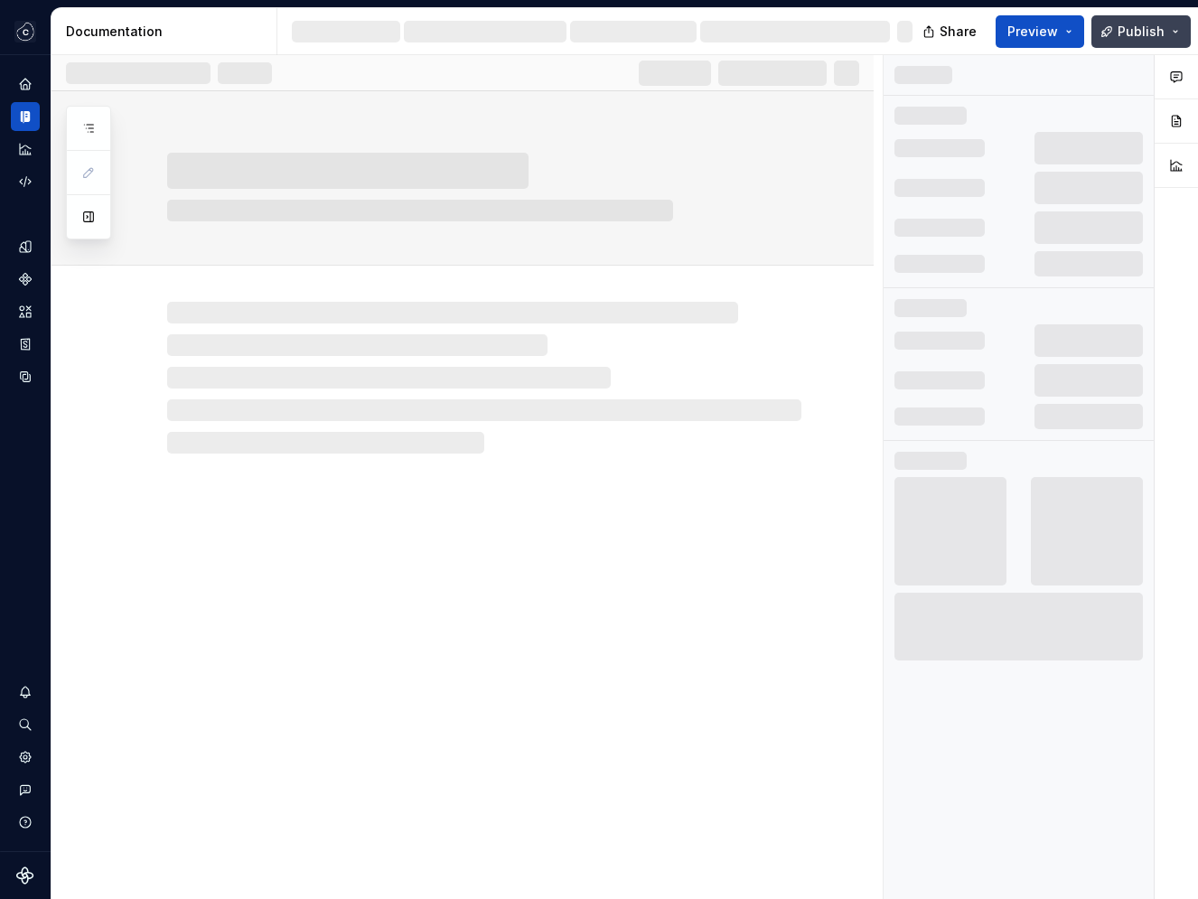
click at [1147, 31] on span "Publish" at bounding box center [1141, 32] width 47 height 18
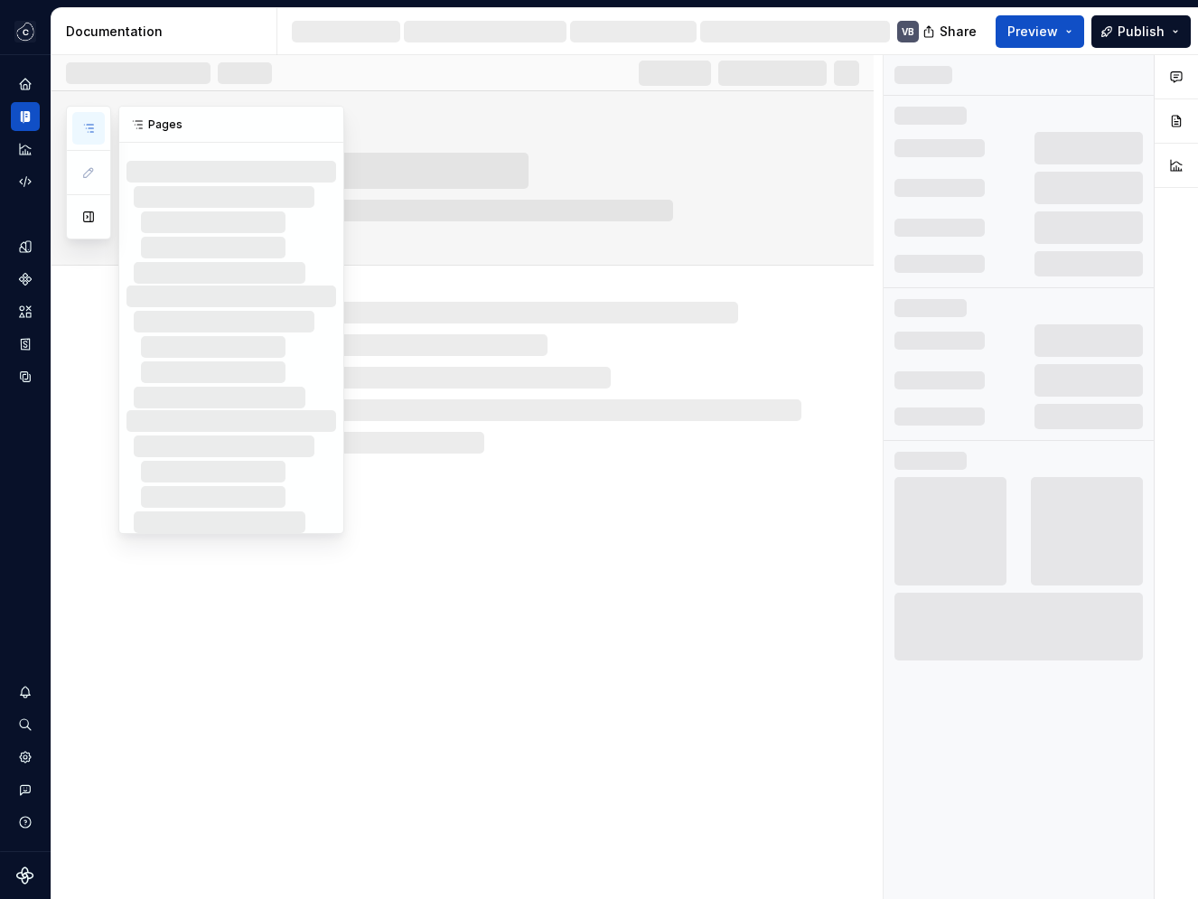
click at [84, 127] on icon "button" at bounding box center [88, 128] width 14 height 14
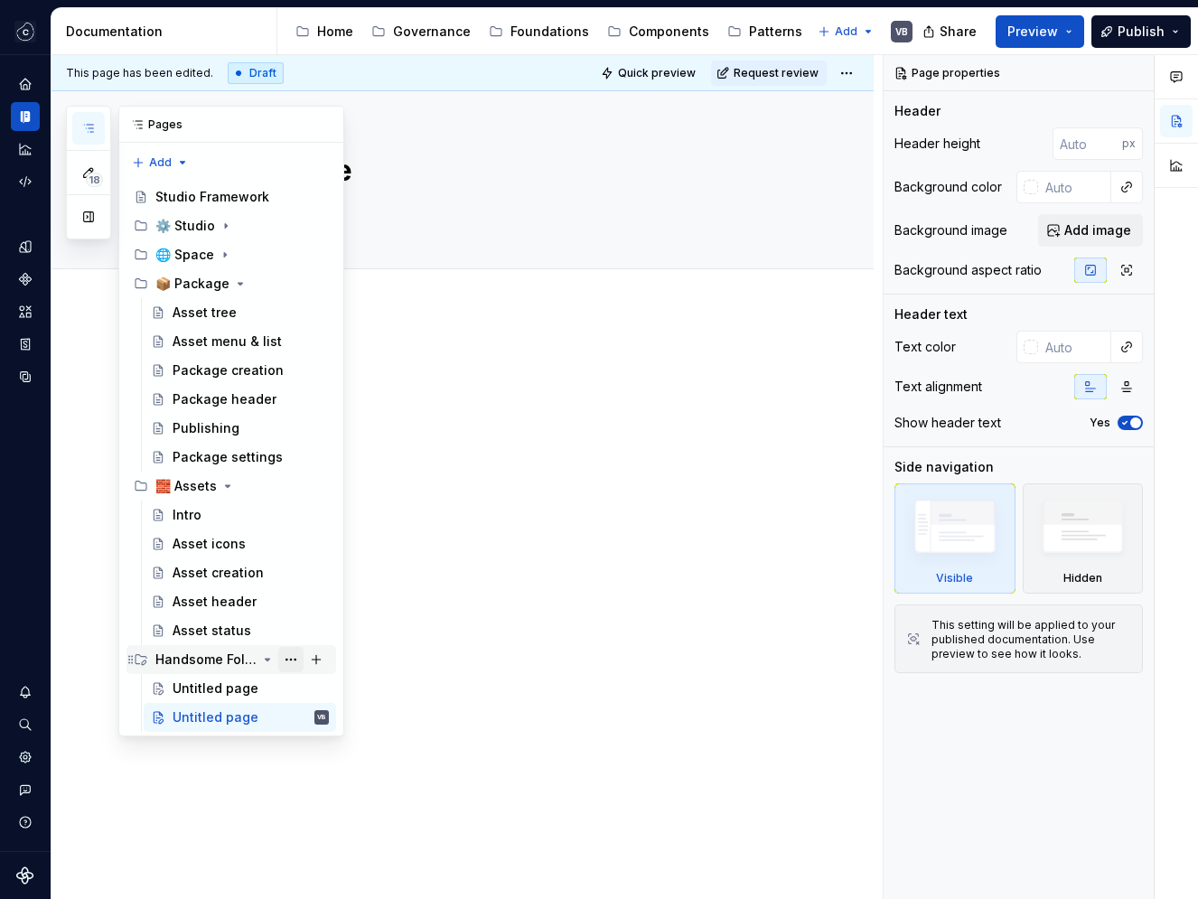
click at [298, 662] on button "Page tree" at bounding box center [290, 659] width 25 height 25
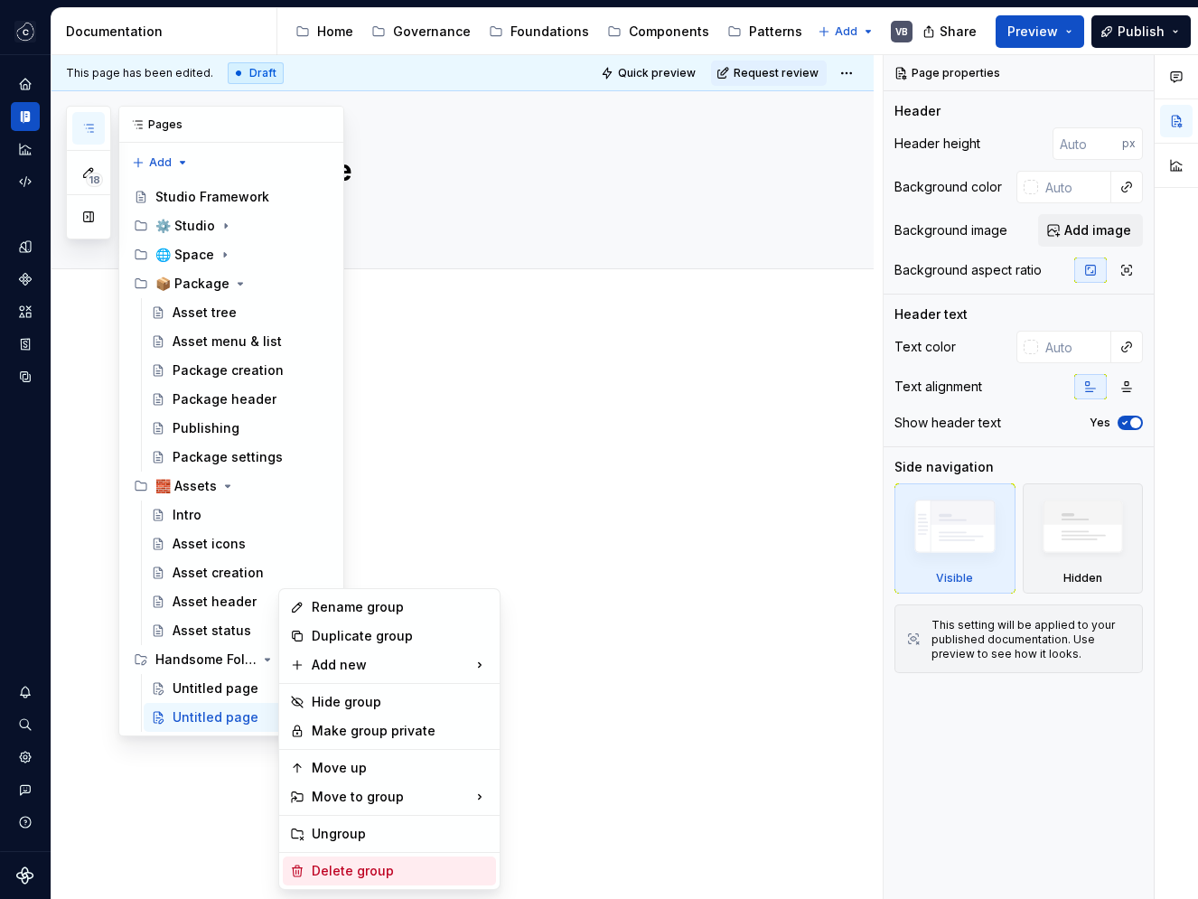
click at [363, 875] on div "Delete group" at bounding box center [400, 871] width 177 height 18
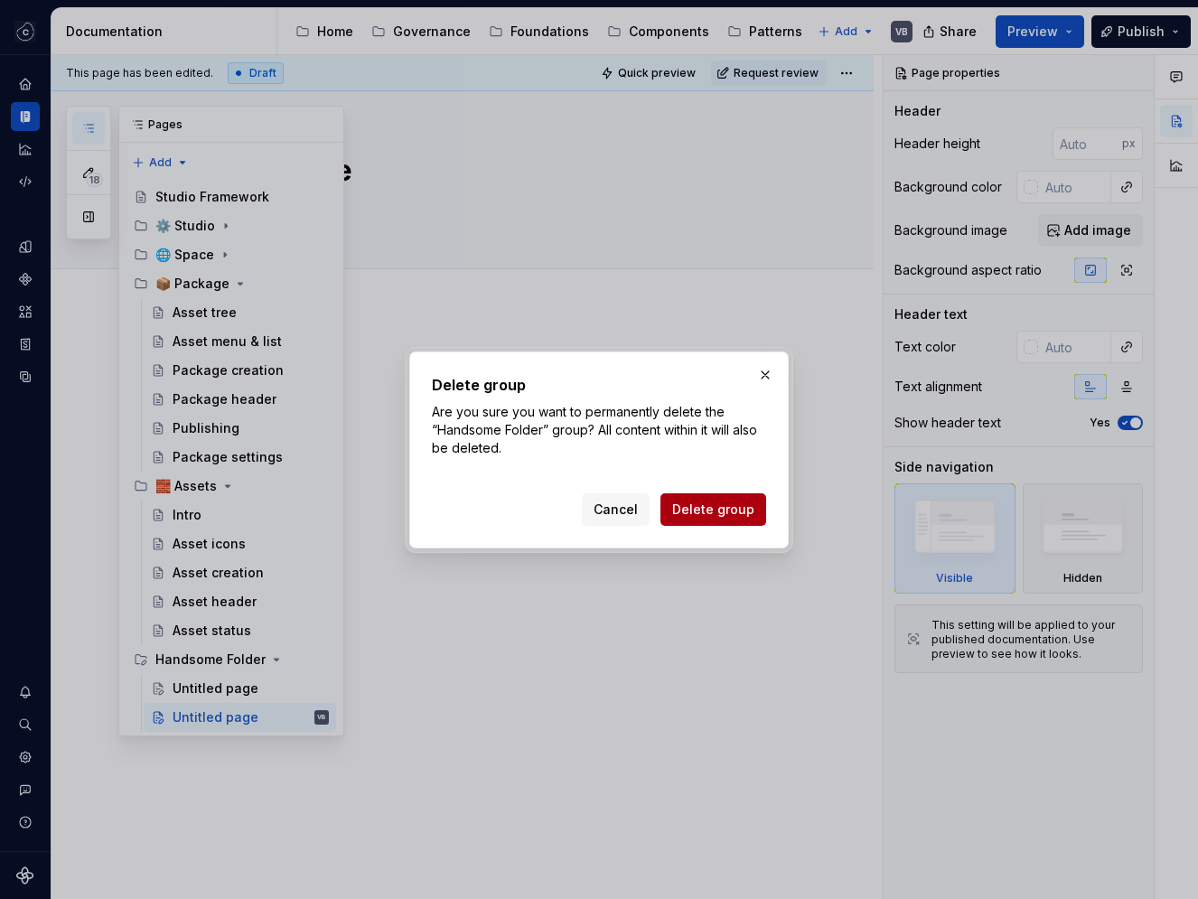
click at [725, 512] on span "Delete group" at bounding box center [713, 510] width 82 height 18
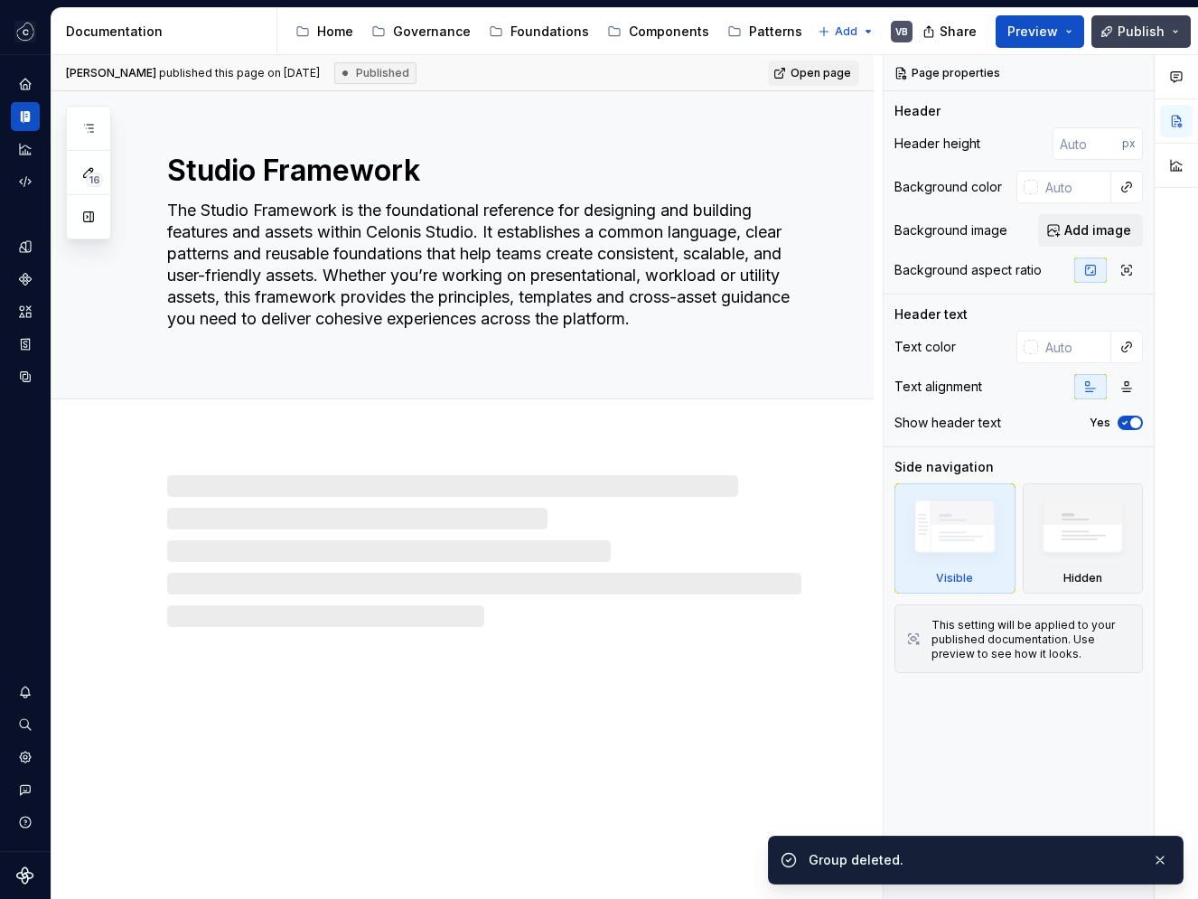
click at [1145, 26] on span "Publish" at bounding box center [1141, 32] width 47 height 18
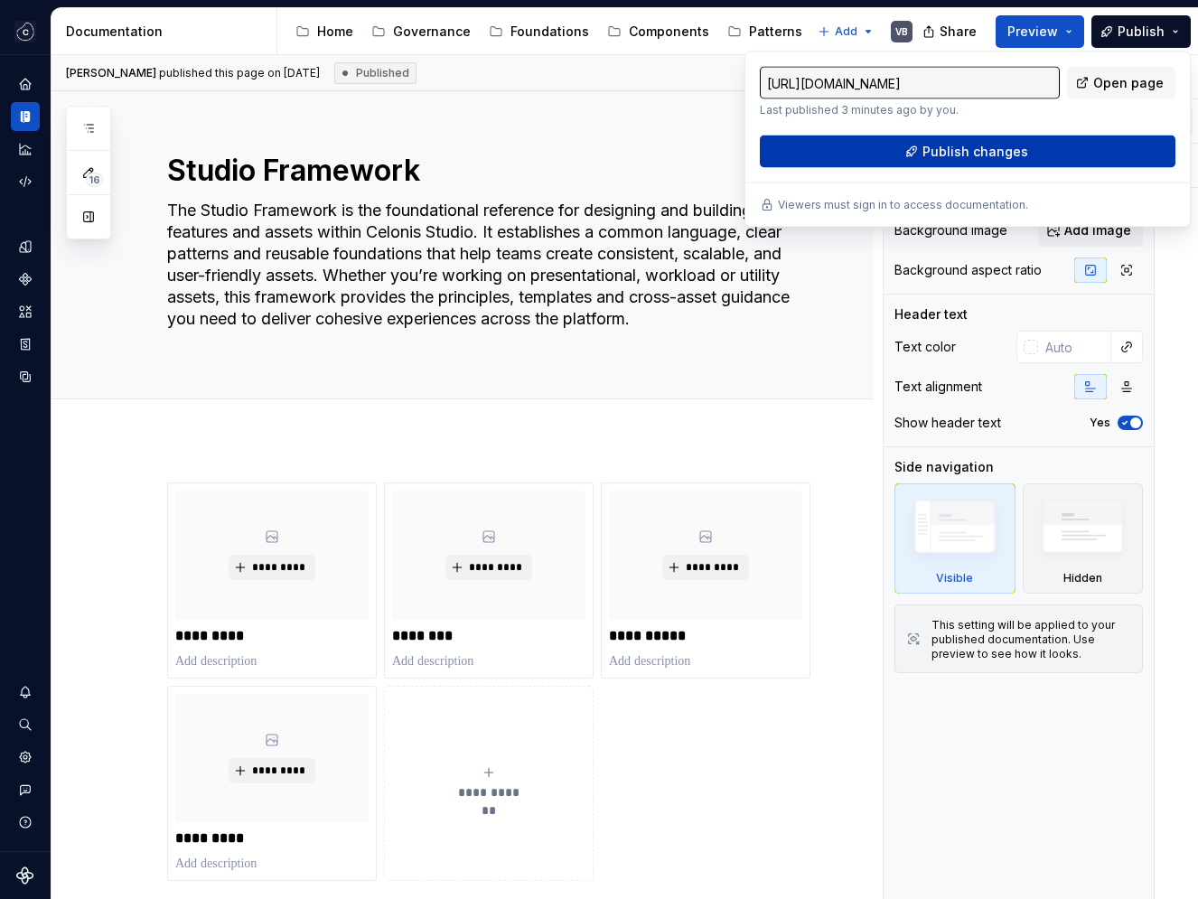
type textarea "*"
click at [1002, 153] on span "Publish changes" at bounding box center [976, 152] width 106 height 18
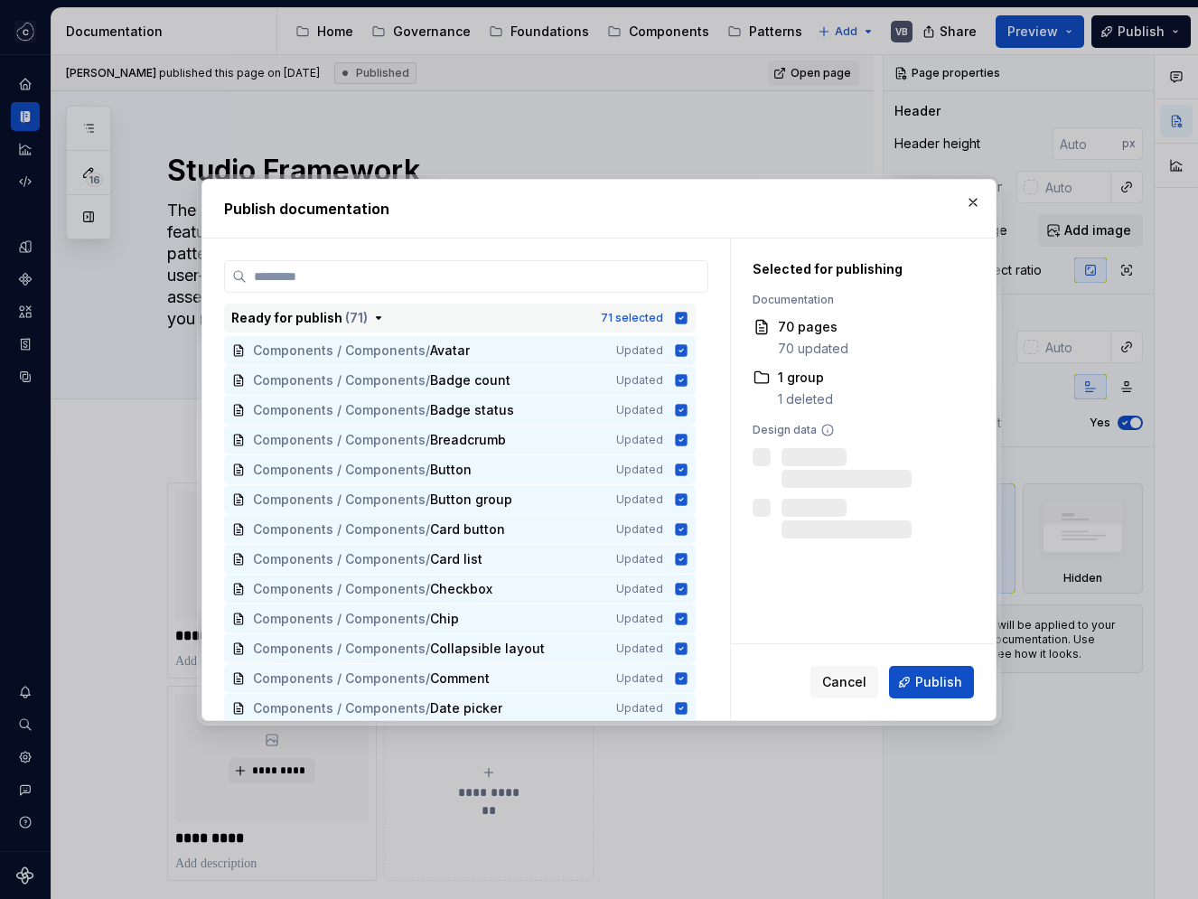
click at [688, 316] on icon "button" at bounding box center [682, 318] width 12 height 12
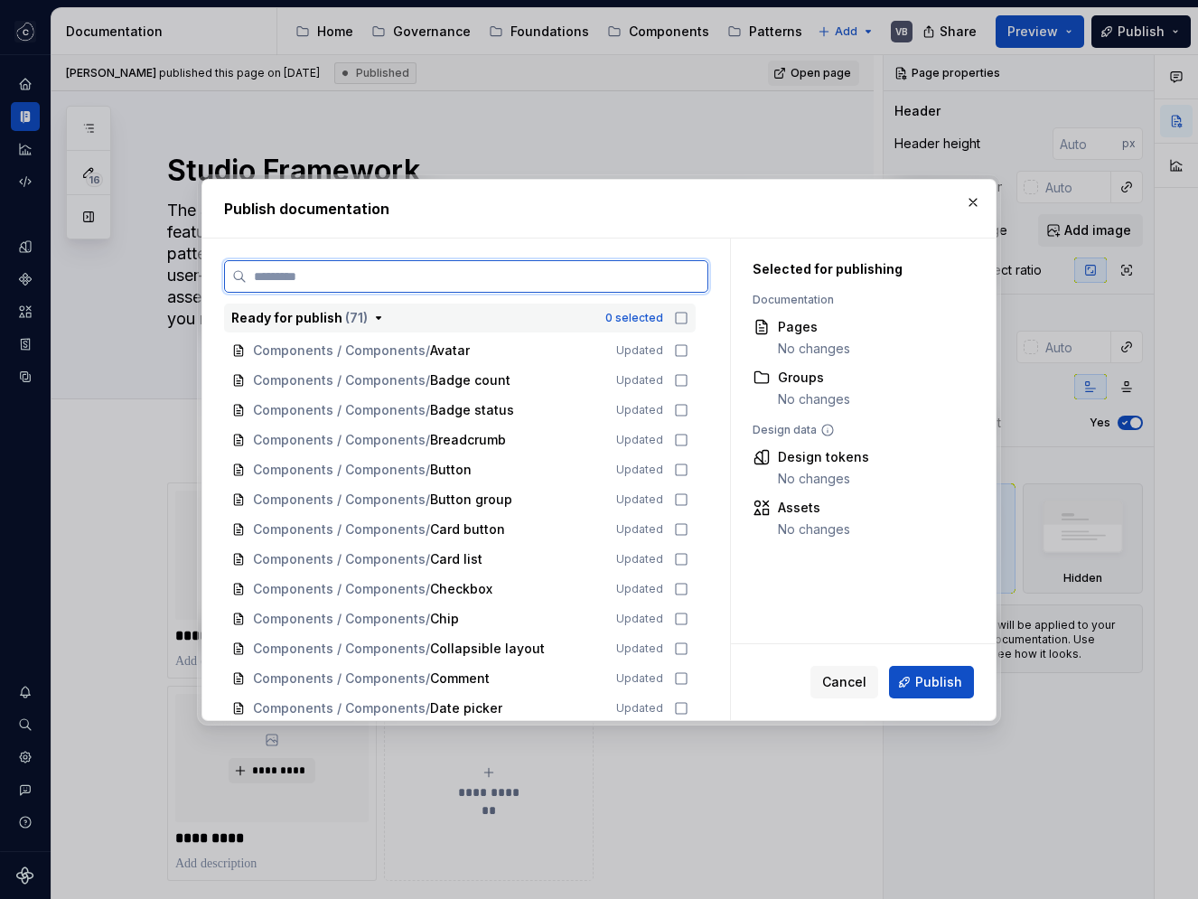
click at [645, 273] on input "search" at bounding box center [477, 277] width 461 height 18
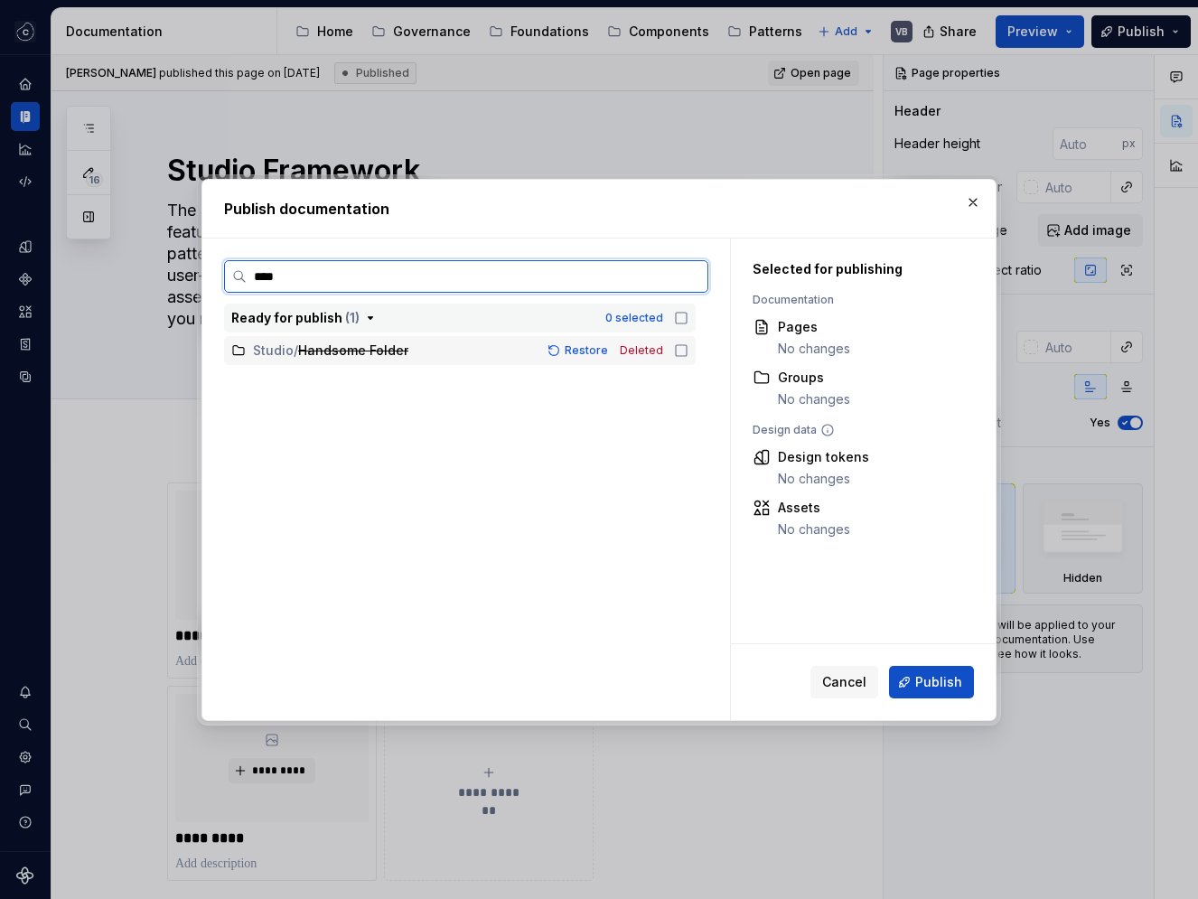
type input "*****"
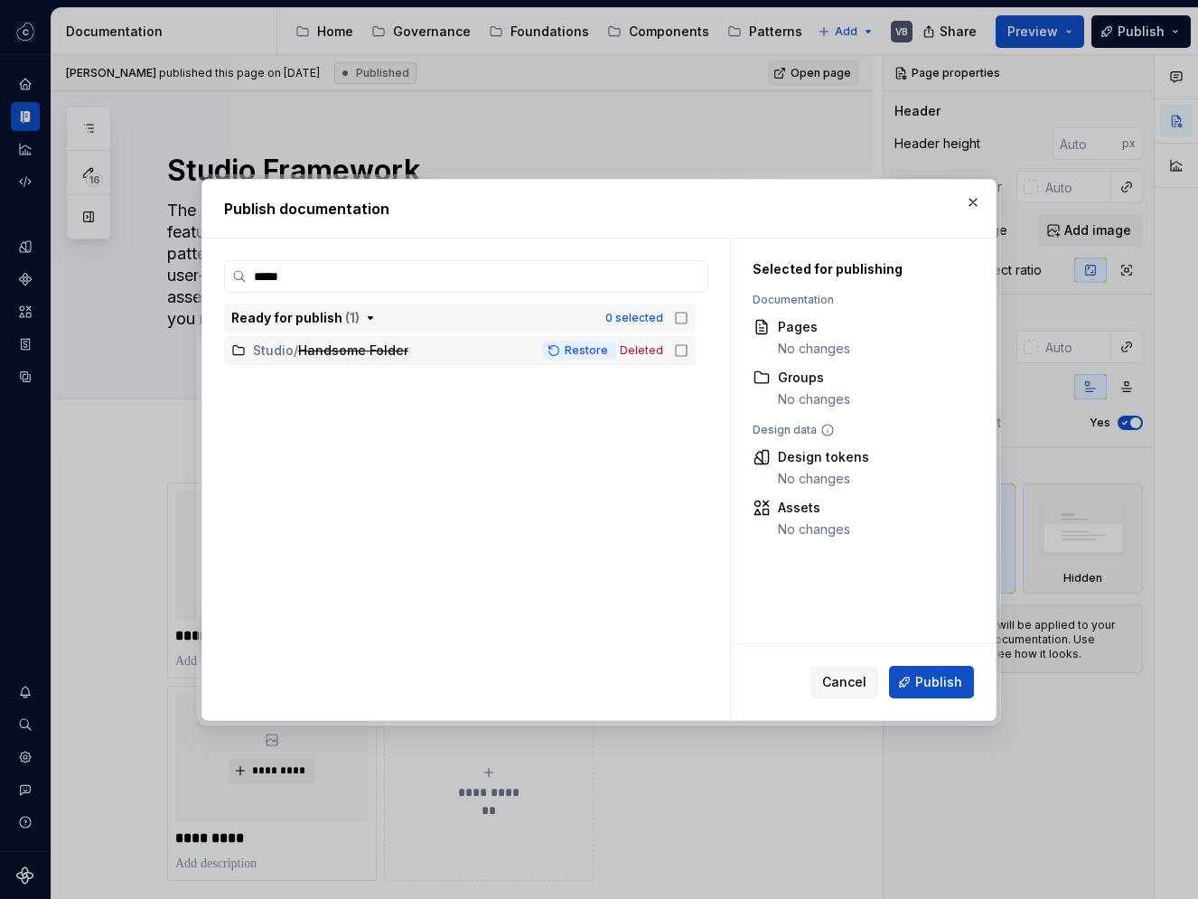
click at [593, 349] on span "Restore" at bounding box center [586, 350] width 43 height 14
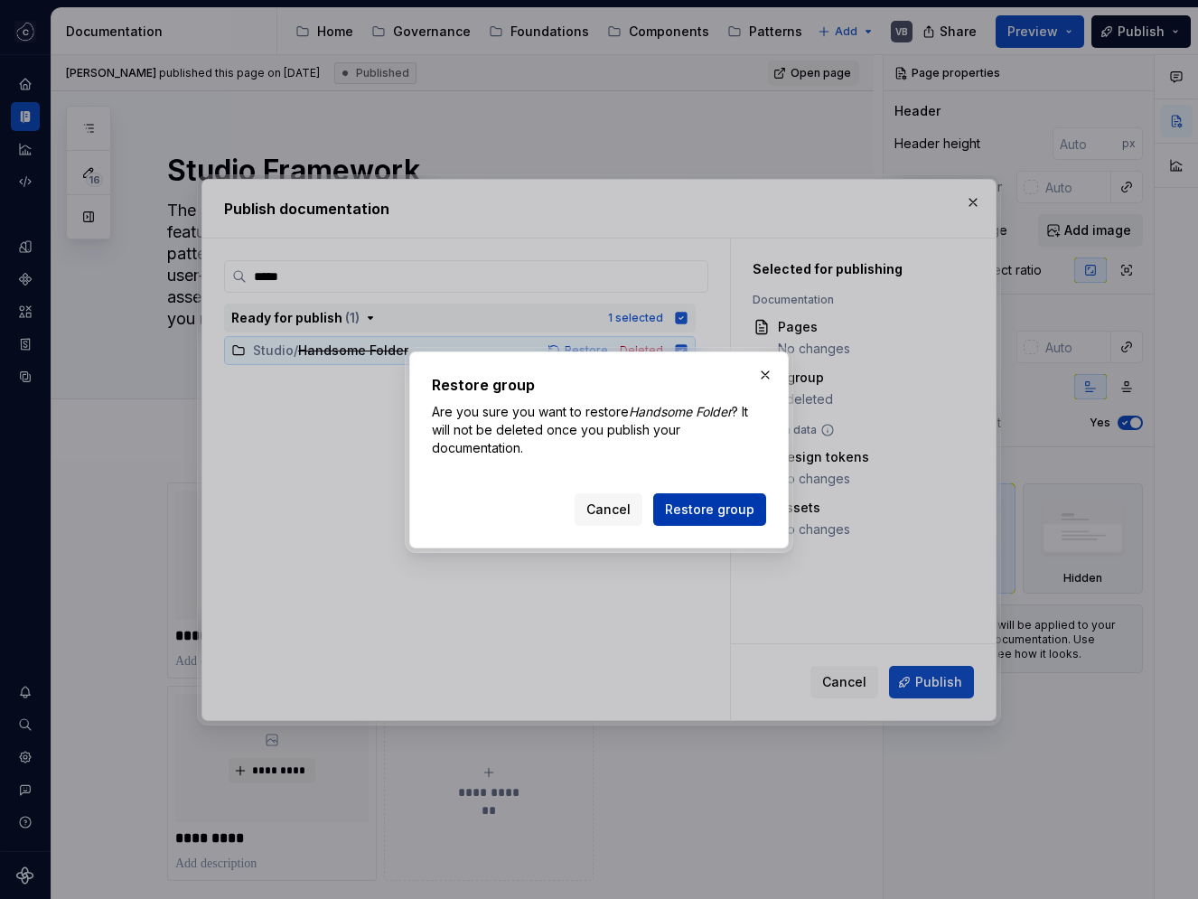
click at [715, 511] on span "Restore group" at bounding box center [709, 510] width 89 height 18
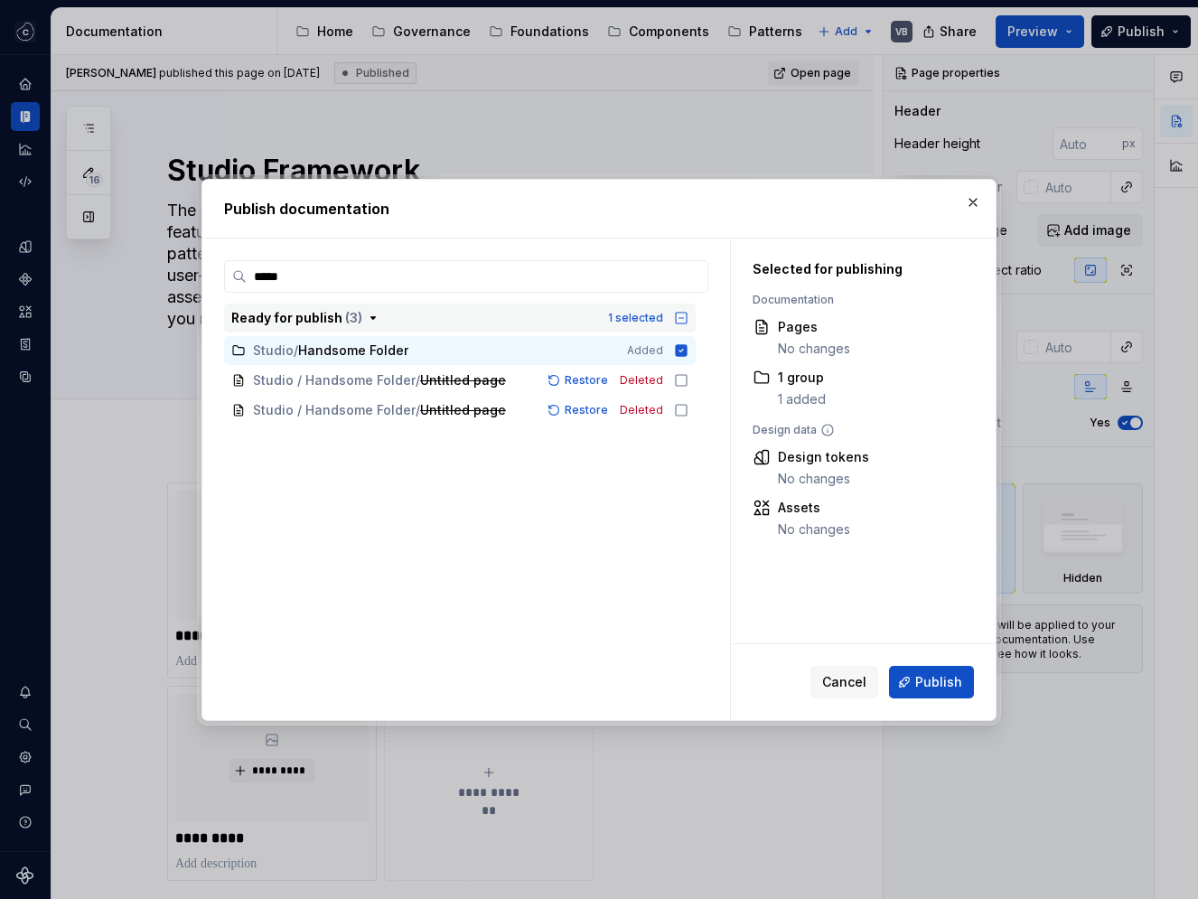
click at [455, 465] on div "***** Ready for publish ( 3 ) 1 selected Studio / Handsome Folder Added Studio …" at bounding box center [466, 490] width 484 height 460
click at [972, 198] on button "button" at bounding box center [973, 202] width 25 height 25
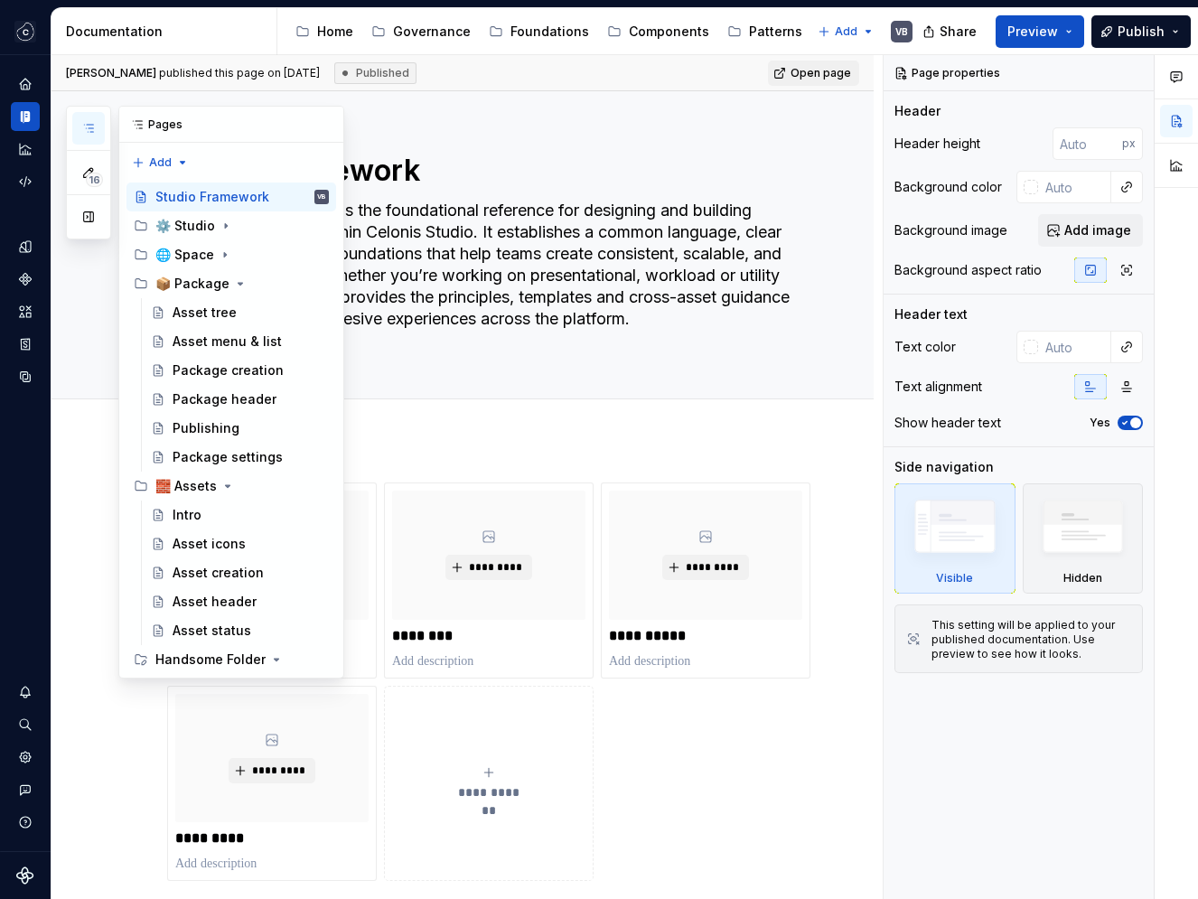
click at [87, 129] on icon "button" at bounding box center [88, 128] width 14 height 14
type textarea "*"
click at [1111, 33] on button "Publish" at bounding box center [1141, 31] width 99 height 33
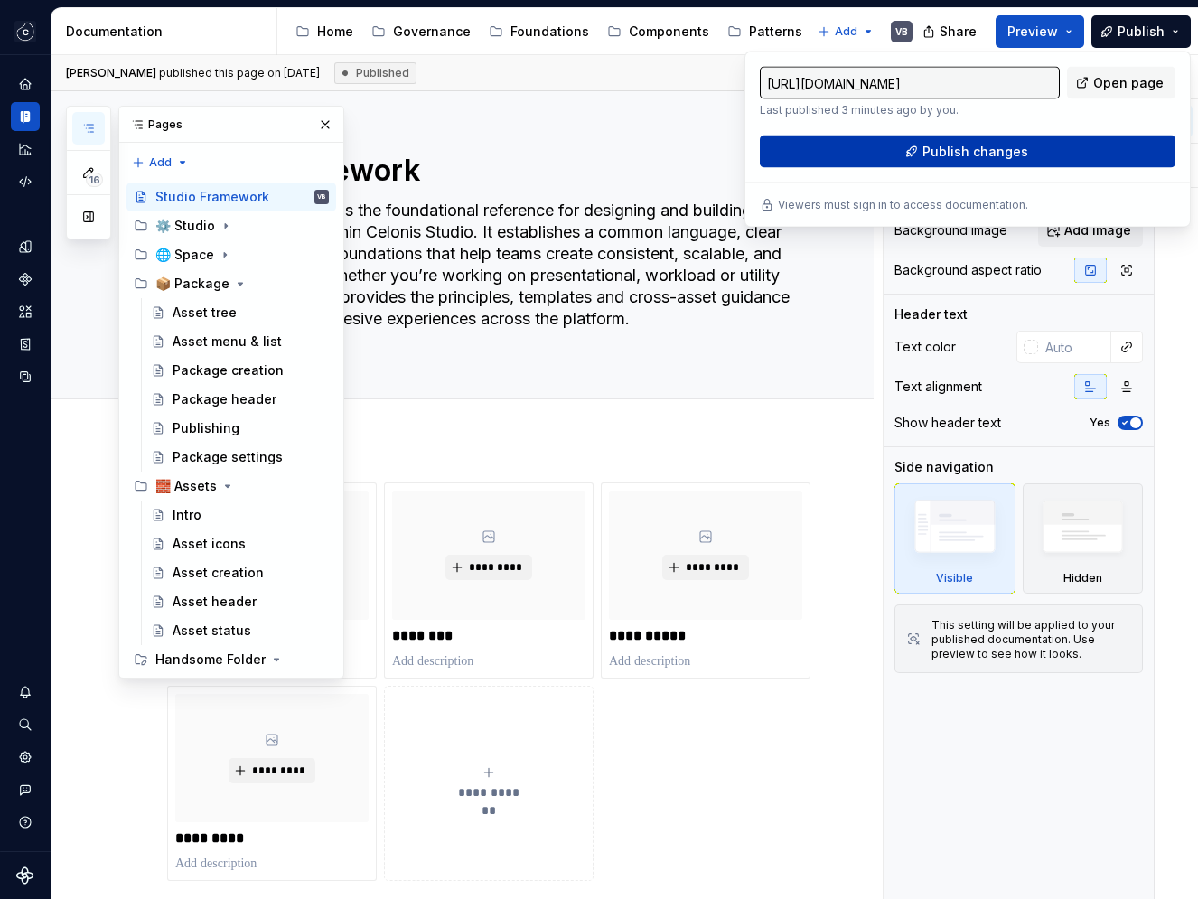
click at [897, 147] on button "Publish changes" at bounding box center [968, 152] width 416 height 33
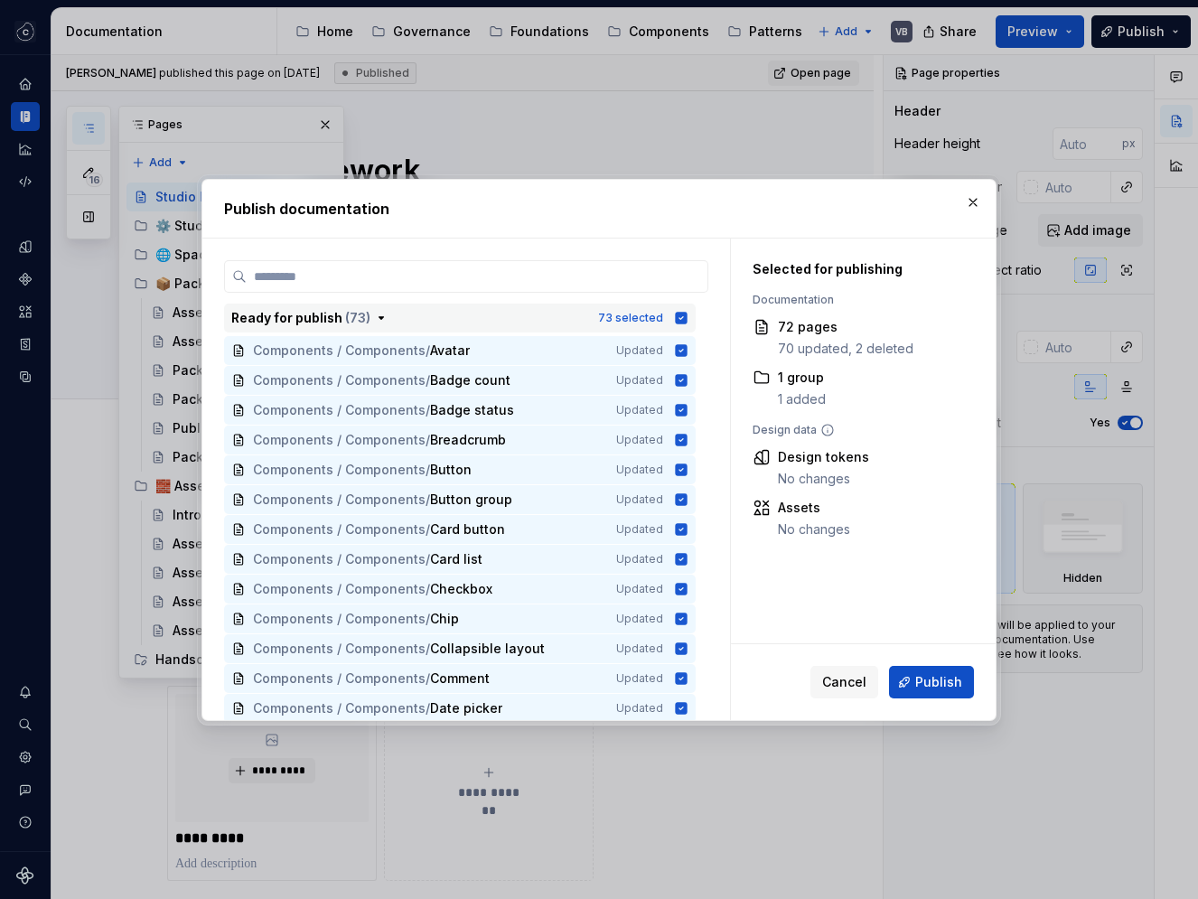
click at [688, 319] on icon "button" at bounding box center [682, 318] width 12 height 12
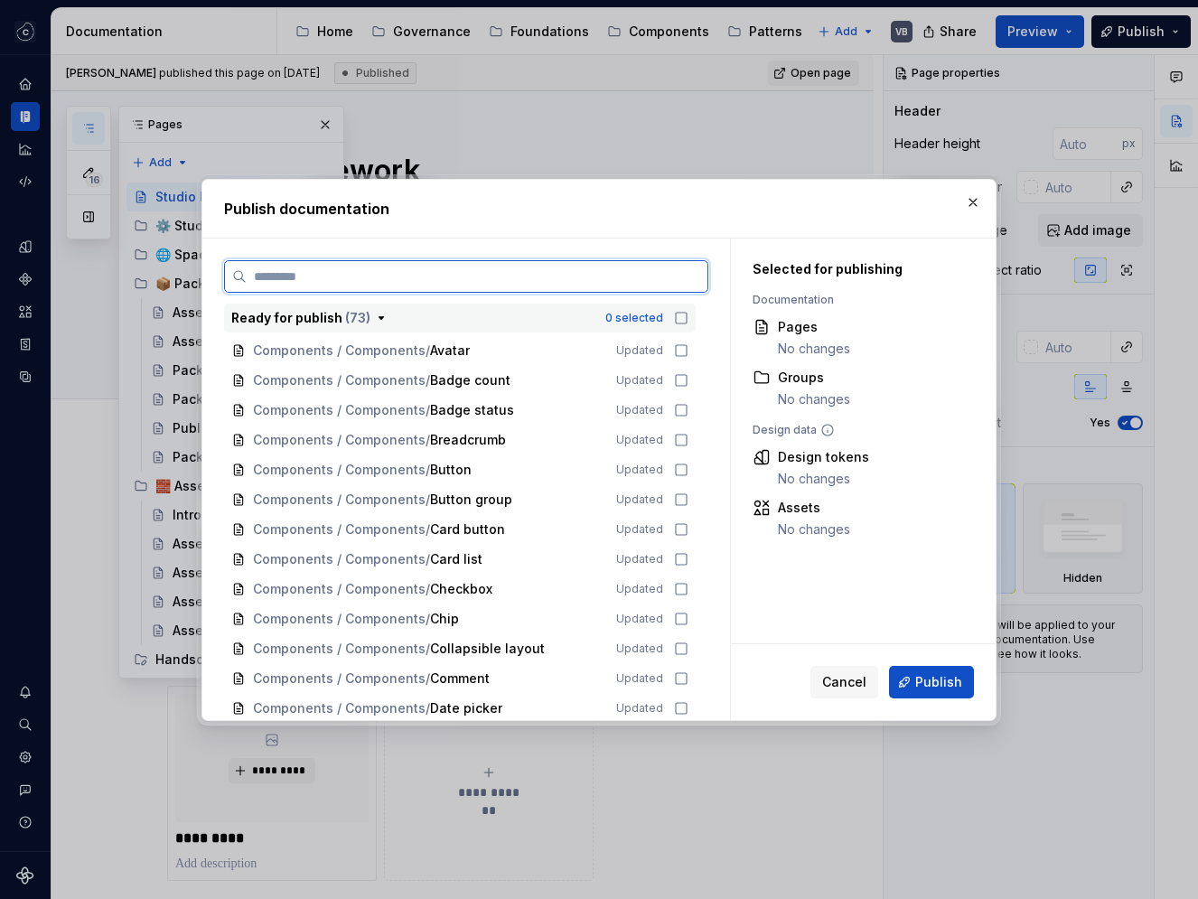
click at [655, 279] on input "search" at bounding box center [477, 277] width 461 height 18
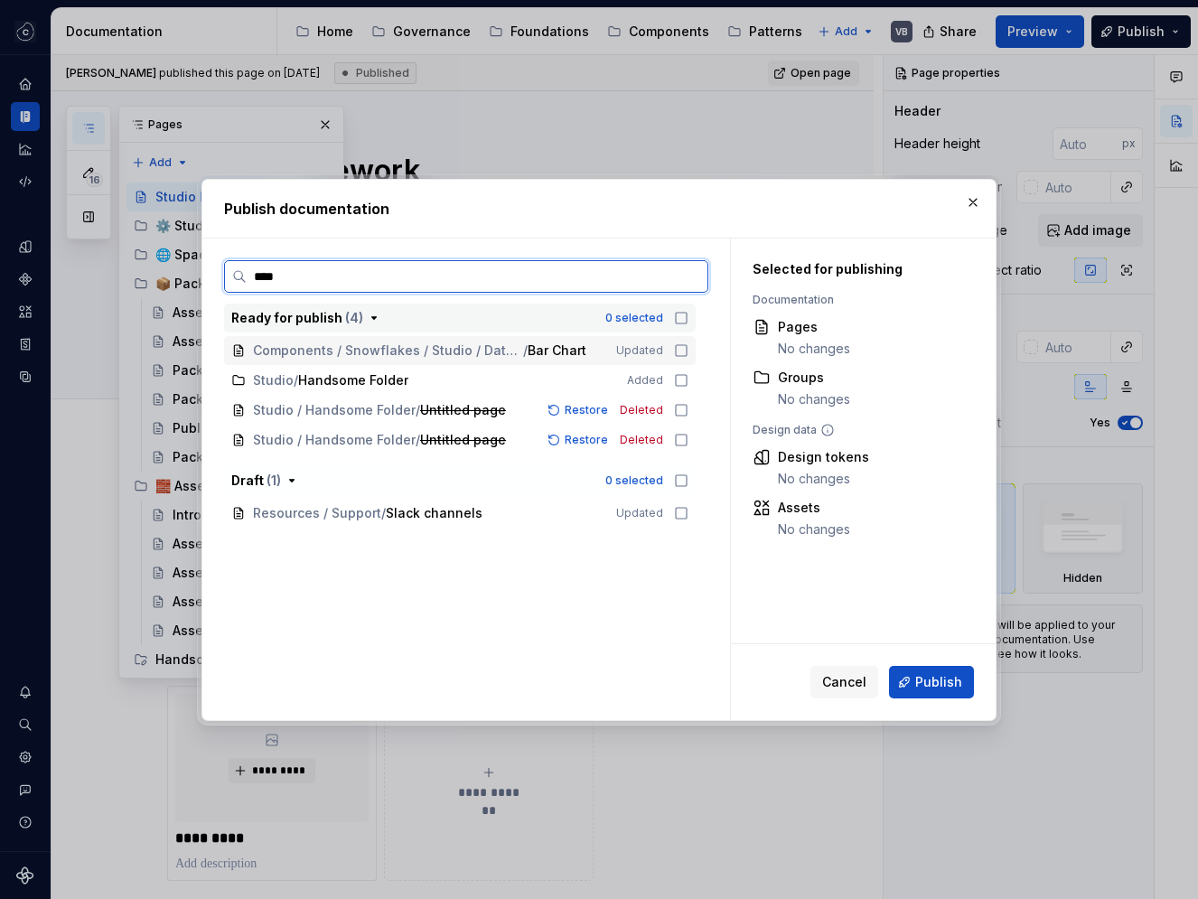
type input "*****"
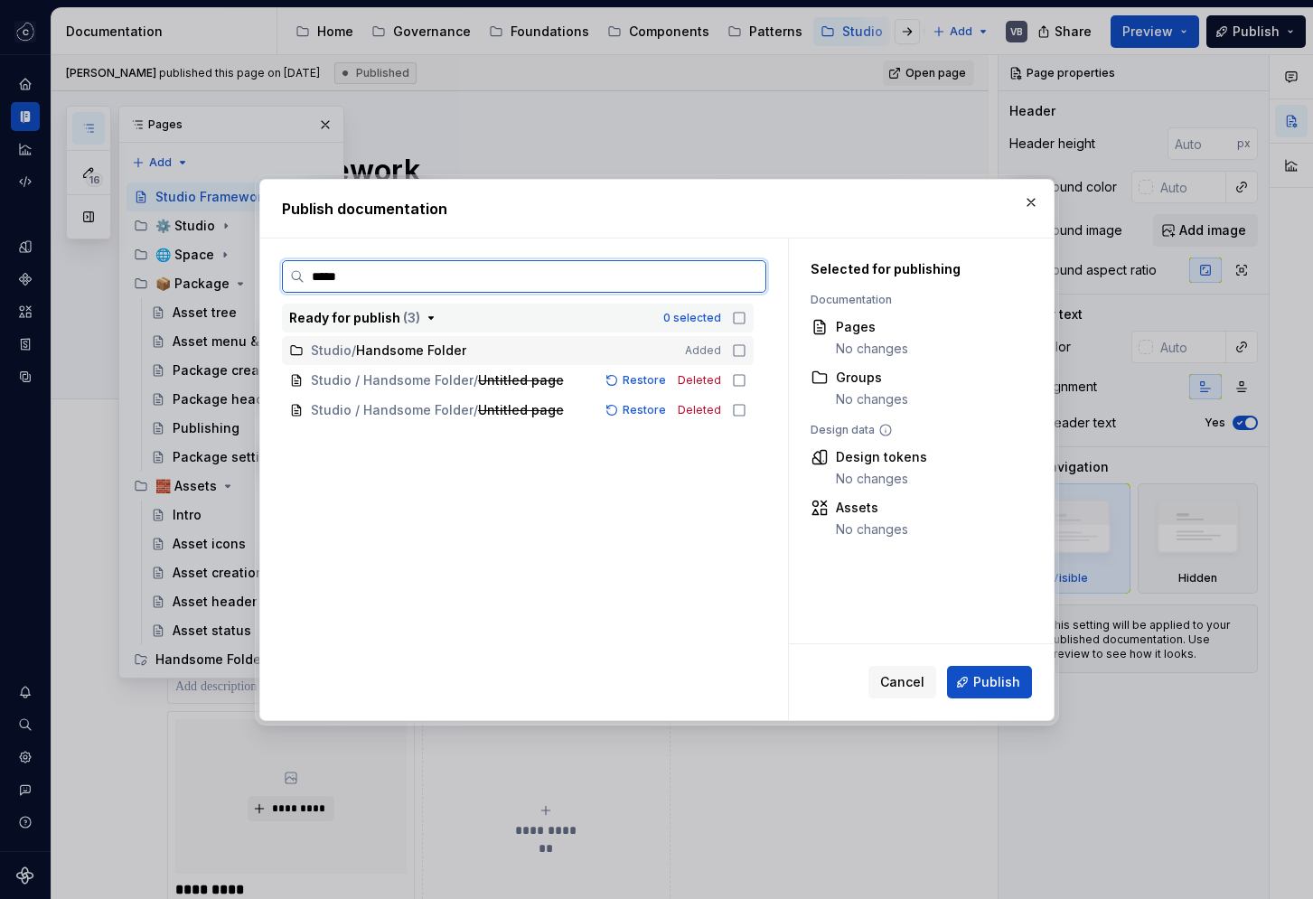
click at [743, 352] on icon at bounding box center [739, 350] width 11 height 11
click at [746, 352] on icon at bounding box center [739, 350] width 14 height 14
click at [746, 383] on icon at bounding box center [739, 380] width 14 height 14
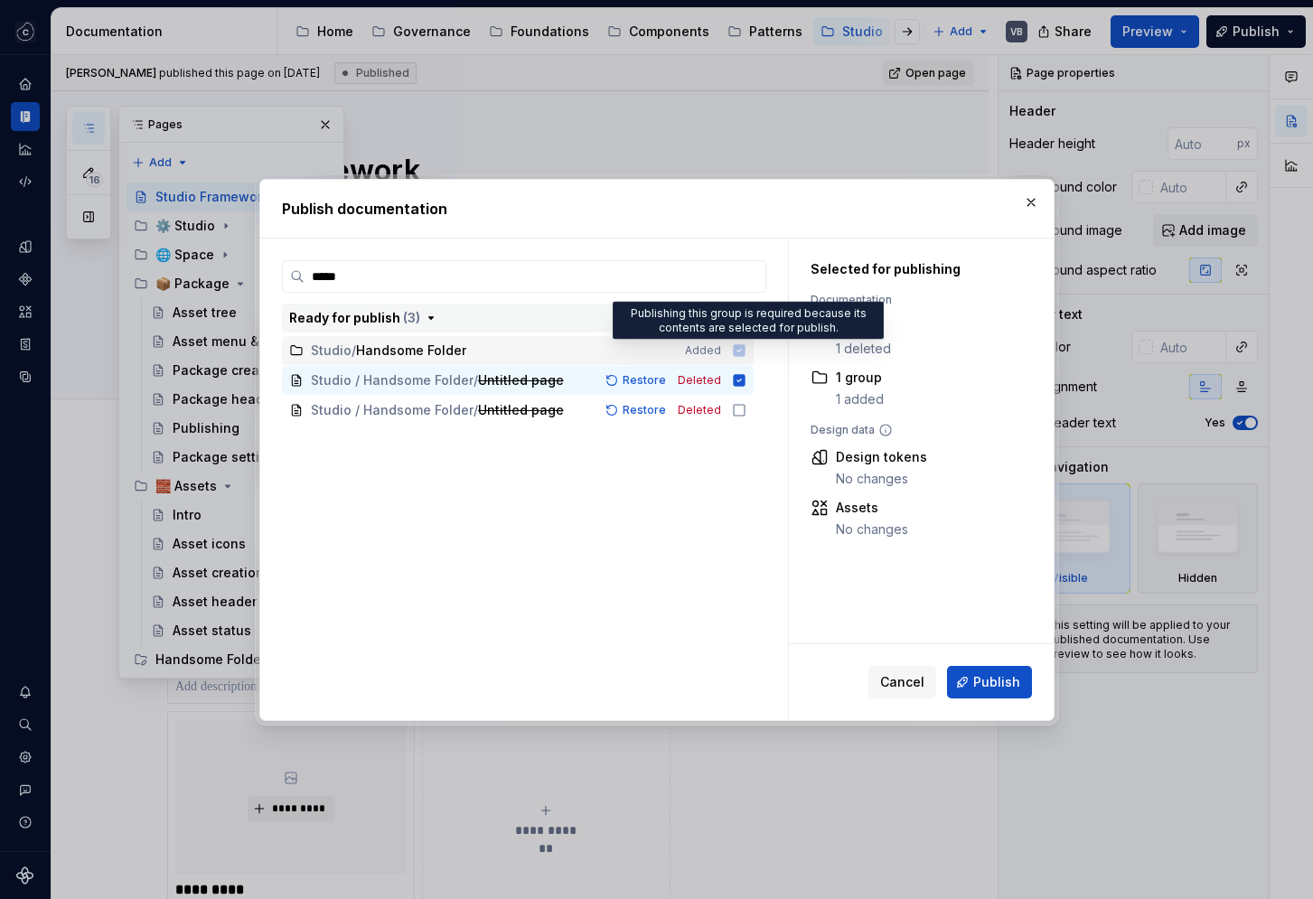
click at [745, 353] on icon at bounding box center [739, 350] width 12 height 12
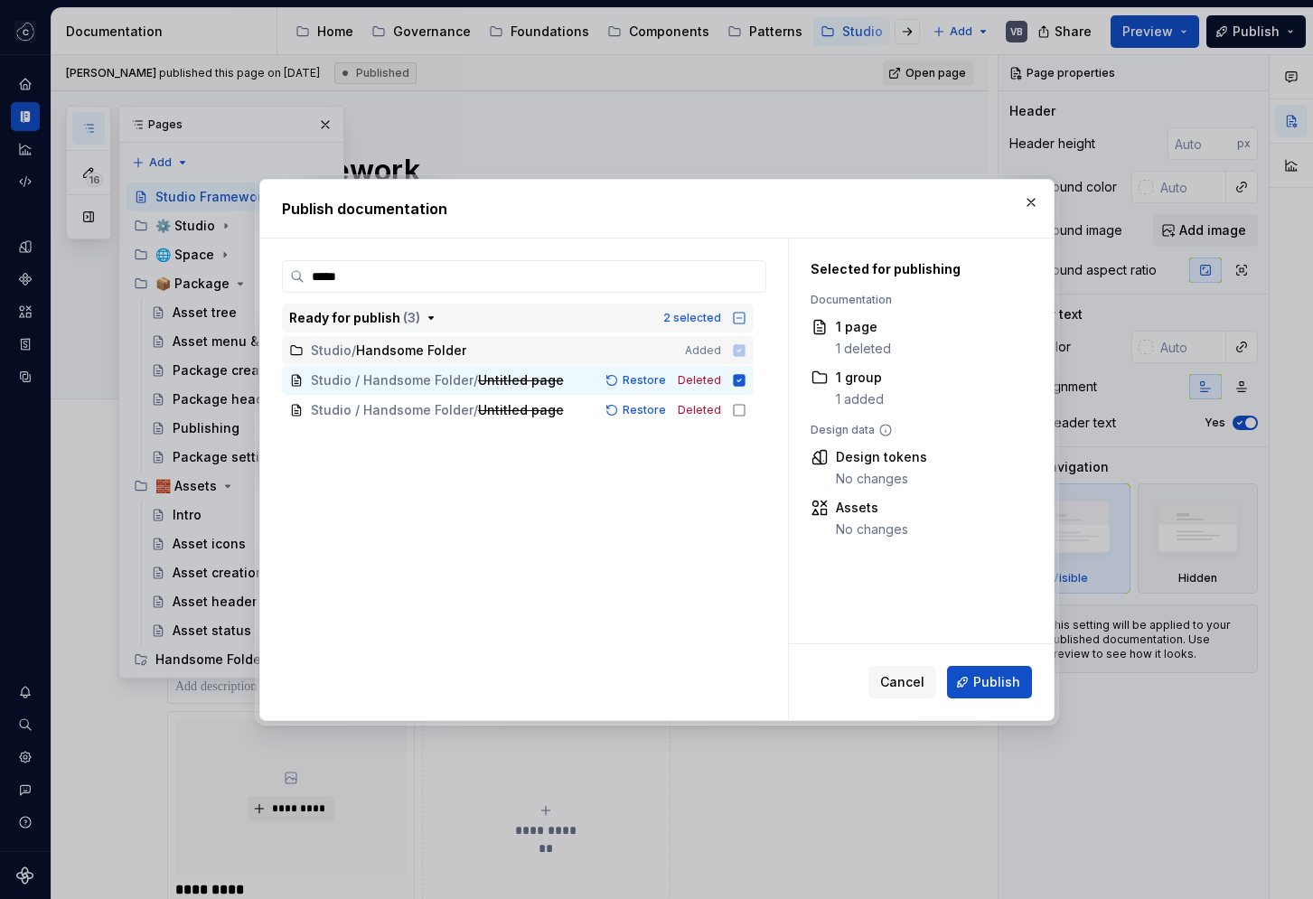
click at [745, 353] on icon at bounding box center [739, 350] width 12 height 12
click at [745, 351] on icon at bounding box center [739, 350] width 12 height 12
click at [746, 380] on icon at bounding box center [739, 380] width 14 height 14
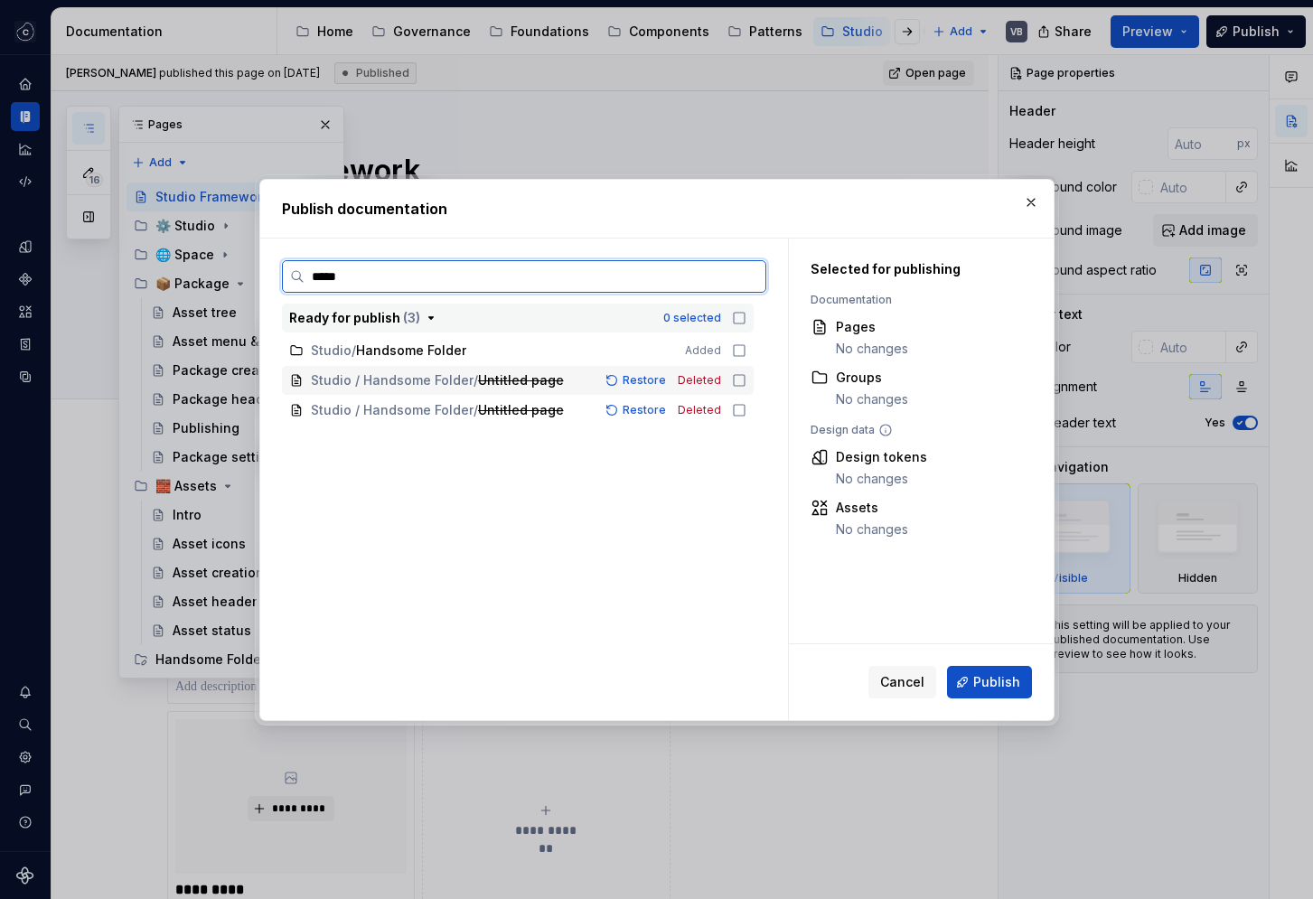
click at [746, 381] on icon at bounding box center [739, 380] width 14 height 14
click at [746, 410] on icon at bounding box center [739, 410] width 14 height 14
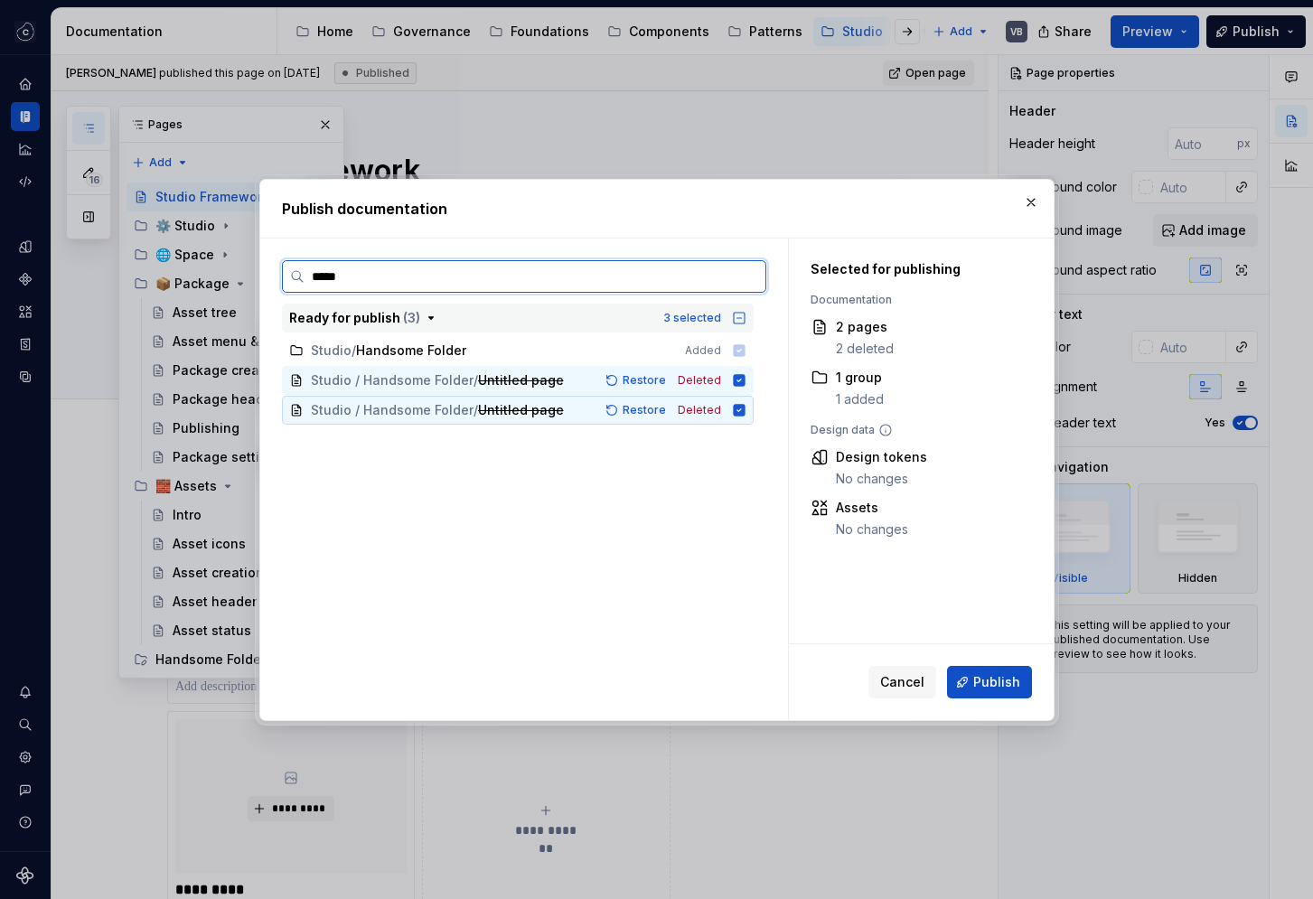
click at [745, 412] on icon at bounding box center [739, 410] width 12 height 12
click at [746, 380] on icon at bounding box center [739, 380] width 14 height 14
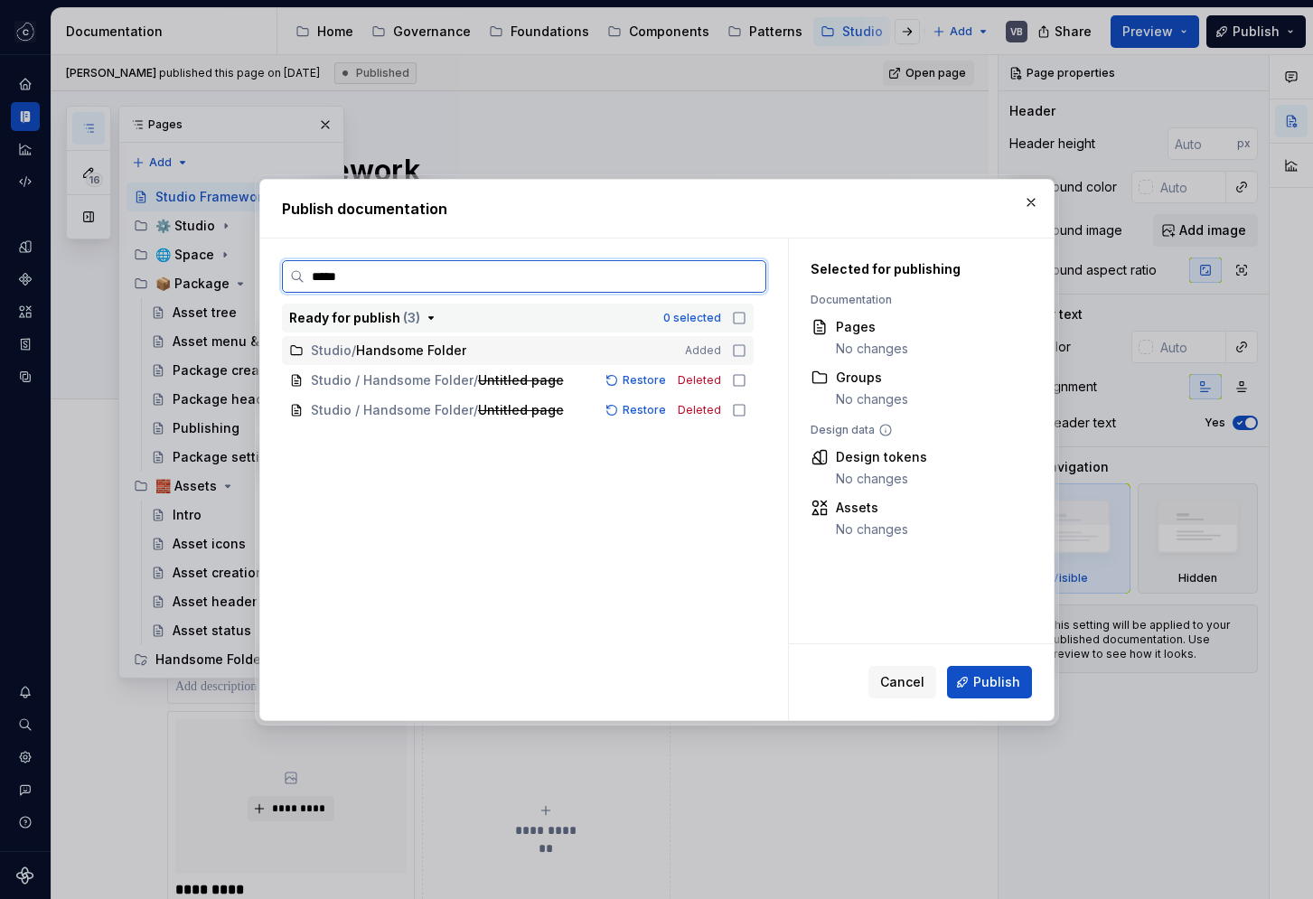
click at [743, 352] on icon at bounding box center [739, 350] width 14 height 14
click at [745, 352] on icon at bounding box center [739, 350] width 12 height 12
click at [746, 352] on icon at bounding box center [739, 350] width 14 height 14
click at [745, 352] on icon at bounding box center [739, 350] width 12 height 12
click at [746, 352] on icon at bounding box center [739, 350] width 14 height 14
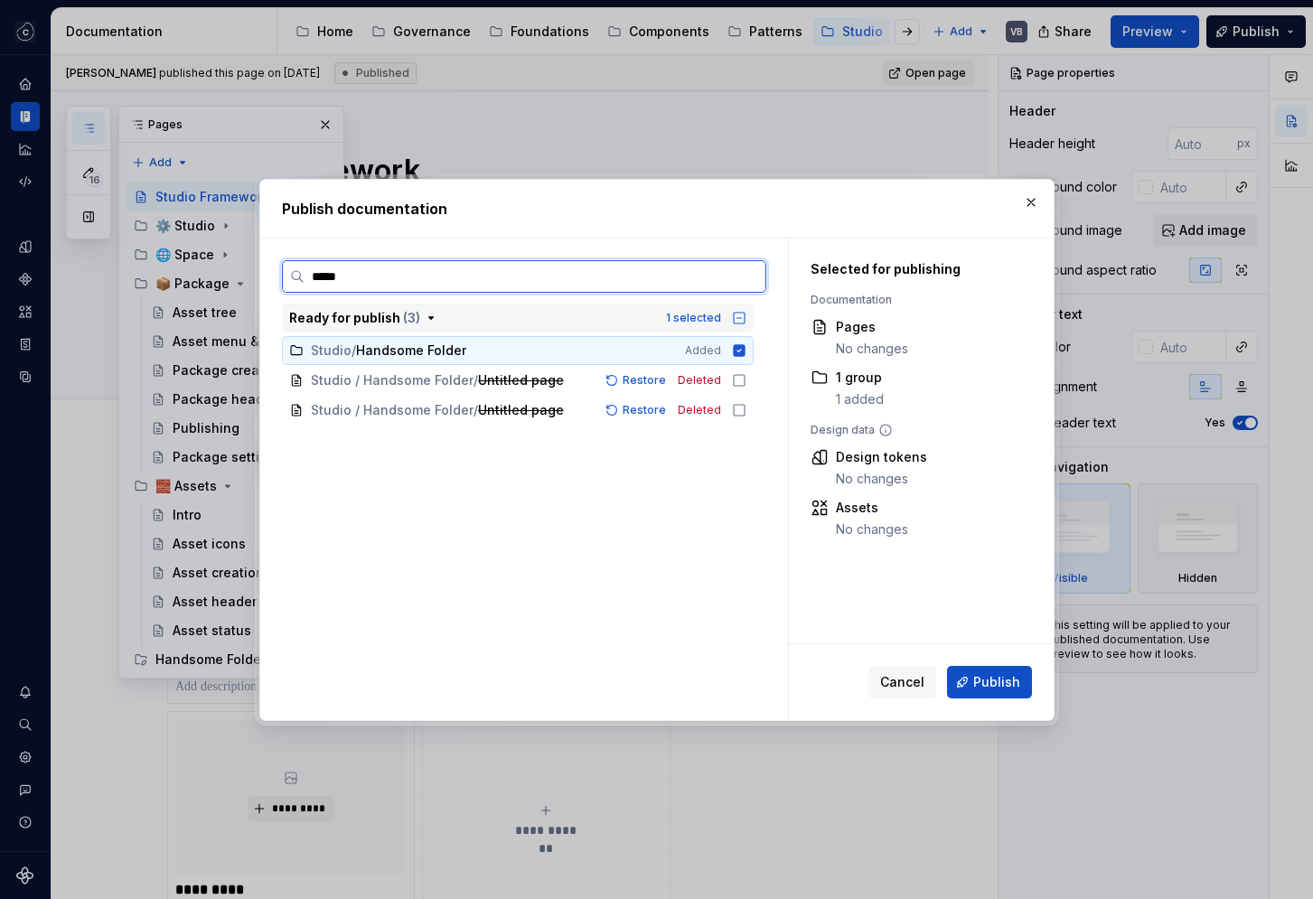
click at [745, 352] on icon at bounding box center [739, 350] width 12 height 12
click at [746, 352] on icon at bounding box center [739, 350] width 14 height 14
click at [746, 376] on icon at bounding box center [739, 380] width 14 height 14
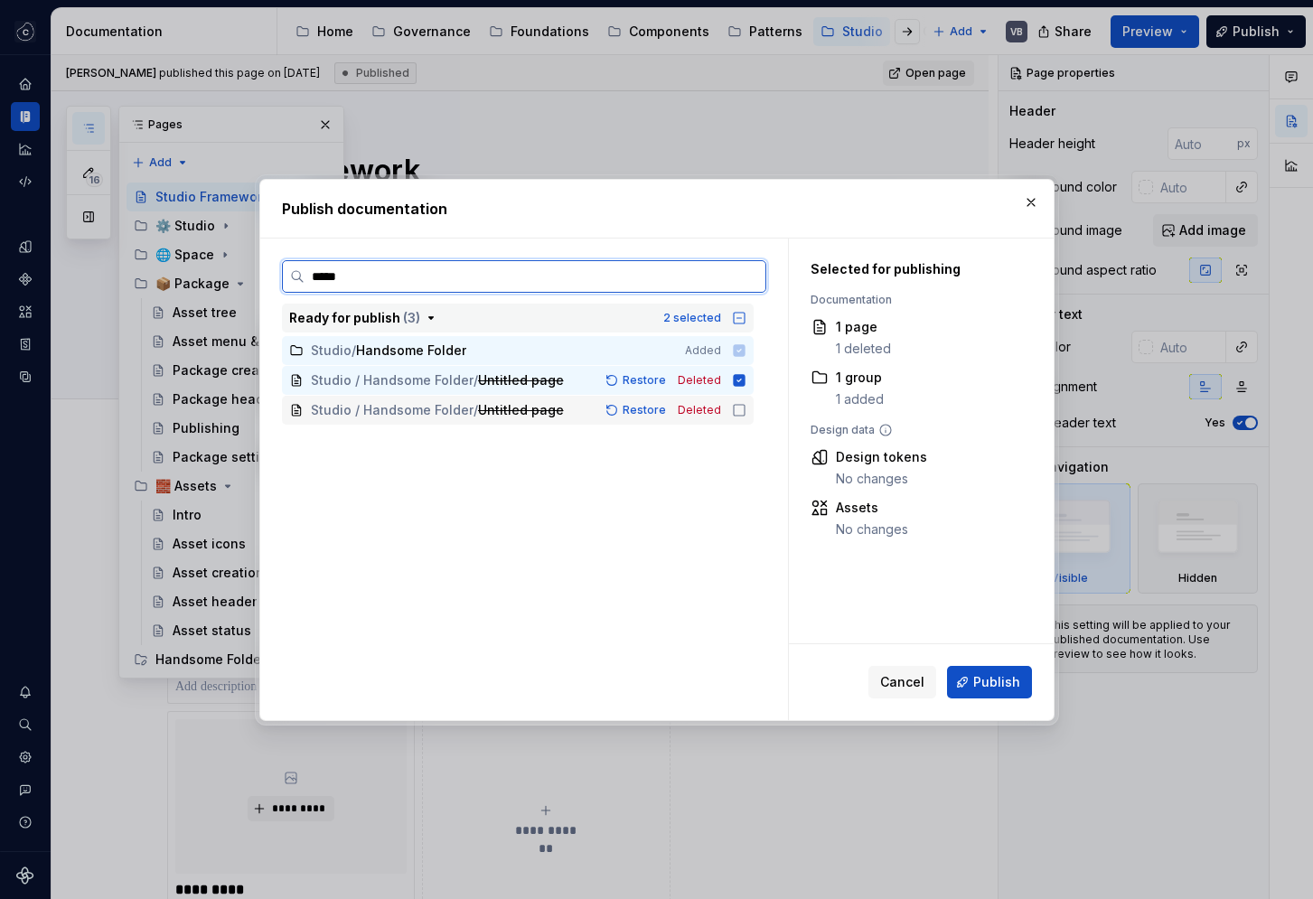
click at [745, 415] on icon at bounding box center [739, 410] width 11 height 11
click at [745, 405] on icon at bounding box center [739, 410] width 12 height 12
click at [745, 384] on icon at bounding box center [739, 380] width 12 height 12
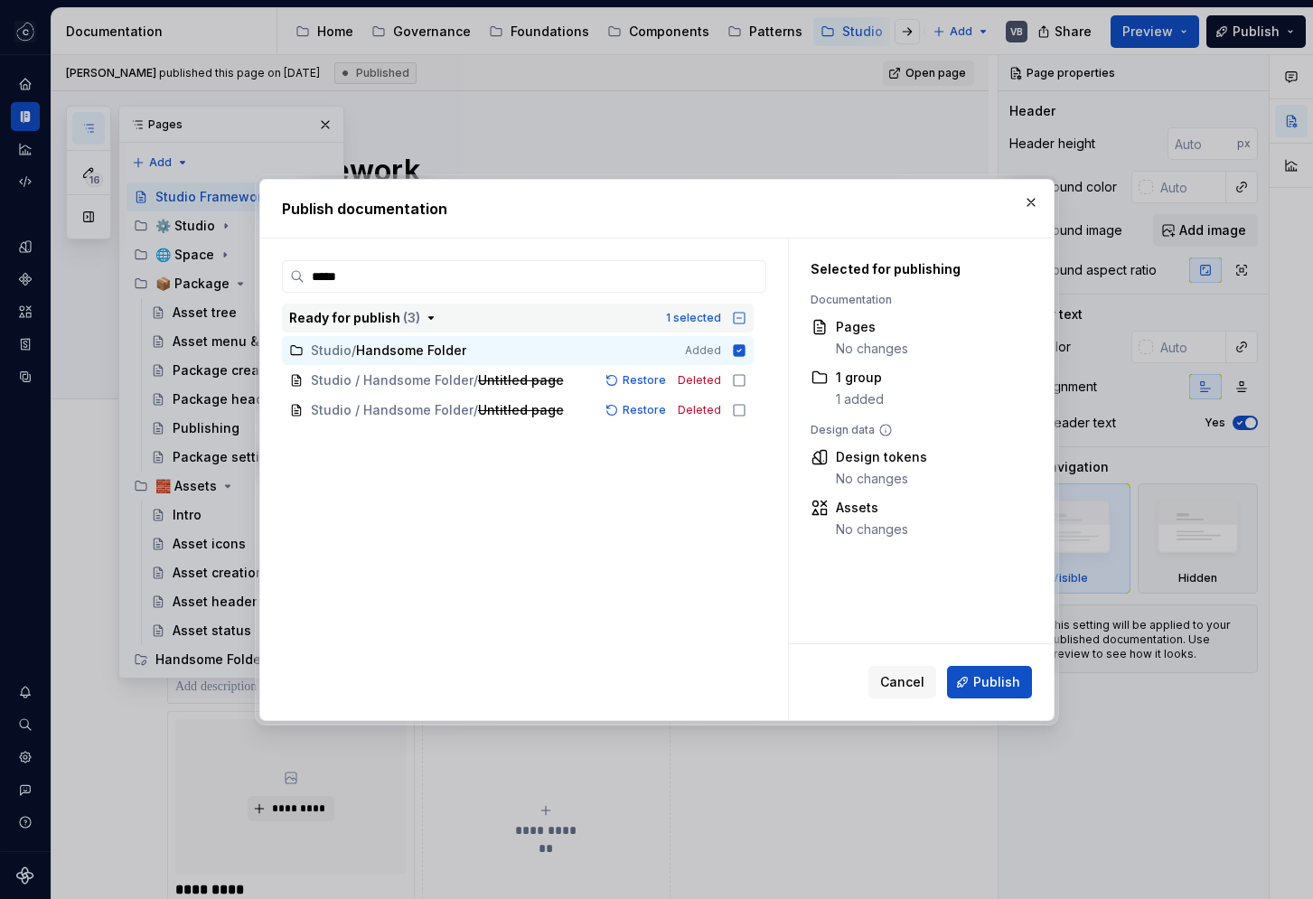
click at [746, 319] on icon "button" at bounding box center [739, 318] width 14 height 14
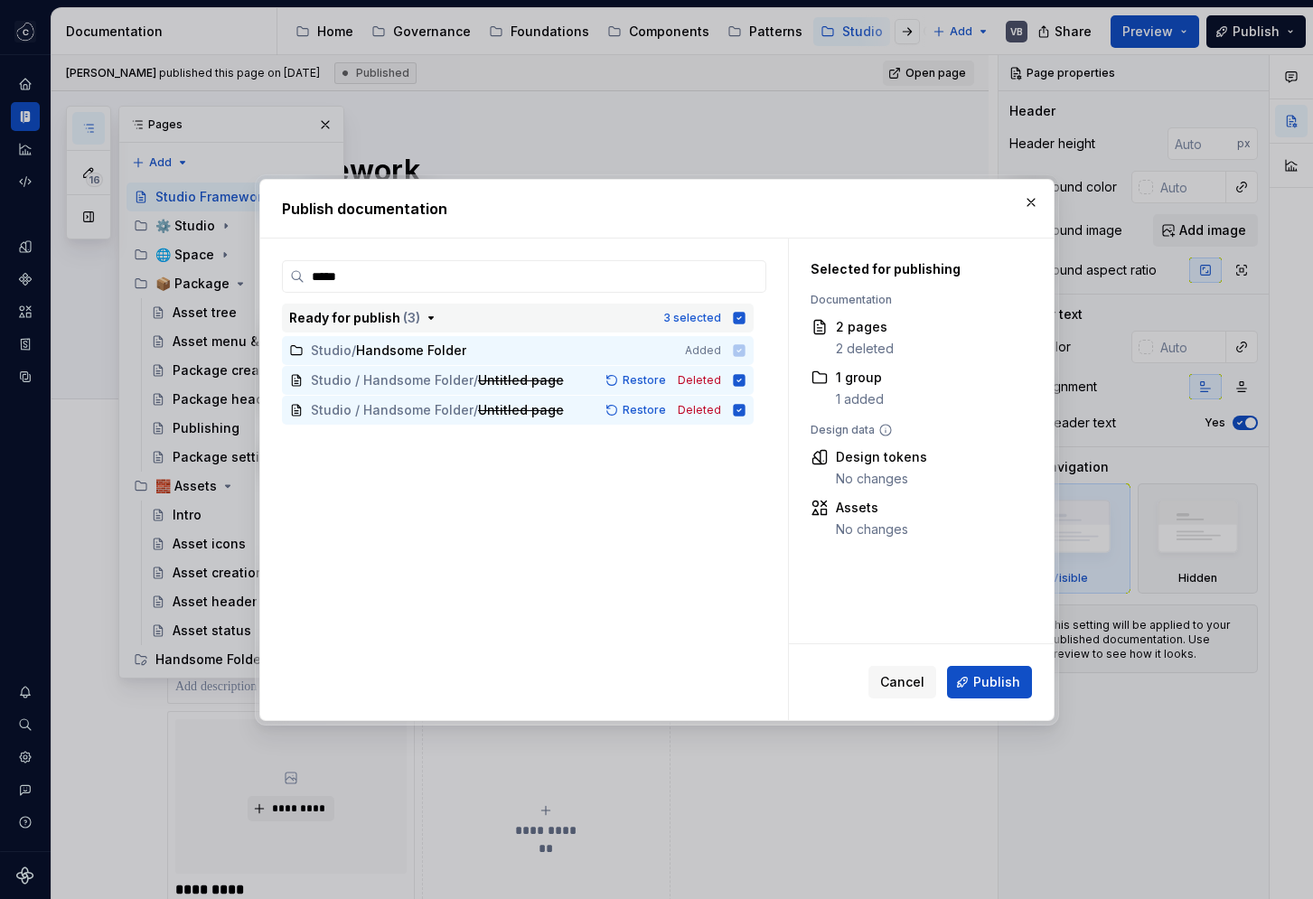
click at [745, 319] on icon "button" at bounding box center [739, 318] width 12 height 12
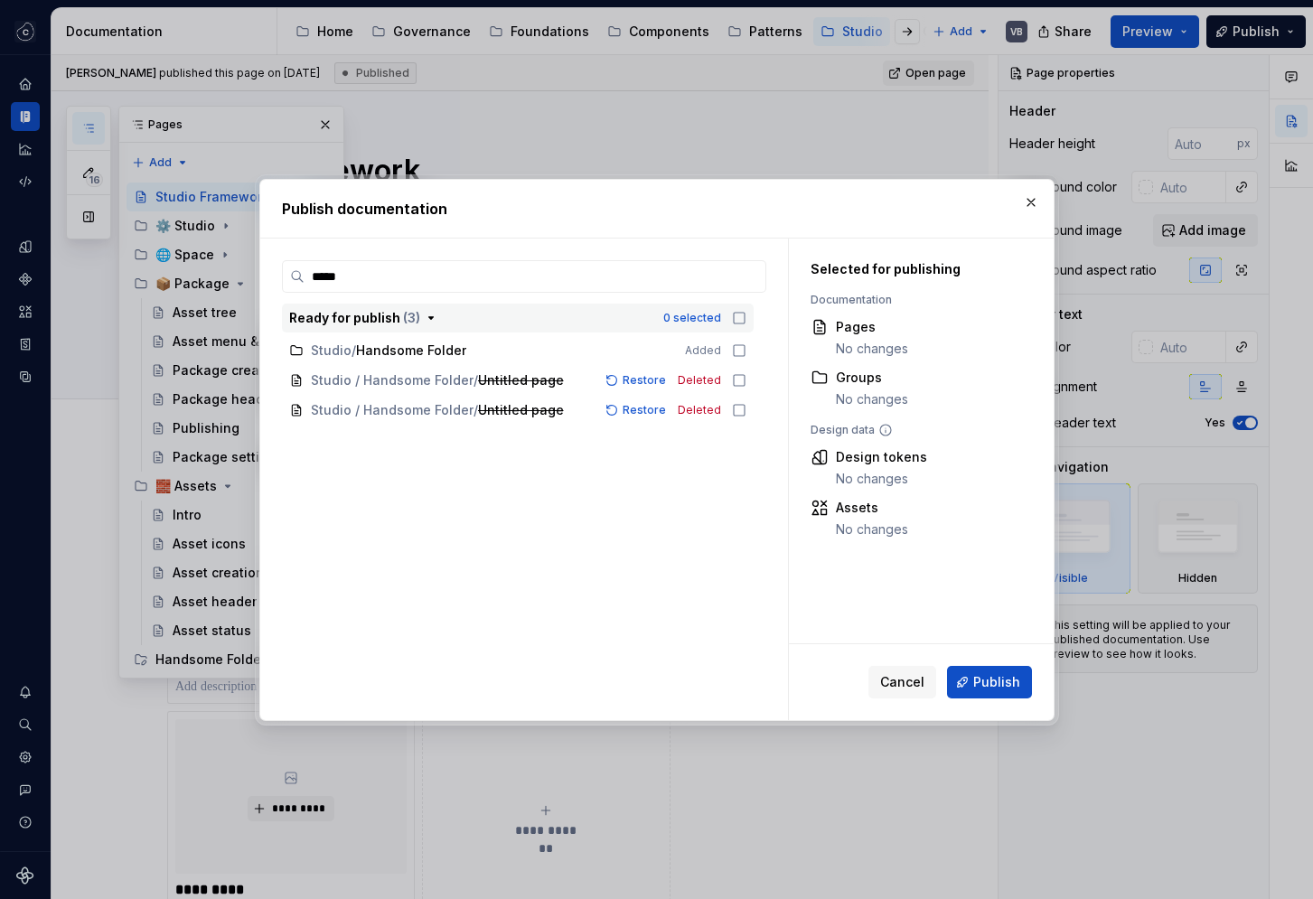
click at [746, 319] on icon "button" at bounding box center [739, 318] width 14 height 14
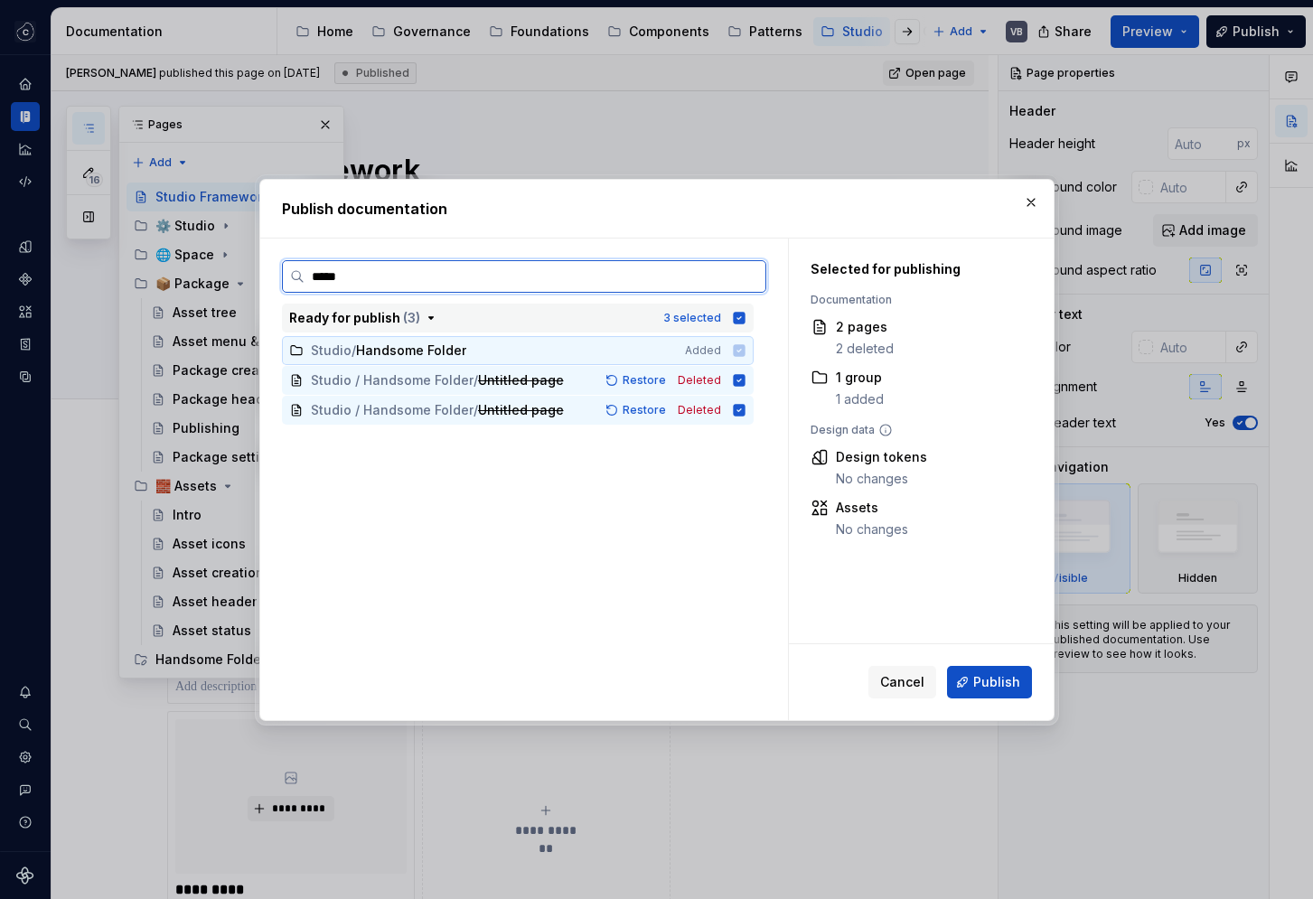
click at [745, 348] on icon at bounding box center [739, 350] width 12 height 12
click at [745, 377] on icon at bounding box center [739, 380] width 12 height 12
click at [745, 408] on icon at bounding box center [739, 410] width 12 height 12
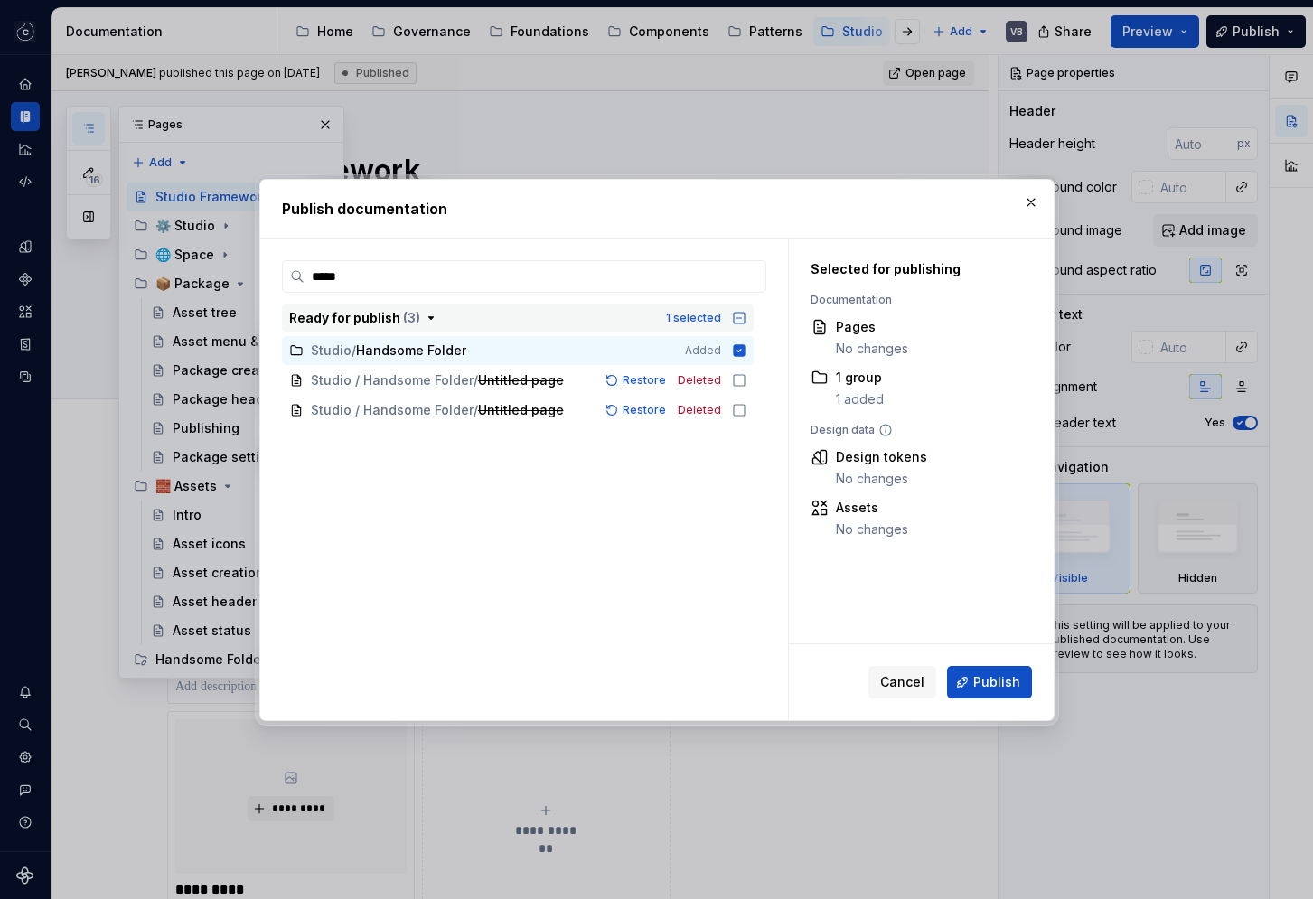
click at [746, 316] on icon "button" at bounding box center [739, 318] width 14 height 14
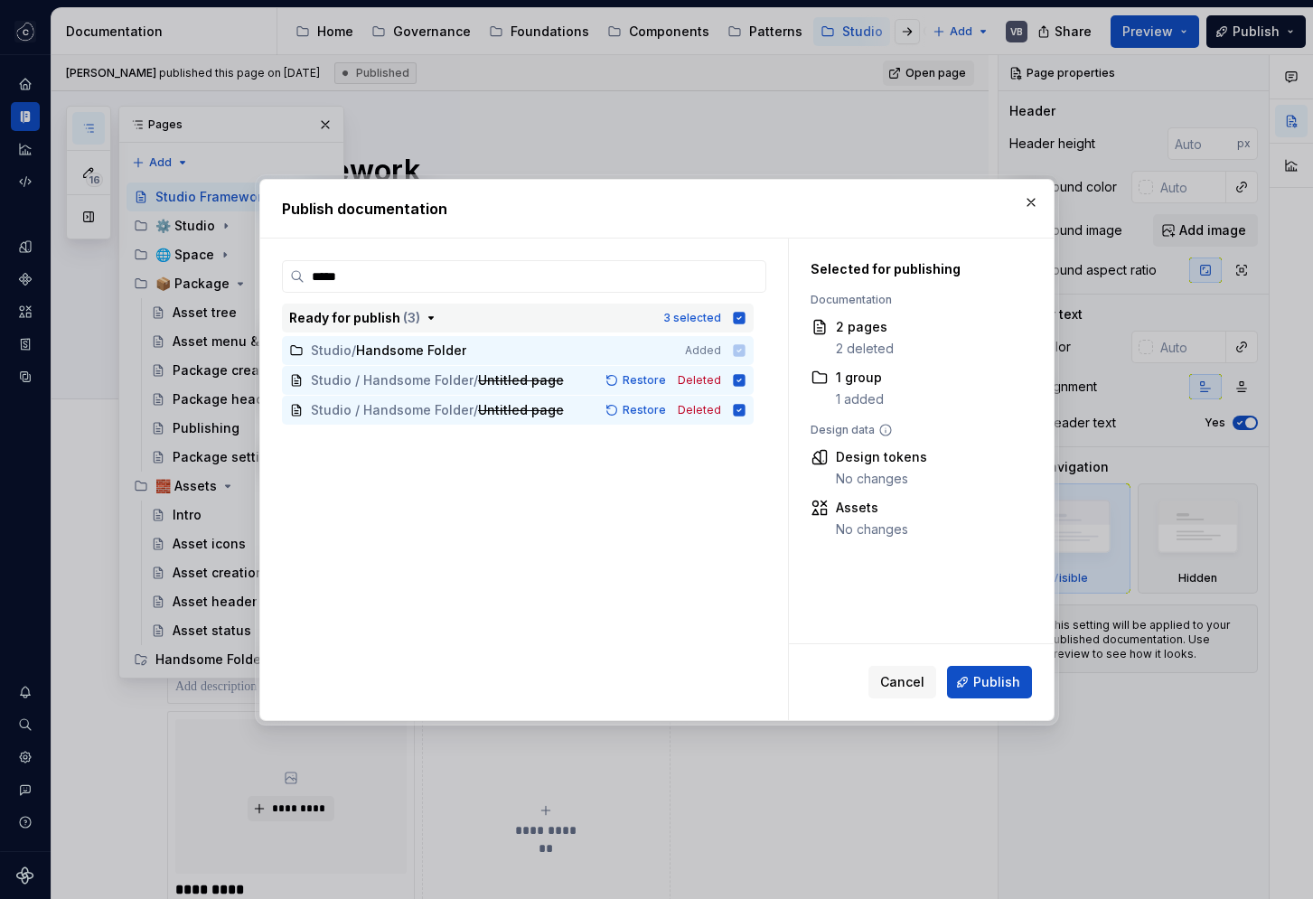
click at [745, 316] on icon "button" at bounding box center [739, 318] width 12 height 12
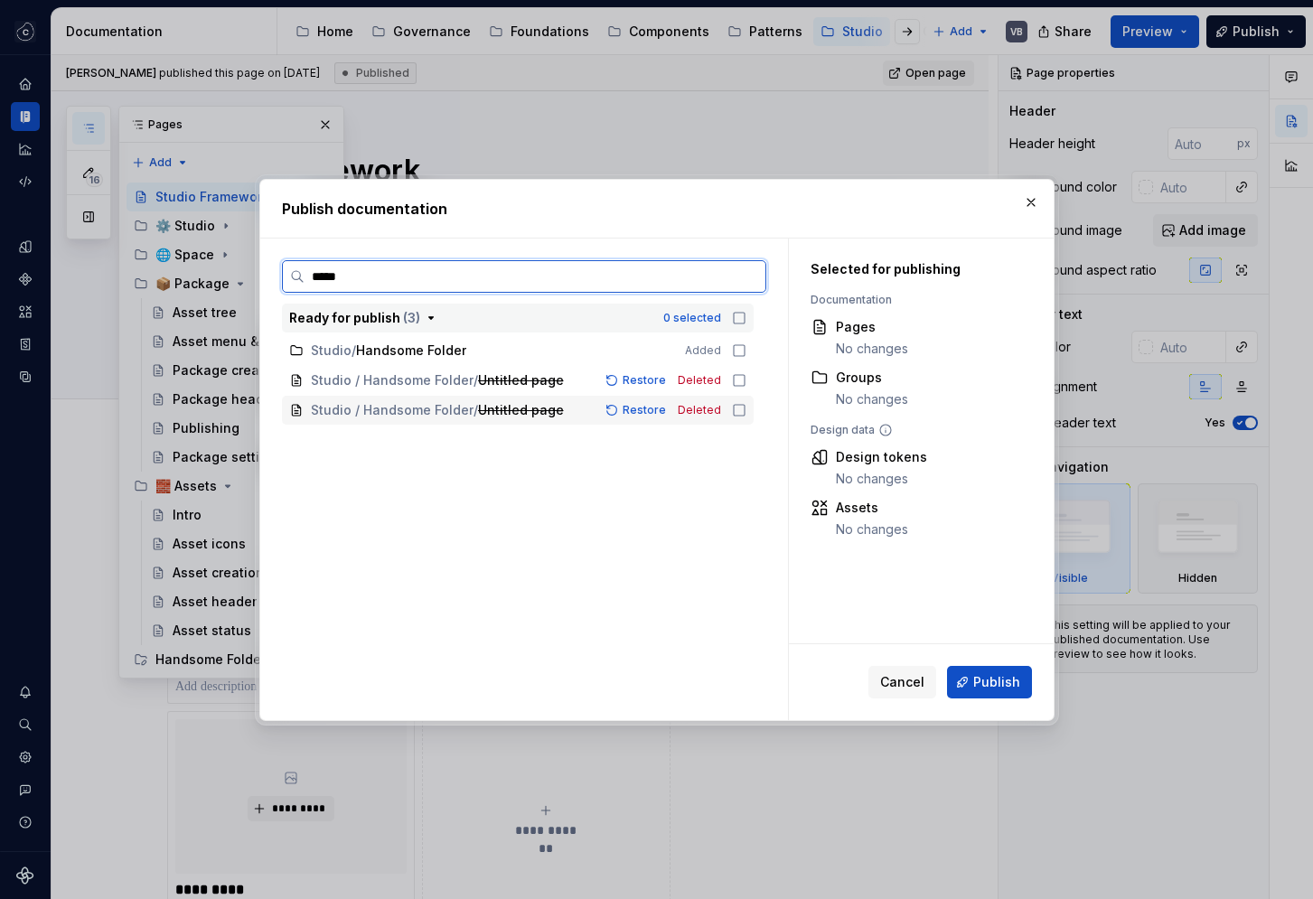
click at [746, 409] on icon at bounding box center [739, 410] width 14 height 14
click at [746, 378] on icon at bounding box center [739, 380] width 14 height 14
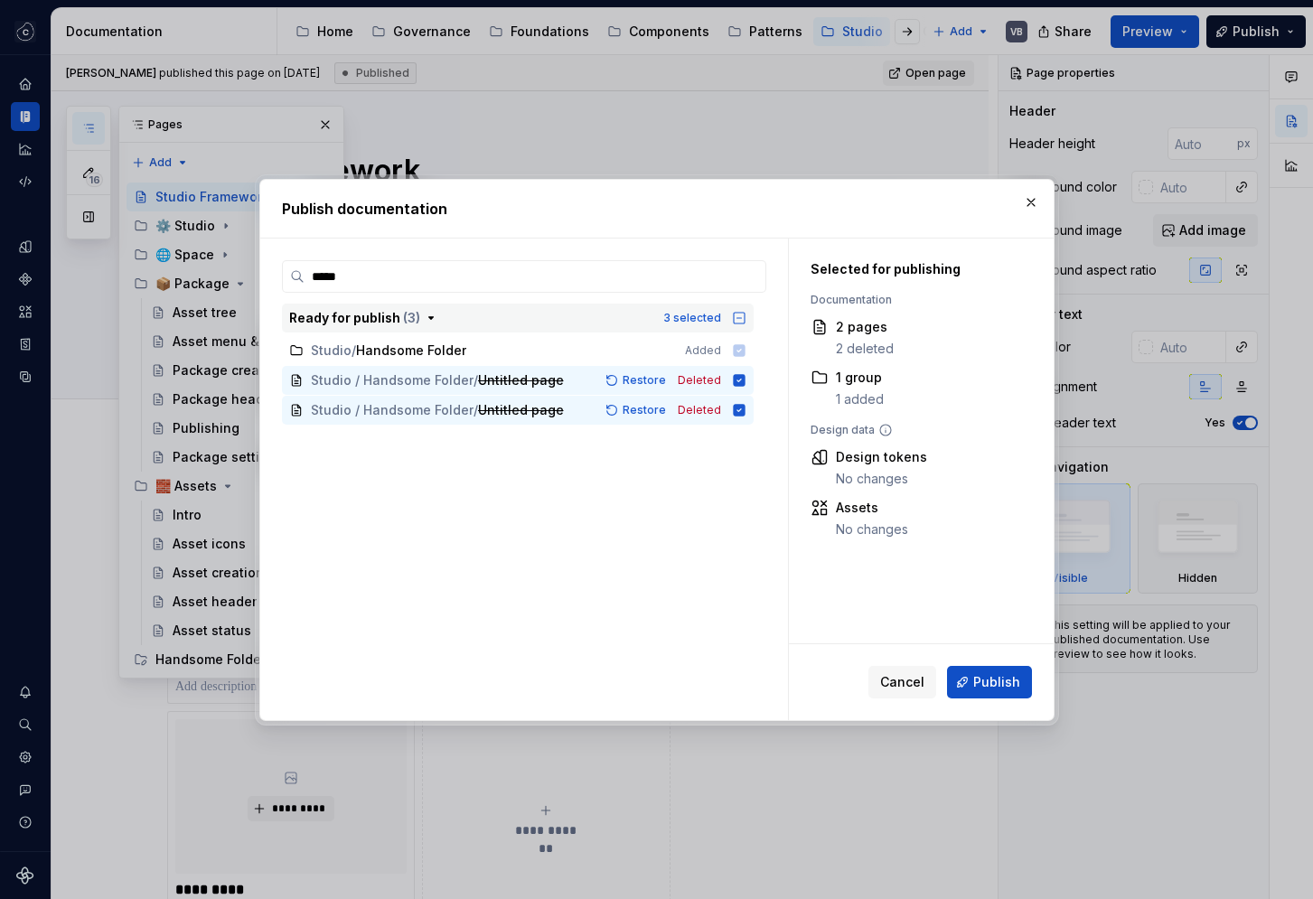
click at [746, 320] on icon "button" at bounding box center [739, 318] width 14 height 14
click at [745, 317] on icon "button" at bounding box center [739, 318] width 12 height 12
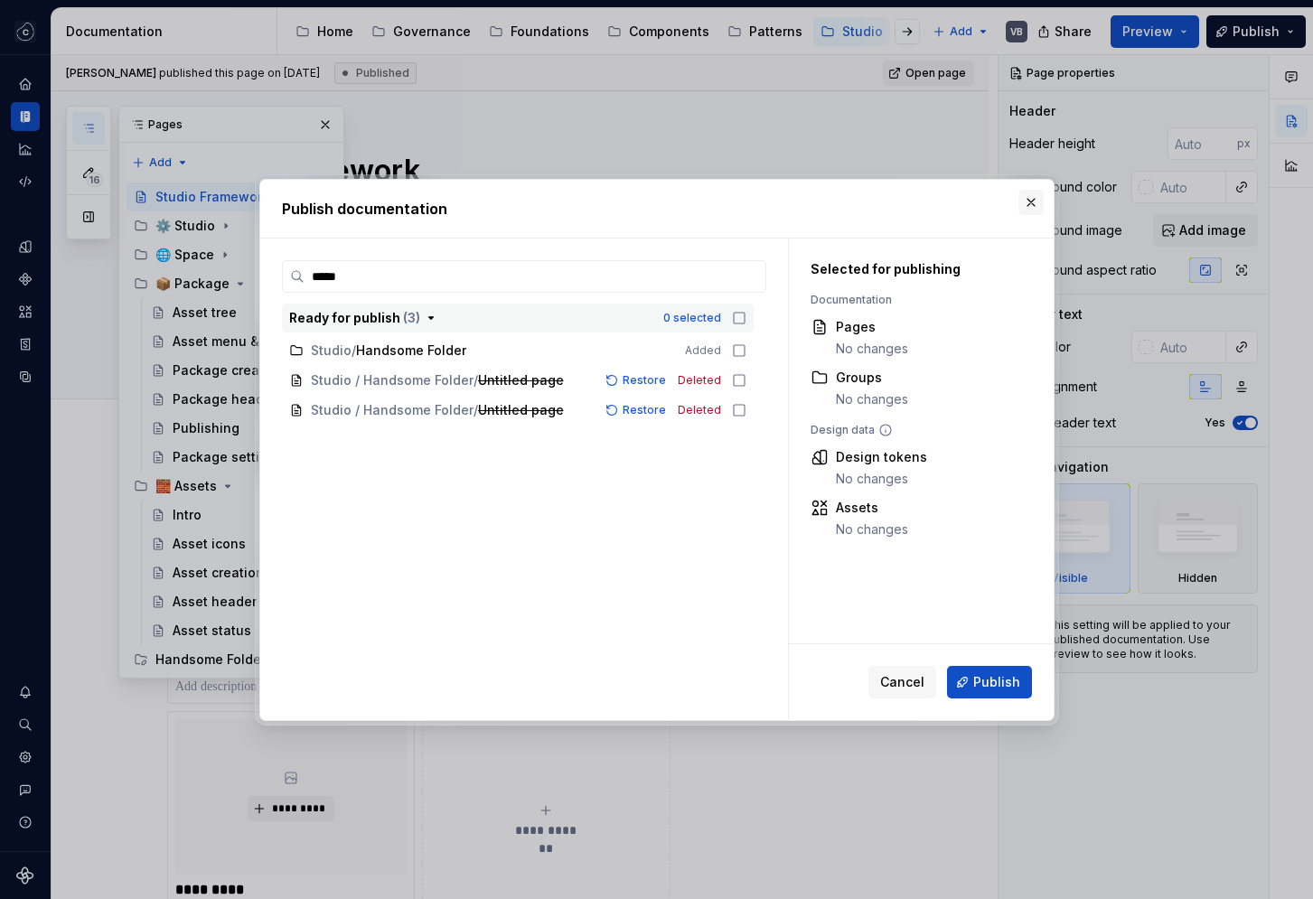
click at [1036, 204] on button "button" at bounding box center [1030, 202] width 25 height 25
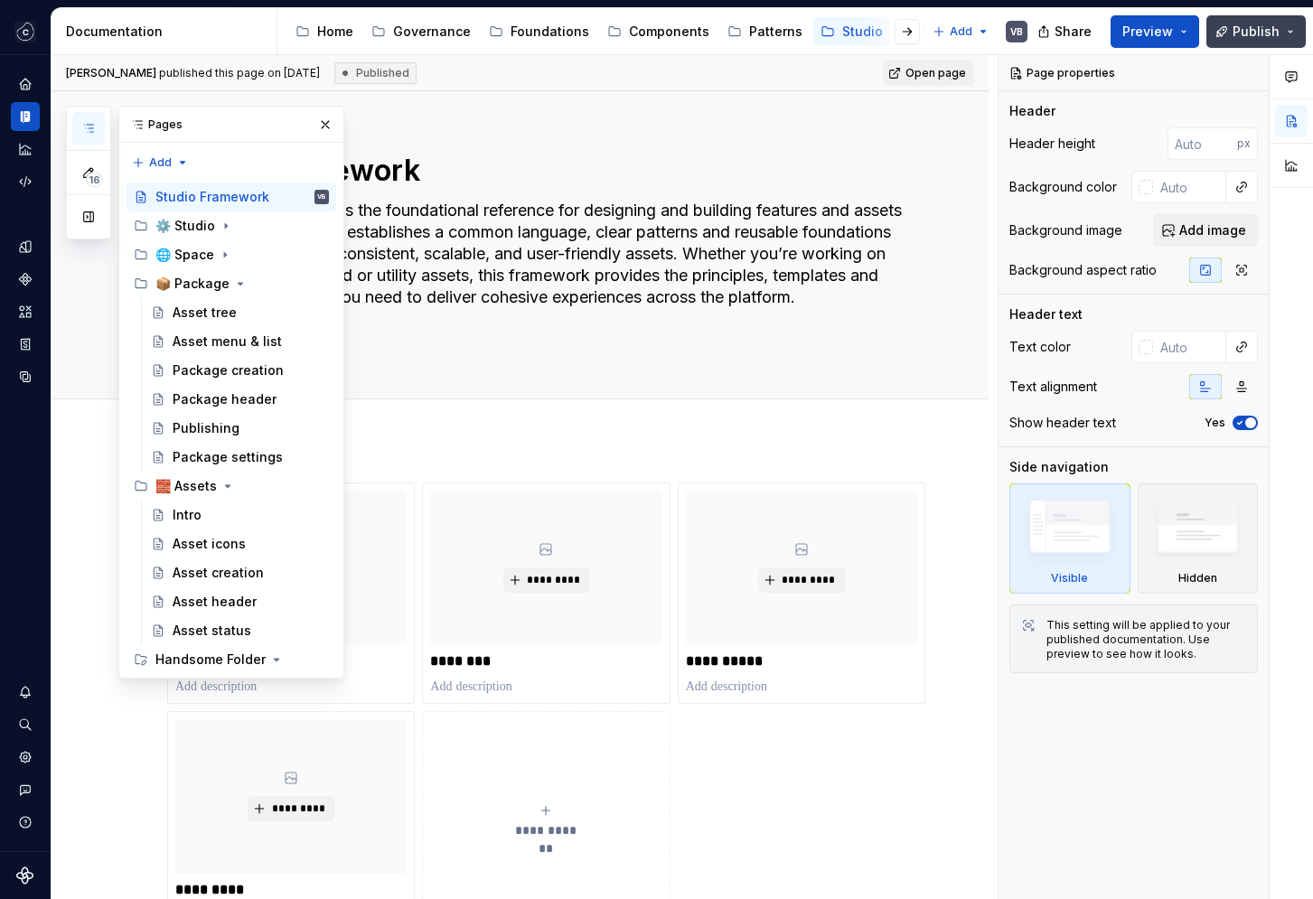
click at [1197, 32] on button "Publish" at bounding box center [1255, 31] width 99 height 33
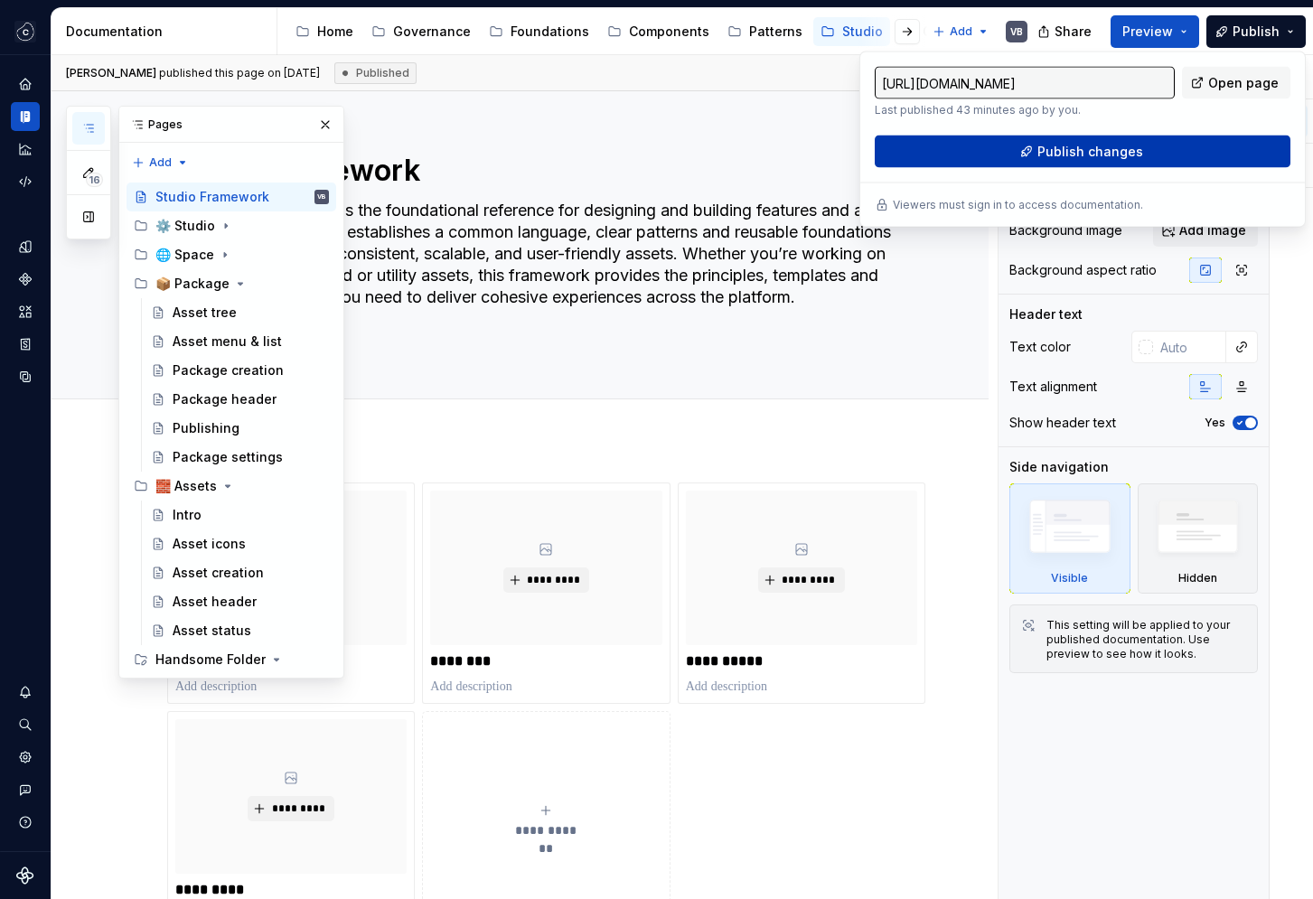
click at [1087, 160] on button "Publish changes" at bounding box center [1083, 152] width 416 height 33
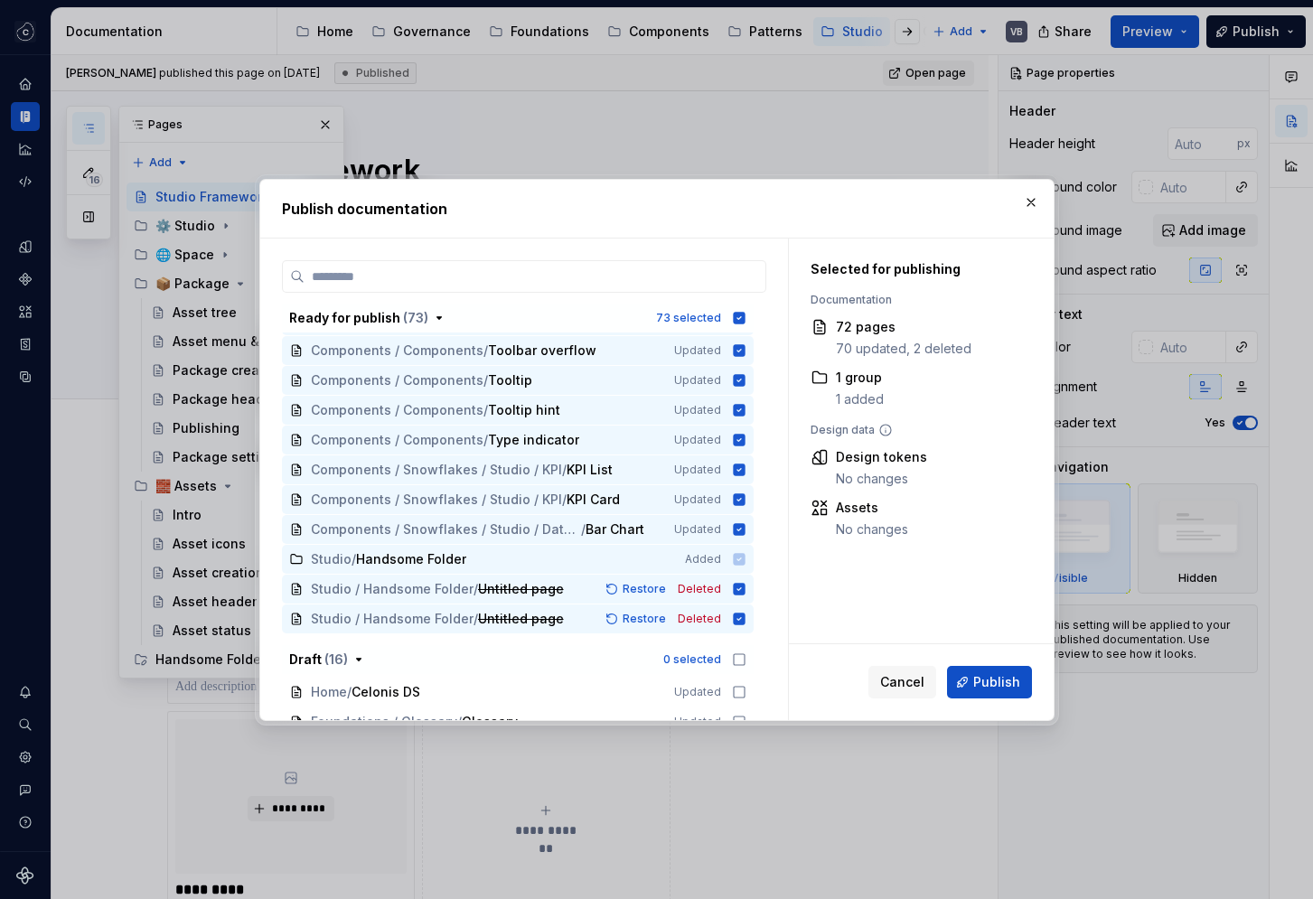
scroll to position [1881, 0]
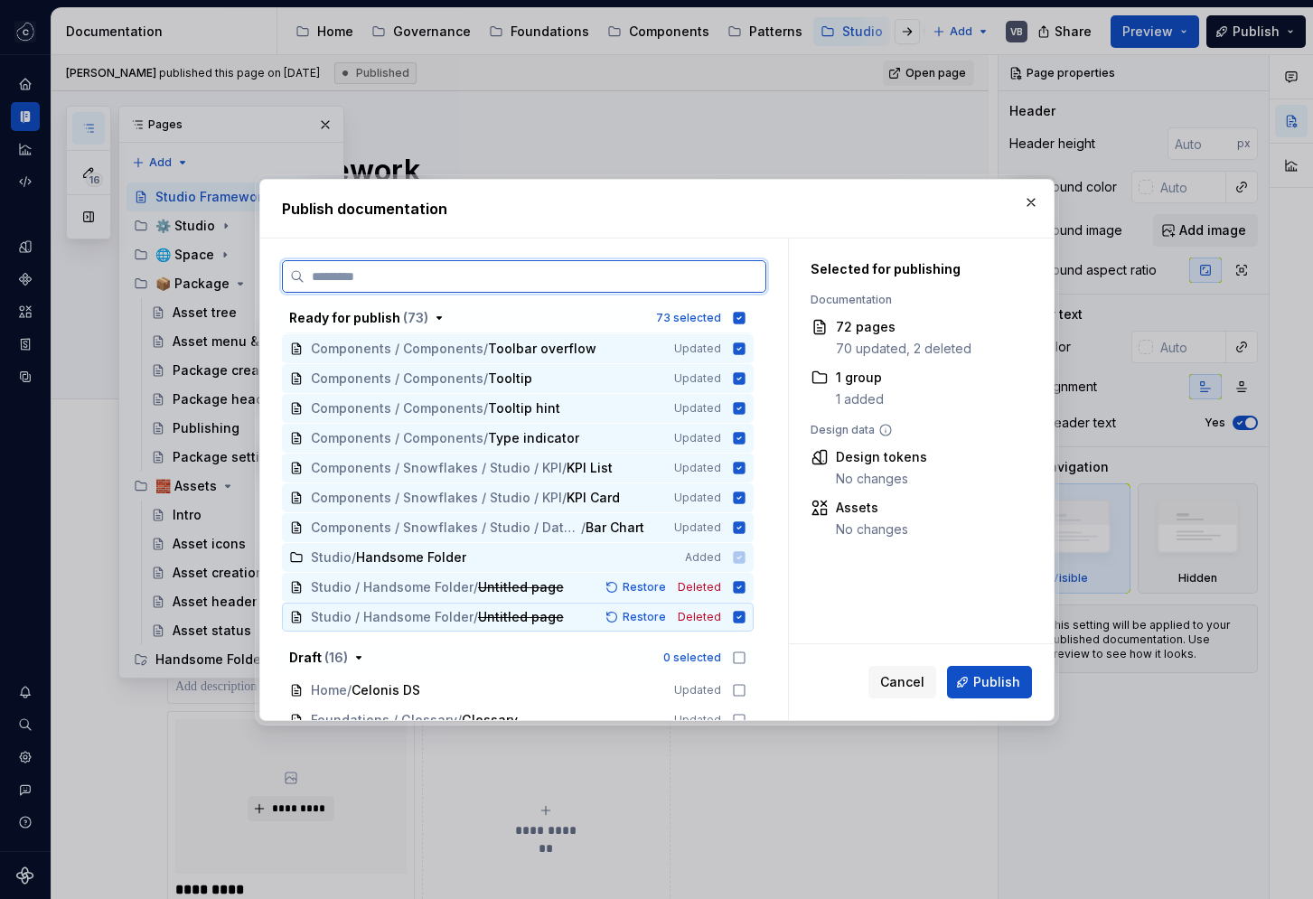
click at [745, 615] on icon at bounding box center [739, 617] width 12 height 12
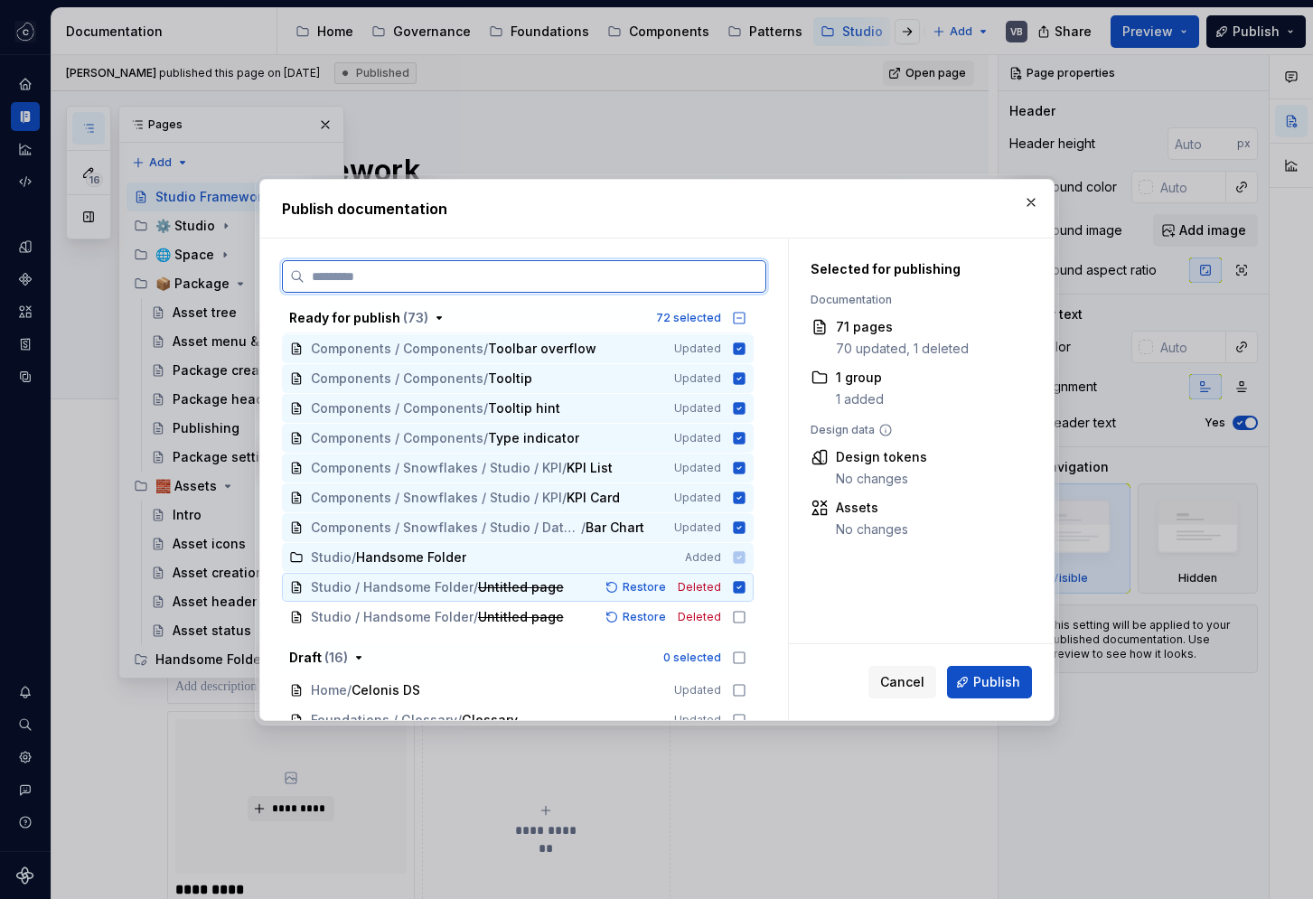
click at [745, 589] on icon at bounding box center [739, 587] width 12 height 12
click at [746, 619] on icon at bounding box center [739, 617] width 14 height 14
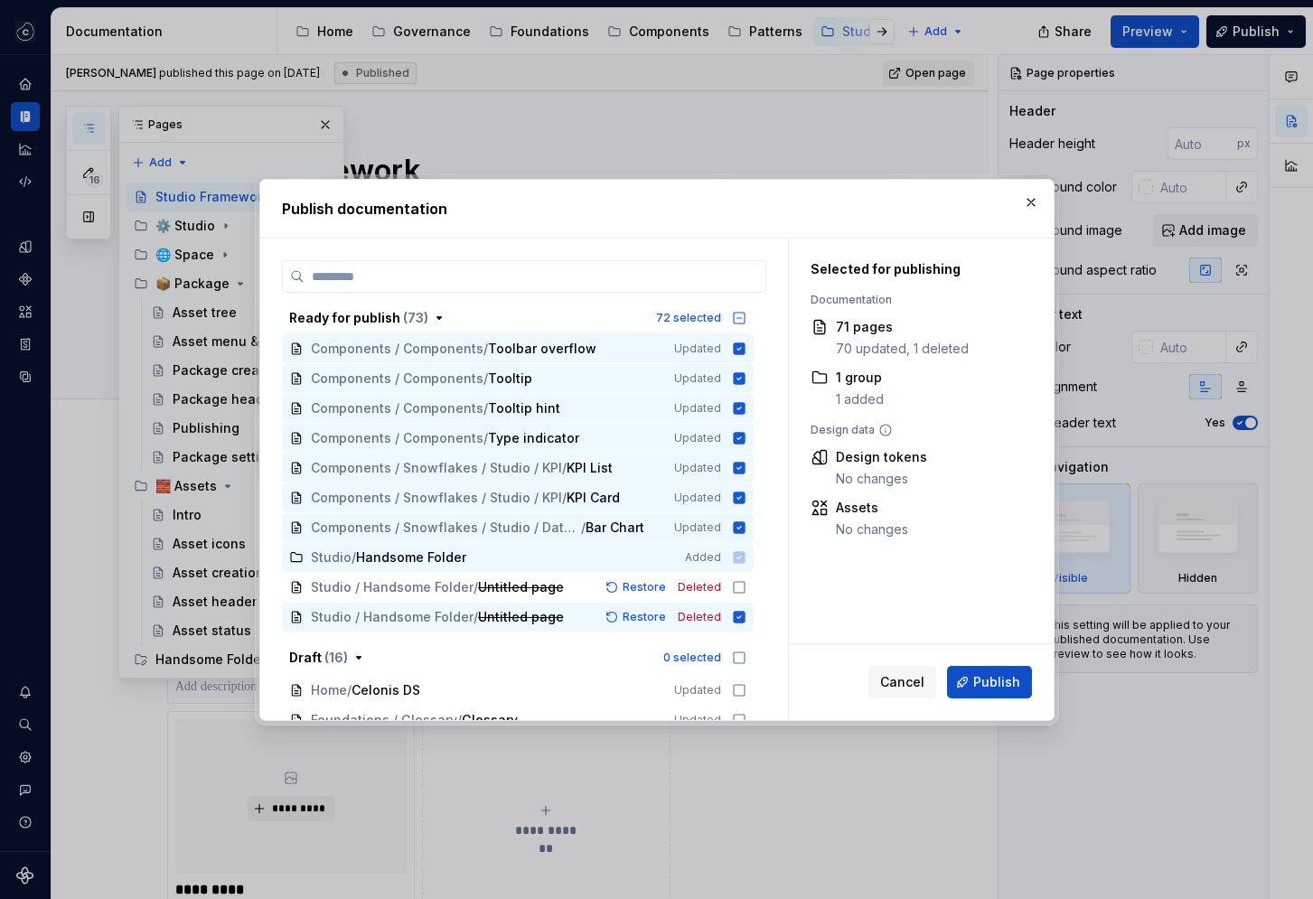
type textarea "*"
